Goal: Task Accomplishment & Management: Manage account settings

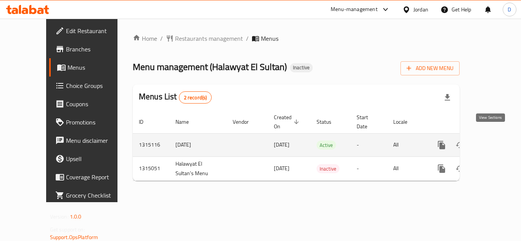
click at [487, 136] on link "enhanced table" at bounding box center [496, 145] width 18 height 18
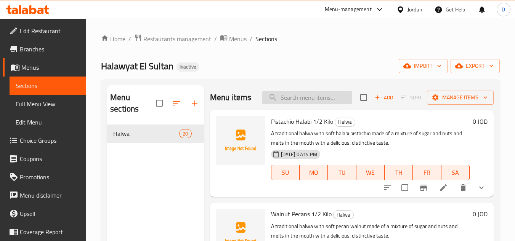
drag, startPoint x: 296, startPoint y: 99, endPoint x: 291, endPoint y: 101, distance: 6.0
click at [296, 99] on input "search" at bounding box center [307, 97] width 90 height 13
paste input "بدون حشوة سادة"
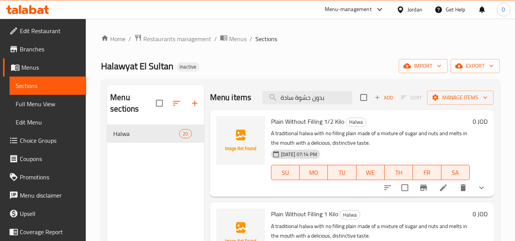
type input "بدون حشوة سادة"
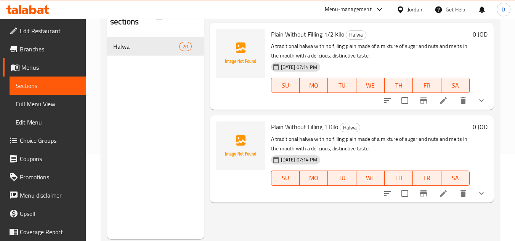
scroll to position [69, 0]
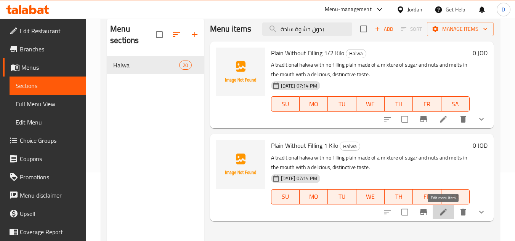
click at [440, 214] on icon at bounding box center [443, 212] width 9 height 9
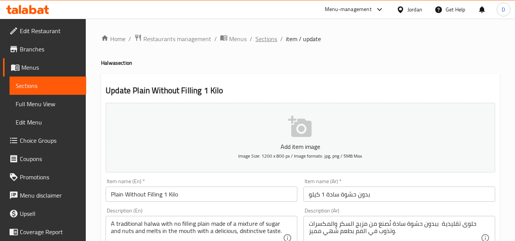
click at [269, 42] on span "Sections" at bounding box center [266, 38] width 22 height 9
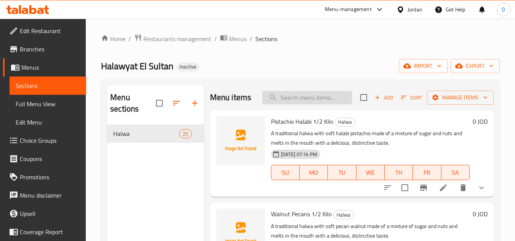
click at [317, 104] on input "search" at bounding box center [307, 97] width 90 height 13
paste input "بدون حشوة سادة"
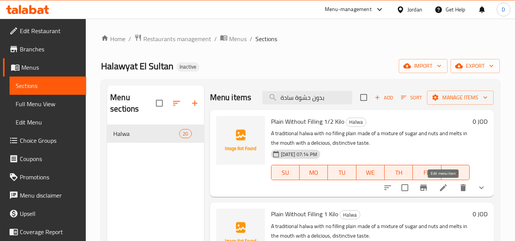
type input "بدون حشوة سادة"
click at [443, 190] on icon at bounding box center [443, 188] width 7 height 7
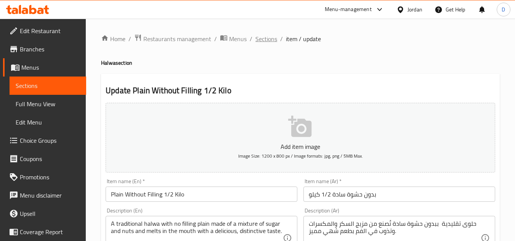
click at [272, 39] on span "Sections" at bounding box center [266, 38] width 22 height 9
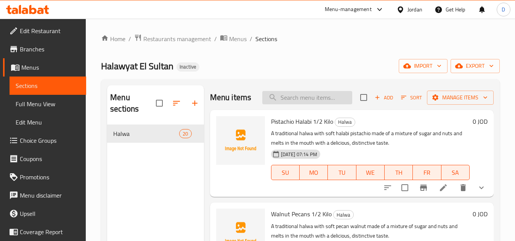
click at [310, 104] on input "search" at bounding box center [307, 97] width 90 height 13
paste input "بدون حشوة سادة"
click at [332, 99] on input "بدون حشوة سادة" at bounding box center [307, 97] width 90 height 13
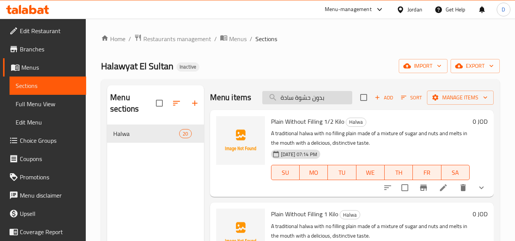
paste input "ندق محمص"
click at [319, 95] on input "بندق محمص" at bounding box center [307, 97] width 90 height 13
paste input "ميع الحشوات"
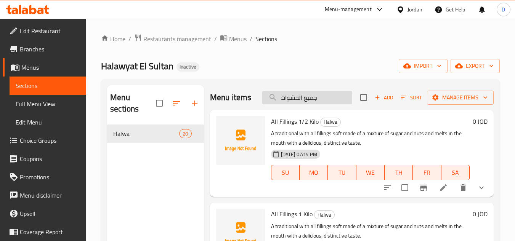
click at [298, 99] on input "جميع الحشوات" at bounding box center [307, 97] width 90 height 13
paste input "لبي مع لوز"
click at [298, 99] on input "جميع الحشوات" at bounding box center [307, 97] width 90 height 13
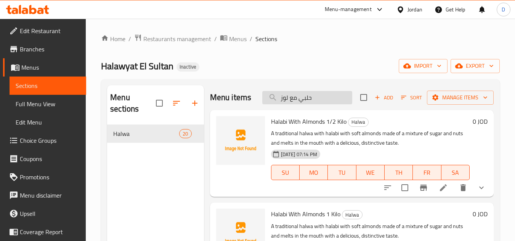
click at [292, 97] on input "حلبي مع لوز" at bounding box center [307, 97] width 90 height 13
paste input "فستق حلبي"
click at [292, 97] on input "حلبي مع لوز" at bounding box center [307, 97] width 90 height 13
click at [324, 95] on input "فستق حلبي" at bounding box center [307, 97] width 90 height 13
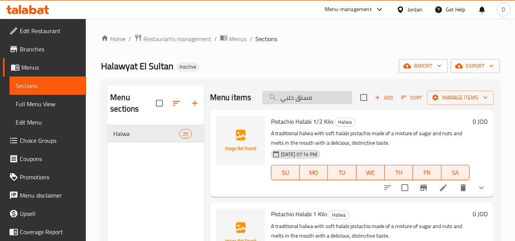
click at [324, 95] on input "فستق حلبي" at bounding box center [307, 97] width 90 height 13
paste input "وز محمص"
type input "لوز محمص"
click at [324, 95] on input "لوز محمص" at bounding box center [307, 97] width 90 height 13
click at [324, 100] on input "لوز محمص" at bounding box center [307, 97] width 90 height 13
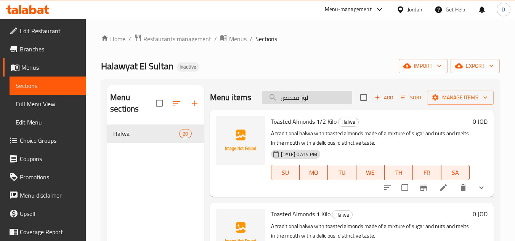
click at [324, 100] on input "لوز محمص" at bounding box center [307, 97] width 90 height 13
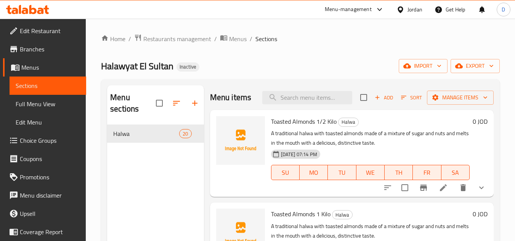
drag, startPoint x: 291, startPoint y: 65, endPoint x: 296, endPoint y: 72, distance: 8.5
click at [296, 72] on div "Halawyat El Sultan Inactive import export" at bounding box center [300, 66] width 399 height 14
click at [401, 10] on icon at bounding box center [401, 10] width 8 height 8
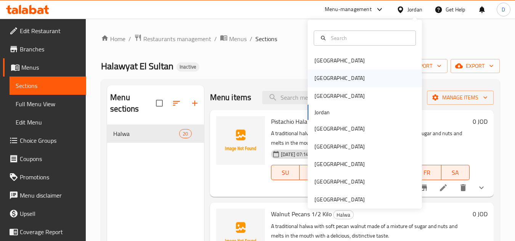
click at [332, 72] on div "[GEOGRAPHIC_DATA]" at bounding box center [365, 78] width 114 height 18
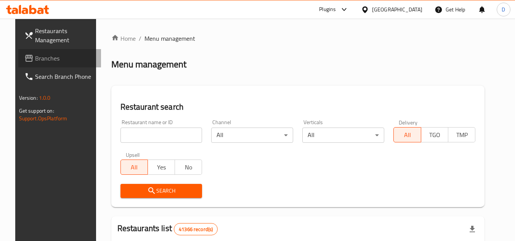
click at [35, 59] on span "Branches" at bounding box center [65, 58] width 60 height 9
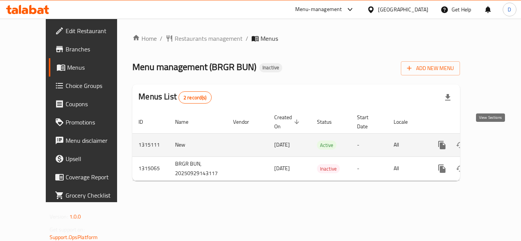
click at [492, 141] on icon "enhanced table" at bounding box center [496, 145] width 9 height 9
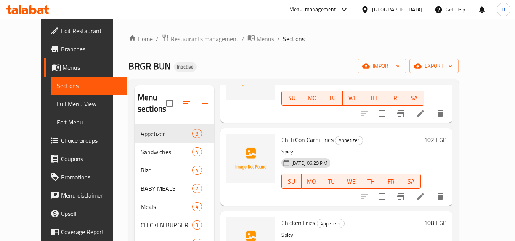
scroll to position [229, 0]
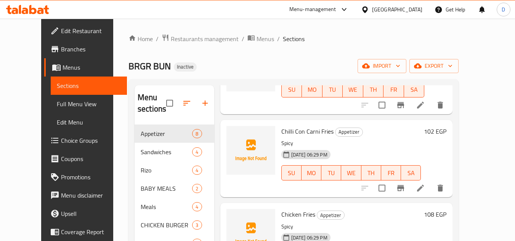
click at [281, 130] on span "Chilli Con Carni Fries" at bounding box center [307, 131] width 52 height 11
copy span "Chilli"
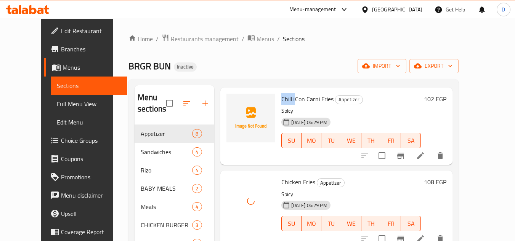
scroll to position [343, 0]
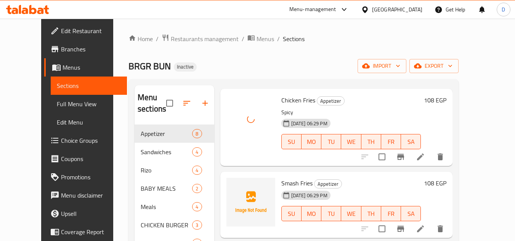
click at [363, 188] on div "29-09-2025 06:29 PM SU MO TU WE TH FR SA" at bounding box center [351, 208] width 146 height 41
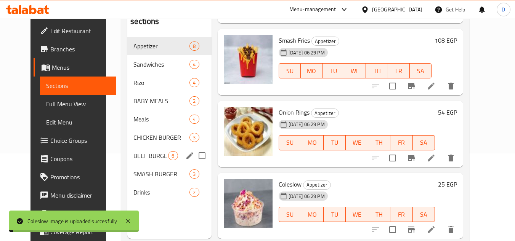
scroll to position [69, 0]
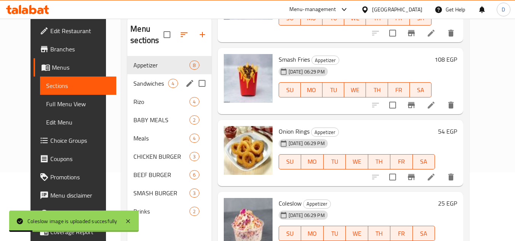
click at [152, 88] on div "Sandwiches 4" at bounding box center [169, 83] width 84 height 18
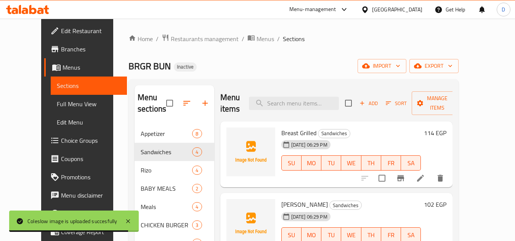
click at [281, 133] on span "Breast Grilled" at bounding box center [298, 132] width 35 height 11
copy span "Breast"
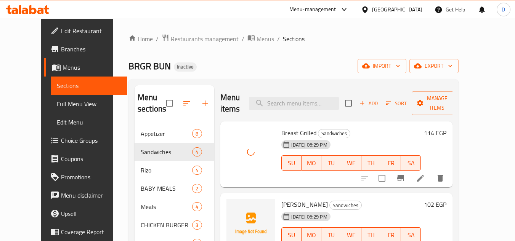
click at [281, 204] on span "[PERSON_NAME]" at bounding box center [304, 204] width 47 height 11
copy span "Shish"
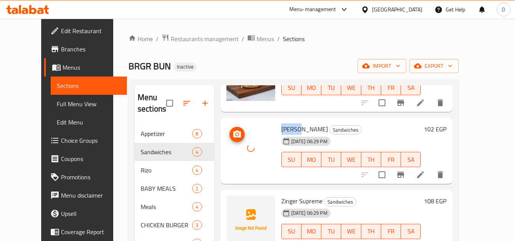
scroll to position [77, 0]
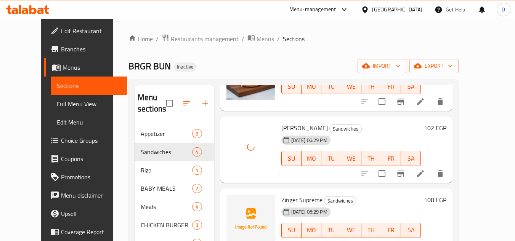
click at [278, 205] on div "29-09-2025 06:29 PM" at bounding box center [296, 212] width 37 height 15
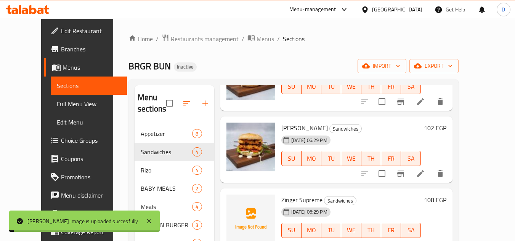
click at [281, 198] on span "Zinger Supreme" at bounding box center [301, 199] width 41 height 11
copy span "Zinger"
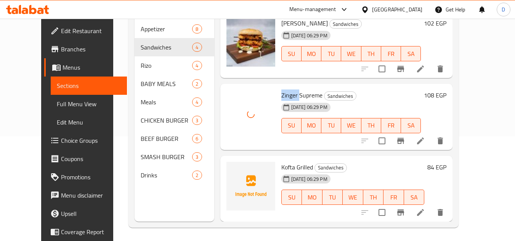
scroll to position [107, 0]
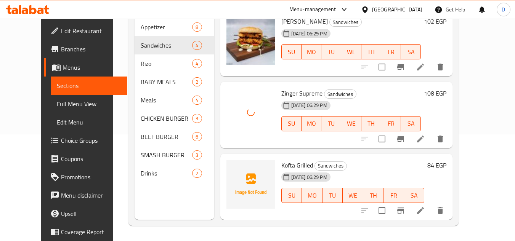
click at [281, 169] on span "Kofta Grilled" at bounding box center [297, 165] width 32 height 11
copy span "Kofta"
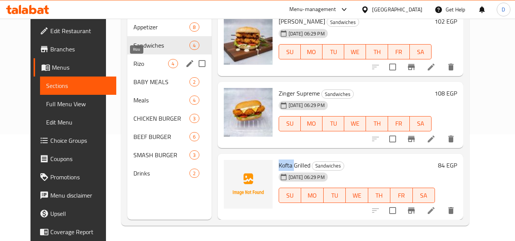
drag, startPoint x: 134, startPoint y: 67, endPoint x: 163, endPoint y: 76, distance: 30.4
click at [134, 67] on span "Rizo" at bounding box center [150, 63] width 35 height 9
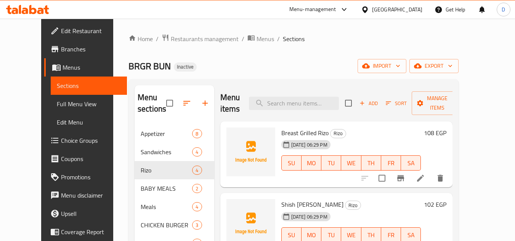
click at [315, 133] on span "Breast Grilled Rizo" at bounding box center [304, 132] width 47 height 11
copy h6 "Rizo"
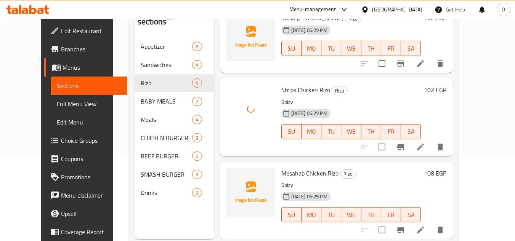
scroll to position [107, 0]
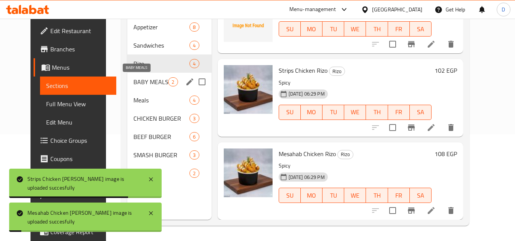
click at [140, 86] on span "BABY MEALS" at bounding box center [150, 81] width 35 height 9
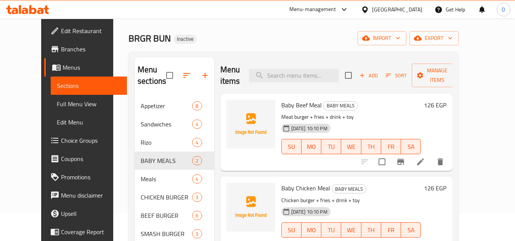
scroll to position [76, 0]
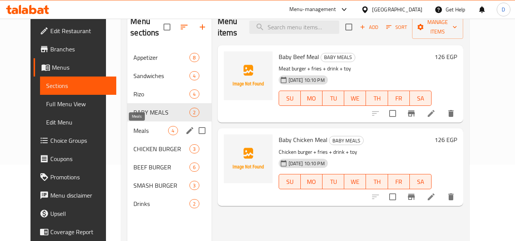
drag, startPoint x: 140, startPoint y: 130, endPoint x: 180, endPoint y: 140, distance: 40.4
click at [140, 130] on span "Meals" at bounding box center [150, 130] width 35 height 9
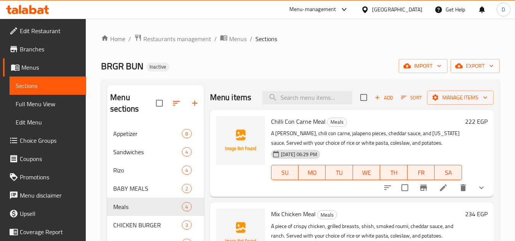
click at [277, 127] on span "Chilli Con Carne Meal" at bounding box center [298, 121] width 55 height 11
copy span "Chilli"
click at [298, 127] on span "Chilli Con Carne Meal" at bounding box center [298, 121] width 55 height 11
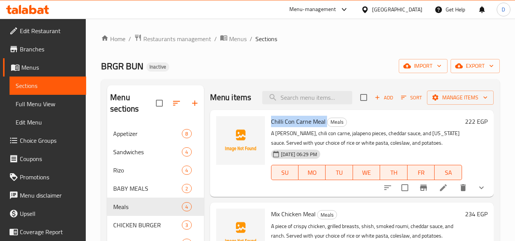
click at [298, 127] on span "Chilli Con Carne Meal" at bounding box center [298, 121] width 55 height 11
copy h6 "Chilli Con Carne Meal"
click at [439, 193] on icon at bounding box center [443, 187] width 9 height 9
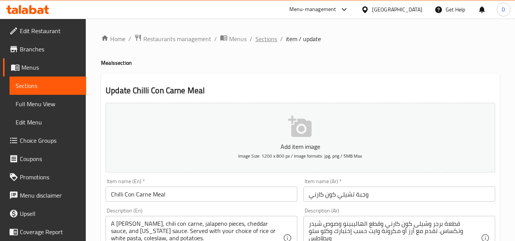
click at [265, 40] on span "Sections" at bounding box center [266, 38] width 22 height 9
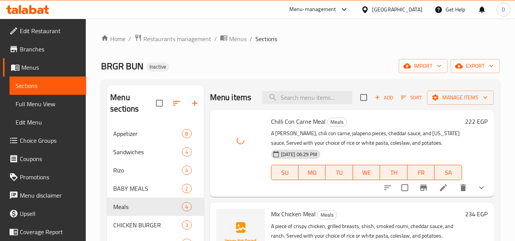
click at [295, 220] on span "Mix Chicken Meal" at bounding box center [293, 214] width 45 height 11
copy h6 "Mix Chicken Meal"
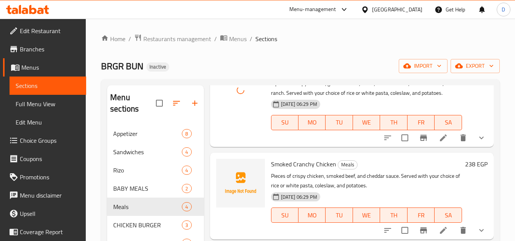
scroll to position [153, 0]
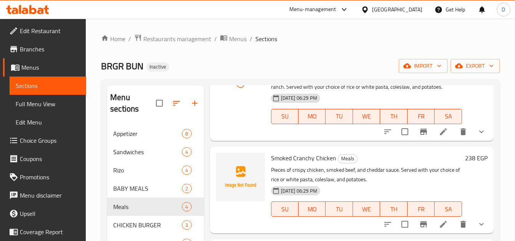
click at [283, 164] on span "Smoked Cranchy Chicken" at bounding box center [303, 158] width 65 height 11
copy span "Smoked"
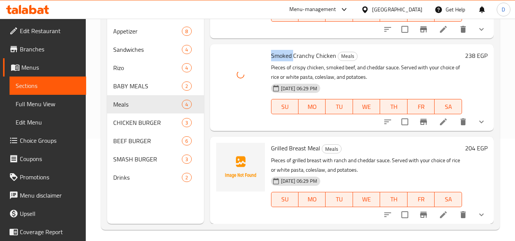
scroll to position [107, 0]
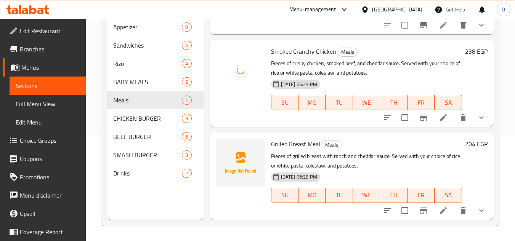
click at [276, 146] on span "Grilled Breast Meal" at bounding box center [295, 143] width 49 height 11
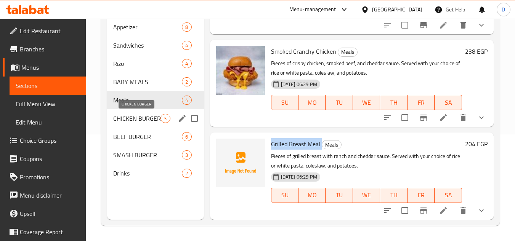
click at [153, 121] on span "CHICKEN BURGER" at bounding box center [136, 118] width 47 height 9
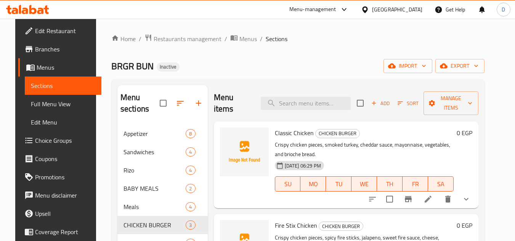
click at [278, 132] on span "Classic Chicken" at bounding box center [294, 132] width 39 height 11
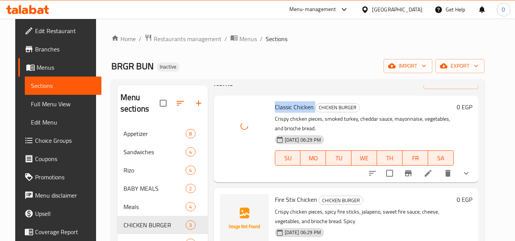
scroll to position [67, 0]
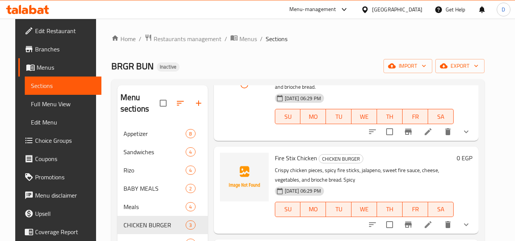
click at [276, 156] on span "Fire Stix Chicken" at bounding box center [296, 158] width 42 height 11
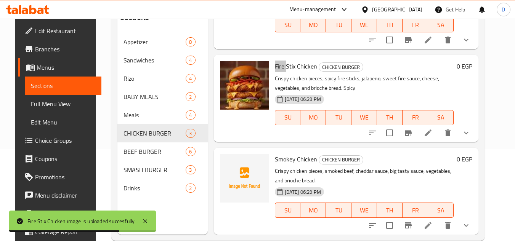
scroll to position [107, 0]
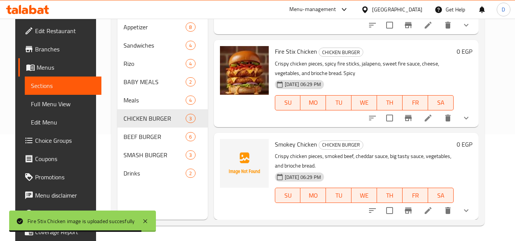
click at [278, 145] on span "Smokey Chicken" at bounding box center [296, 144] width 42 height 11
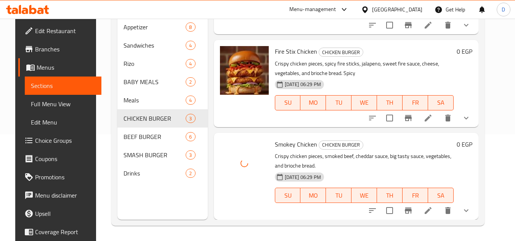
click at [378, 164] on p "Crispy chicken pieces, smoked beef, cheddar sauce, big tasty sauce, vegetables,…" at bounding box center [364, 161] width 179 height 19
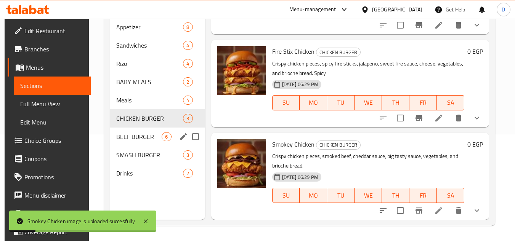
click at [130, 138] on span "BEEF BURGER" at bounding box center [138, 136] width 45 height 9
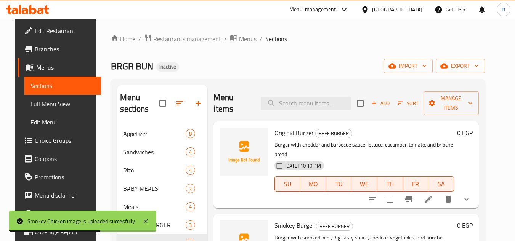
click at [278, 132] on span "Original Burger" at bounding box center [294, 132] width 39 height 11
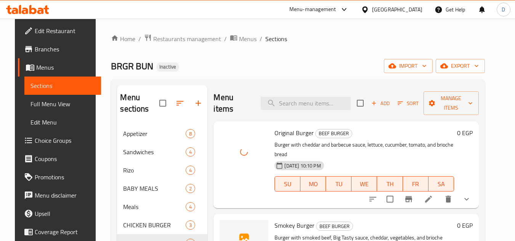
click at [282, 225] on span "Smokey Burger" at bounding box center [295, 225] width 40 height 11
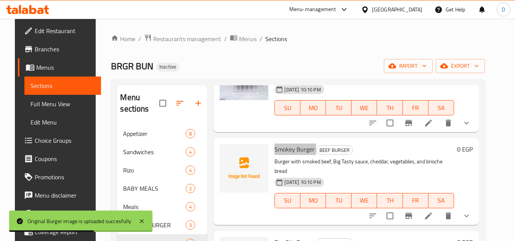
scroll to position [114, 0]
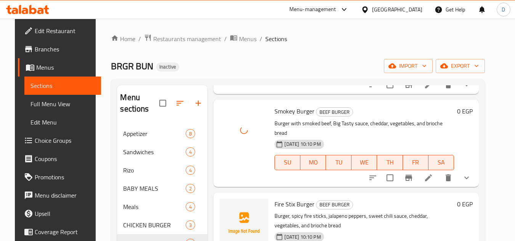
click at [275, 199] on span "Fire Stix Burger" at bounding box center [295, 204] width 40 height 11
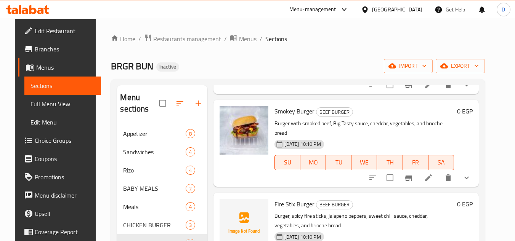
click at [291, 199] on span "Fire Stix Burger" at bounding box center [295, 204] width 40 height 11
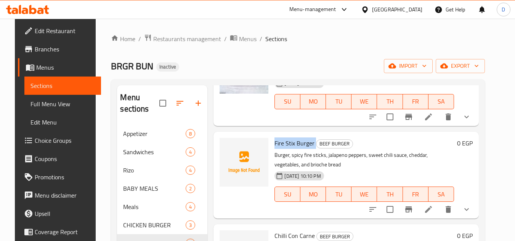
scroll to position [229, 0]
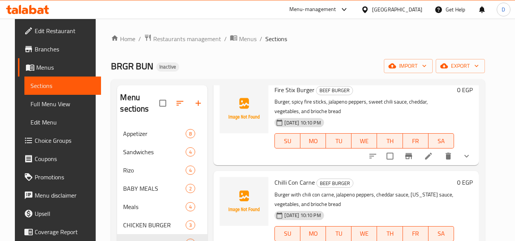
click at [275, 177] on span "Chilli Con Carne" at bounding box center [295, 182] width 40 height 11
click at [294, 177] on span "Chilli Con Carne" at bounding box center [295, 182] width 40 height 11
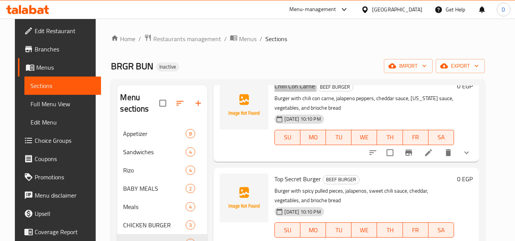
scroll to position [327, 0]
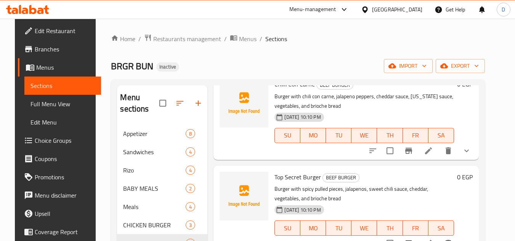
drag, startPoint x: 292, startPoint y: 174, endPoint x: 294, endPoint y: 164, distance: 10.4
click at [292, 174] on div "Top Secret Burger BEEF BURGER Burger with spicy pulled pieces, jalapenos, sweet…" at bounding box center [363, 209] width 185 height 81
click at [291, 172] on span "Top Secret Burger" at bounding box center [298, 177] width 47 height 11
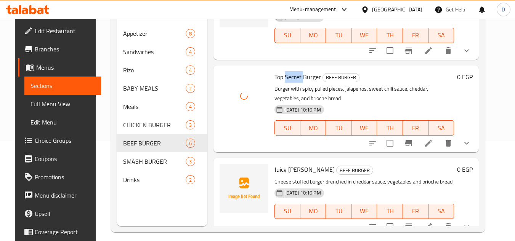
scroll to position [107, 0]
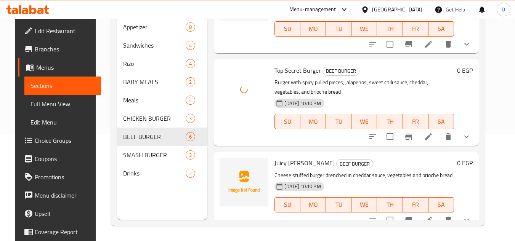
click at [281, 157] on span "Juicy Lucy Burger" at bounding box center [305, 162] width 60 height 11
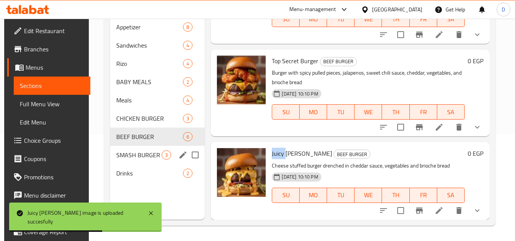
drag, startPoint x: 146, startPoint y: 159, endPoint x: 159, endPoint y: 161, distance: 13.4
click at [146, 159] on span "SMASH BURGER" at bounding box center [139, 155] width 46 height 9
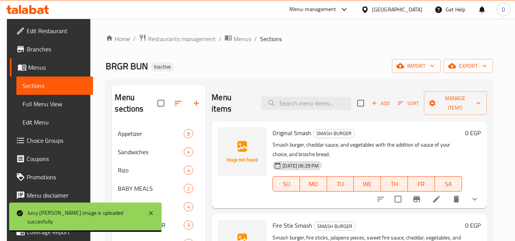
click at [279, 133] on span "Original Smash" at bounding box center [292, 132] width 39 height 11
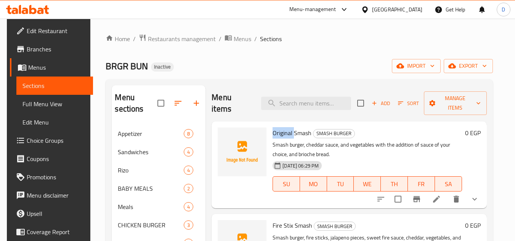
click at [279, 133] on span "Original Smash" at bounding box center [292, 132] width 39 height 11
click at [275, 228] on span "Fire Stix Smash" at bounding box center [293, 225] width 40 height 11
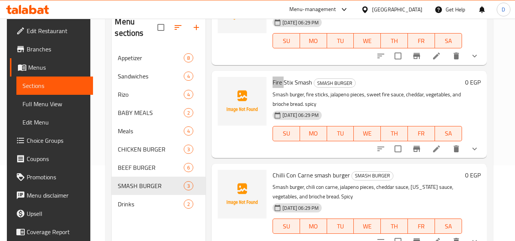
scroll to position [76, 0]
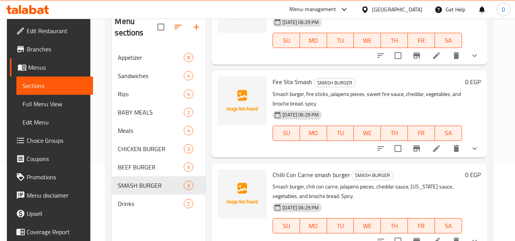
click at [321, 177] on span "Chilli Con Carne smash burger" at bounding box center [311, 174] width 77 height 11
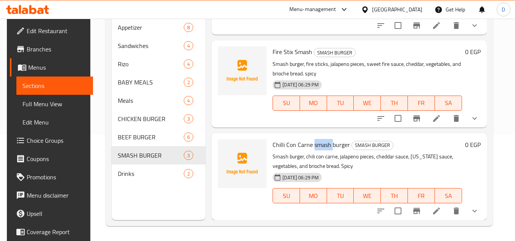
scroll to position [107, 0]
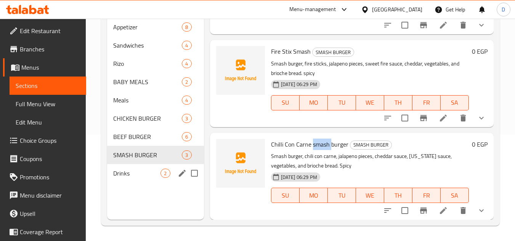
click at [152, 175] on span "Drinks" at bounding box center [136, 173] width 47 height 9
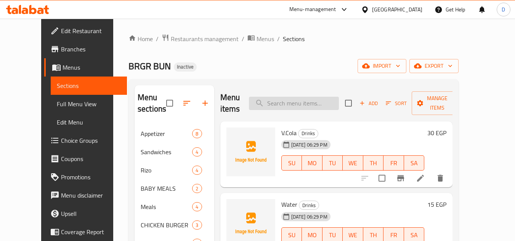
click at [316, 101] on input "search" at bounding box center [294, 103] width 90 height 13
paste input "Ringo Bingo Burger"
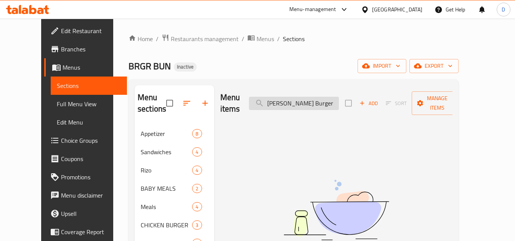
drag, startPoint x: 316, startPoint y: 99, endPoint x: 344, endPoint y: 95, distance: 27.7
click at [339, 97] on input "Ringo Bingo Burger" at bounding box center [294, 103] width 90 height 13
drag, startPoint x: 314, startPoint y: 104, endPoint x: 268, endPoint y: 107, distance: 46.6
click at [268, 107] on div "Menu items Ringo Bingo Add Sort Manage items" at bounding box center [336, 103] width 233 height 36
paste input "Chicken"
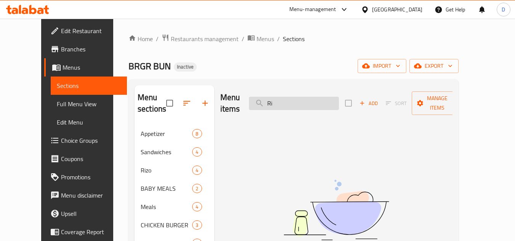
type input "R"
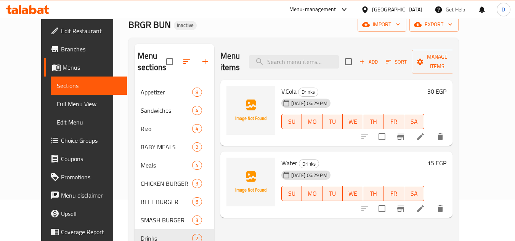
scroll to position [107, 0]
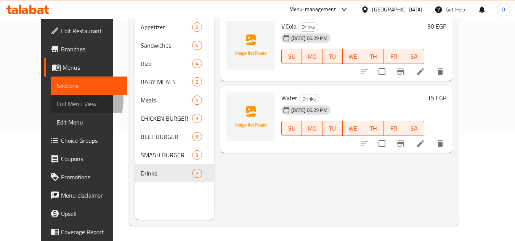
click at [57, 100] on span "Full Menu View" at bounding box center [89, 104] width 64 height 9
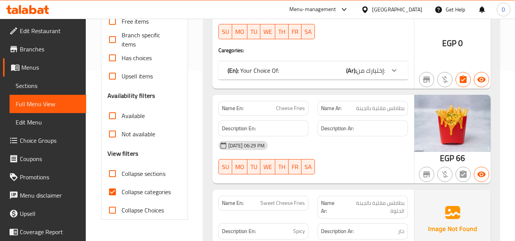
scroll to position [183, 0]
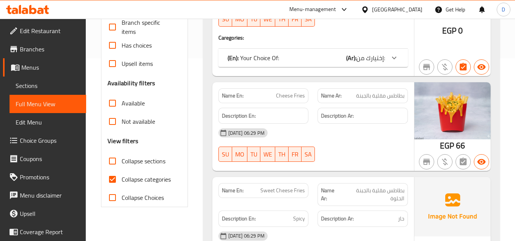
click at [113, 178] on input "Collapse categories" at bounding box center [112, 179] width 18 height 18
checkbox input "false"
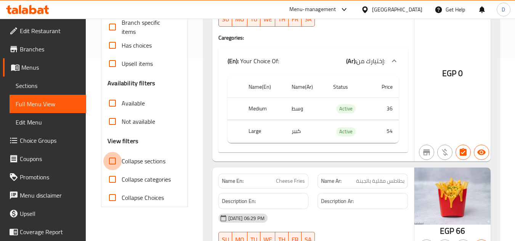
click at [114, 162] on input "Collapse sections" at bounding box center [112, 161] width 18 height 18
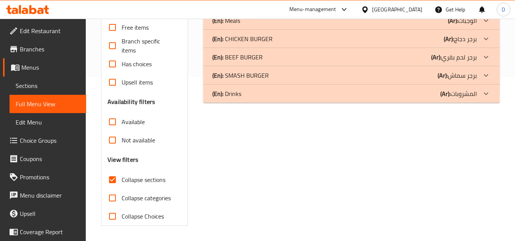
scroll to position [164, 0]
click at [112, 181] on input "Collapse sections" at bounding box center [112, 180] width 18 height 18
checkbox input "false"
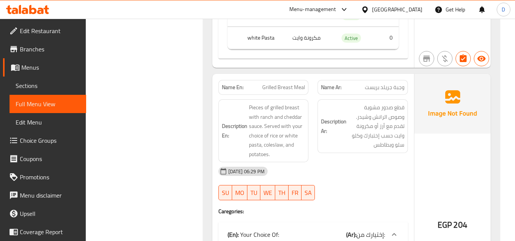
scroll to position [2936, 0]
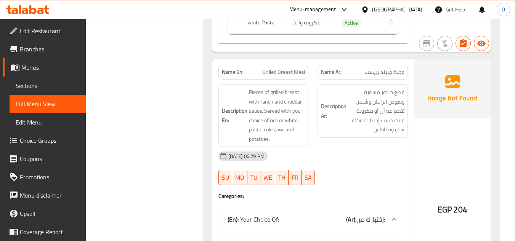
click at [294, 72] on span "Grilled Breast Meal" at bounding box center [283, 72] width 43 height 8
click at [287, 72] on span "Grilled Breast Meal" at bounding box center [283, 72] width 43 height 8
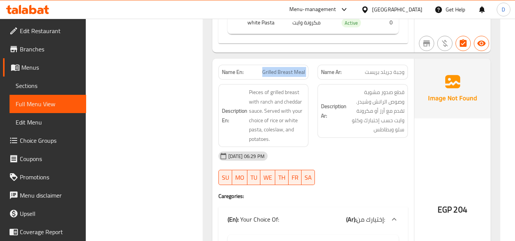
click at [287, 72] on span "Grilled Breast Meal" at bounding box center [283, 72] width 43 height 8
click at [34, 88] on span "Sections" at bounding box center [48, 85] width 64 height 9
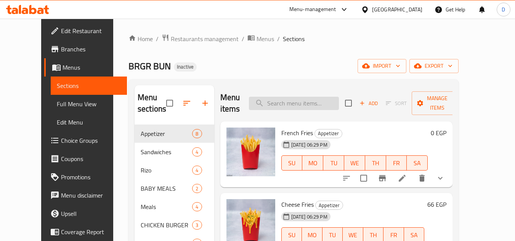
click at [300, 104] on input "search" at bounding box center [294, 103] width 90 height 13
paste input "Grilled Breast Meal"
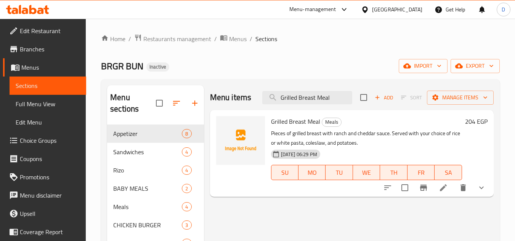
type input "Grilled Breast Meal"
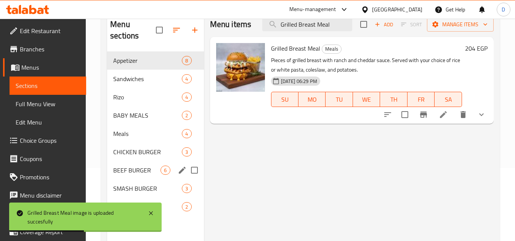
scroll to position [76, 0]
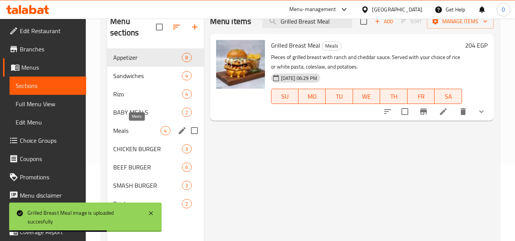
click at [146, 133] on span "Meals" at bounding box center [136, 130] width 47 height 9
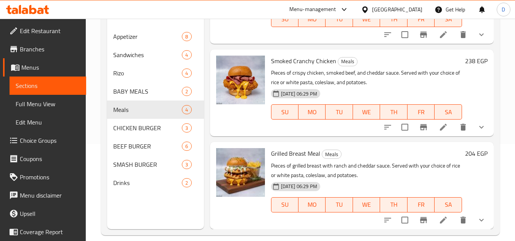
scroll to position [107, 0]
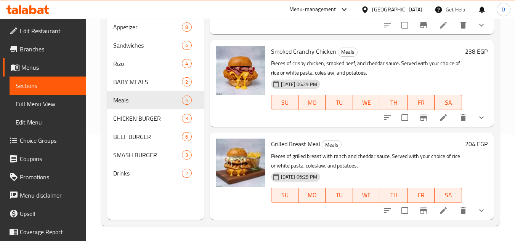
click at [38, 106] on span "Full Menu View" at bounding box center [48, 104] width 64 height 9
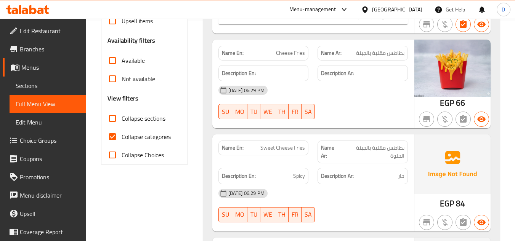
scroll to position [221, 0]
click at [111, 138] on input "Collapse categories" at bounding box center [112, 136] width 18 height 18
checkbox input "false"
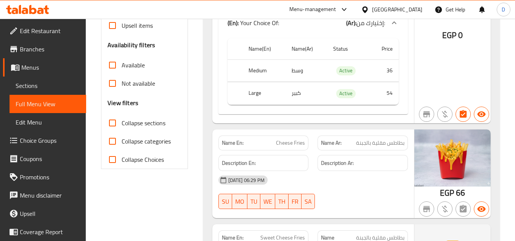
click at [112, 122] on input "Collapse sections" at bounding box center [112, 123] width 18 height 18
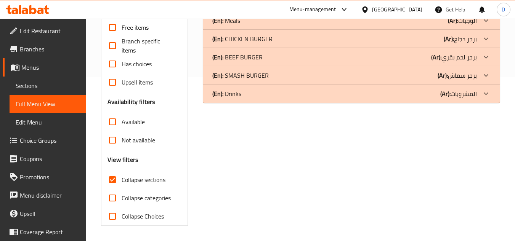
scroll to position [164, 0]
click at [112, 179] on input "Collapse sections" at bounding box center [112, 180] width 18 height 18
checkbox input "false"
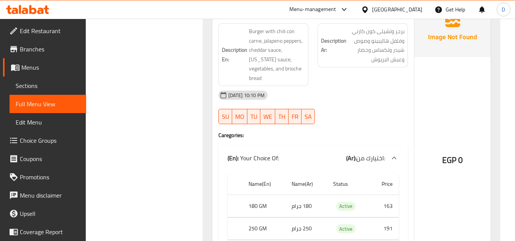
scroll to position [4919, 0]
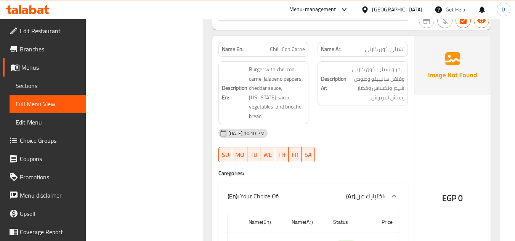
click at [291, 49] on span "Chilli Con Carne" at bounding box center [287, 49] width 35 height 8
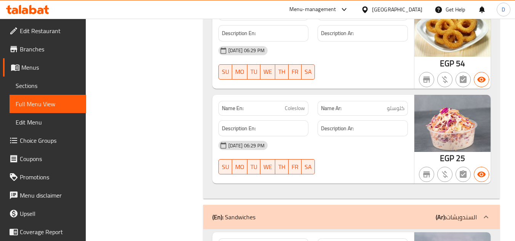
scroll to position [0, 0]
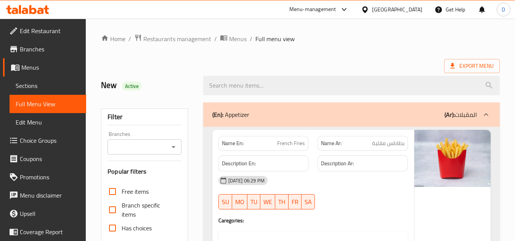
drag, startPoint x: 232, startPoint y: 123, endPoint x: 251, endPoint y: -33, distance: 157.5
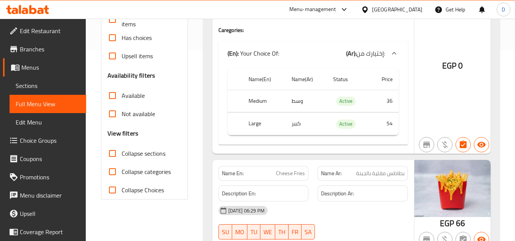
click at [347, 112] on td "Active" at bounding box center [348, 101] width 43 height 22
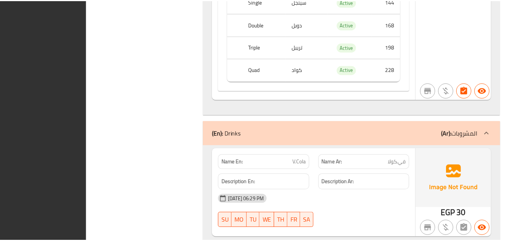
scroll to position [6858, 0]
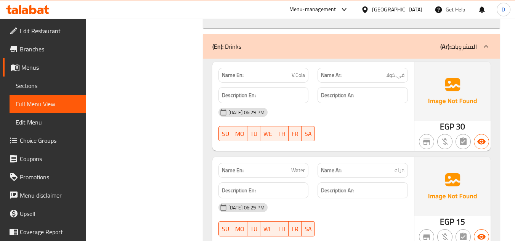
click at [47, 31] on span "Edit Restaurant" at bounding box center [50, 30] width 60 height 9
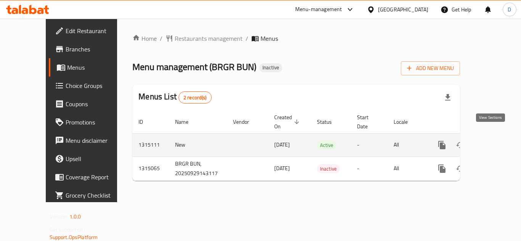
click at [493, 141] on icon "enhanced table" at bounding box center [496, 145] width 9 height 9
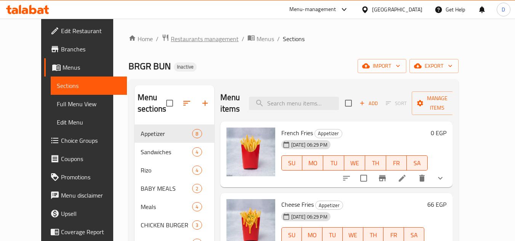
click at [171, 35] on span "Restaurants management" at bounding box center [205, 38] width 68 height 9
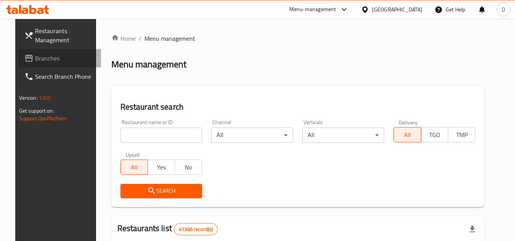
click at [35, 58] on span "Branches" at bounding box center [65, 58] width 60 height 9
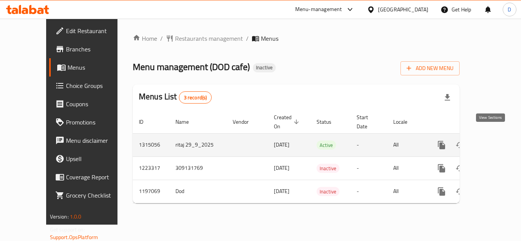
click at [492, 141] on icon "enhanced table" at bounding box center [496, 145] width 9 height 9
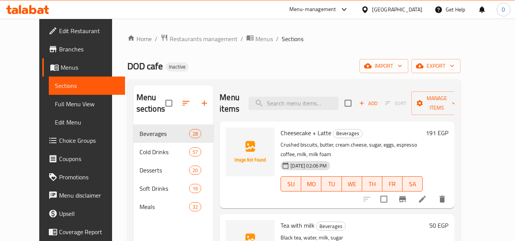
click at [164, 24] on div "Home / Restaurants management / Menus / Sections DOD cafe Inactive import expor…" at bounding box center [294, 183] width 364 height 329
click at [170, 43] on span "Restaurants management" at bounding box center [204, 38] width 68 height 9
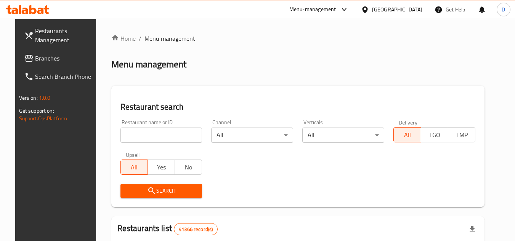
click at [35, 55] on span "Branches" at bounding box center [65, 58] width 60 height 9
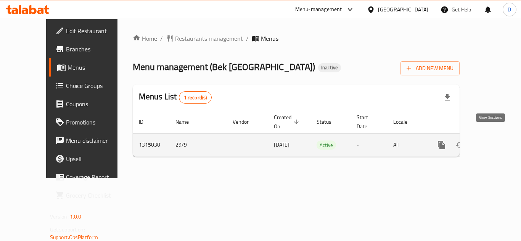
click at [492, 141] on icon "enhanced table" at bounding box center [496, 145] width 9 height 9
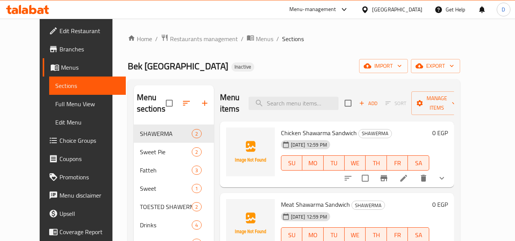
click at [292, 127] on span "Chicken Shawarma Sandwich" at bounding box center [319, 132] width 76 height 11
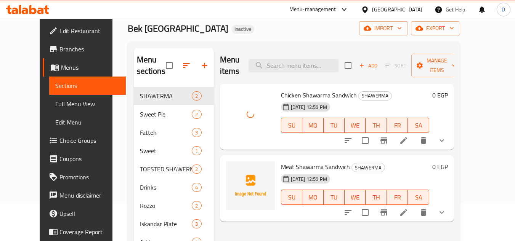
scroll to position [38, 0]
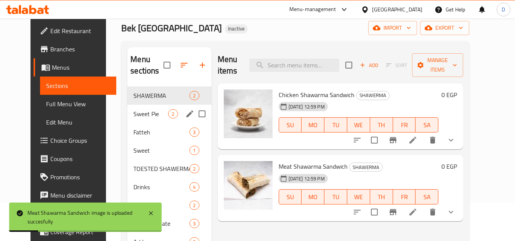
click at [135, 114] on span "Sweet Pie" at bounding box center [150, 113] width 35 height 9
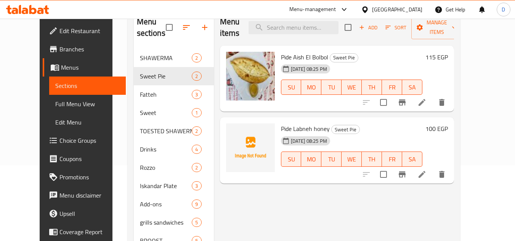
scroll to position [76, 0]
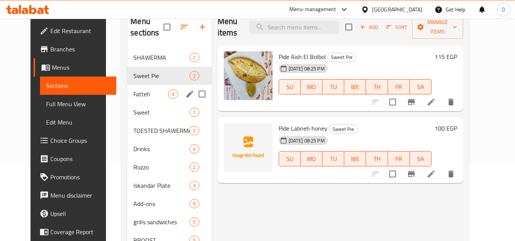
click at [133, 98] on span "Fatteh" at bounding box center [150, 94] width 35 height 9
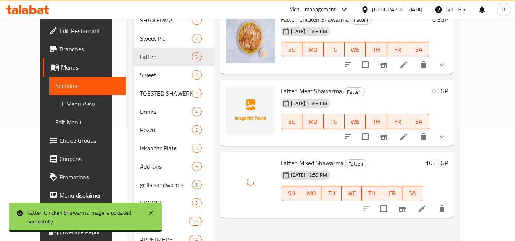
scroll to position [114, 0]
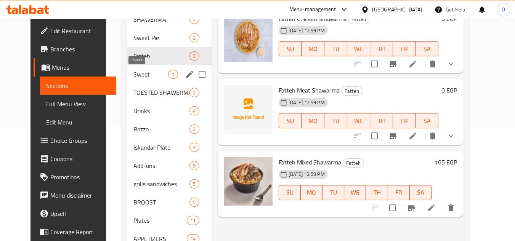
click at [137, 77] on span "Sweet" at bounding box center [150, 74] width 35 height 9
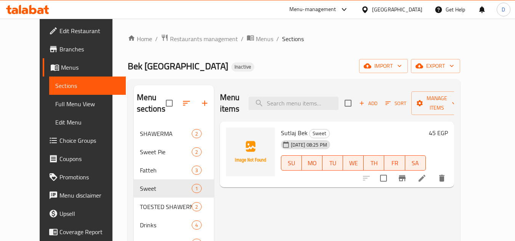
click at [427, 174] on icon at bounding box center [422, 178] width 9 height 9
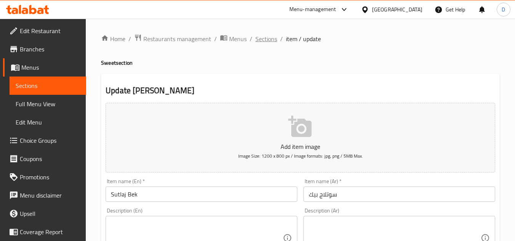
click at [270, 38] on span "Sections" at bounding box center [266, 38] width 22 height 9
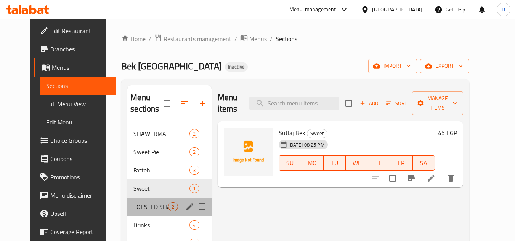
click at [135, 213] on div "TOESTED SHAWERMA 2" at bounding box center [169, 207] width 84 height 18
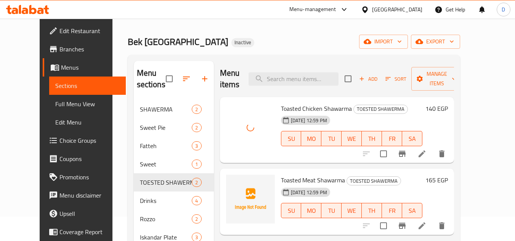
scroll to position [38, 0]
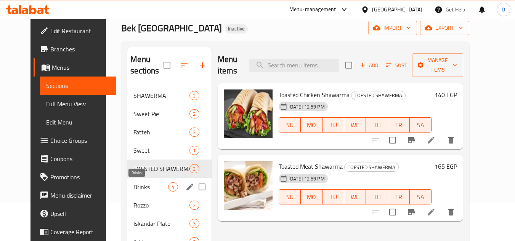
click at [140, 189] on span "Drinks" at bounding box center [150, 187] width 35 height 9
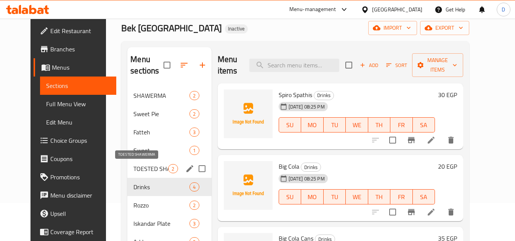
click at [139, 165] on span "TOESTED SHAWERMA" at bounding box center [150, 168] width 35 height 9
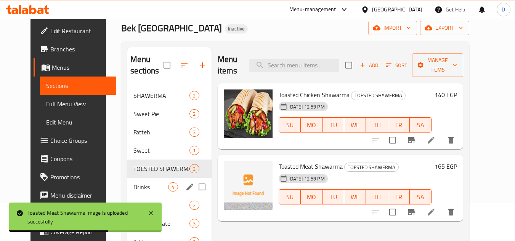
click at [152, 191] on span "Drinks" at bounding box center [150, 187] width 35 height 9
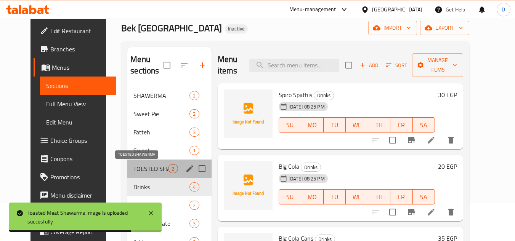
click at [158, 170] on span "TOESTED SHAWERMA" at bounding box center [150, 168] width 35 height 9
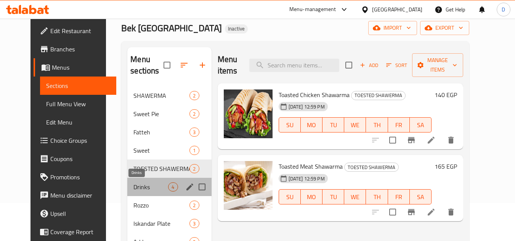
click at [140, 184] on span "Drinks" at bounding box center [150, 187] width 35 height 9
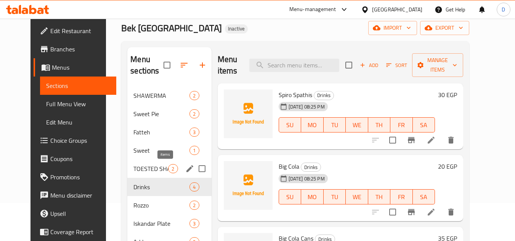
click at [169, 172] on span "2" at bounding box center [173, 168] width 9 height 7
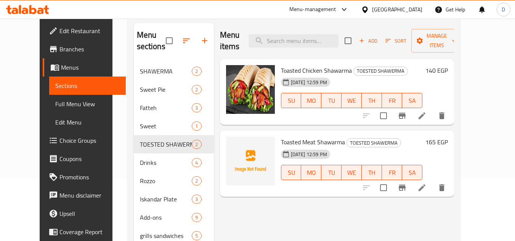
scroll to position [76, 0]
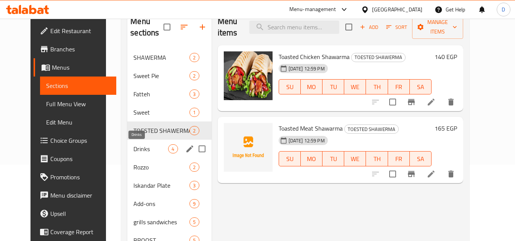
click at [133, 146] on span "Drinks" at bounding box center [150, 149] width 35 height 9
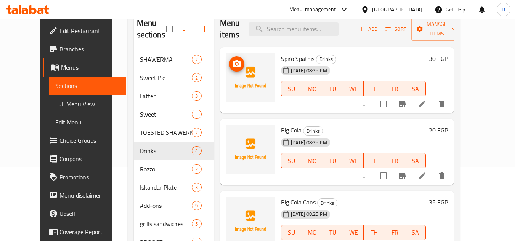
scroll to position [76, 0]
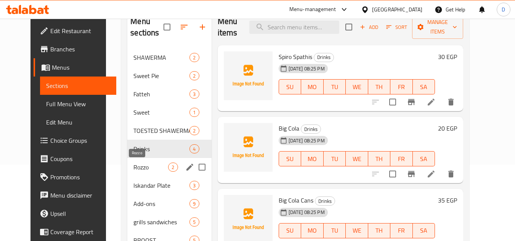
click at [142, 169] on span "Rozzo" at bounding box center [150, 167] width 35 height 9
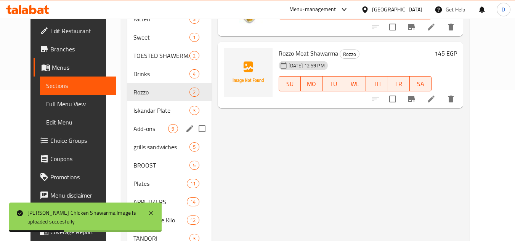
scroll to position [153, 0]
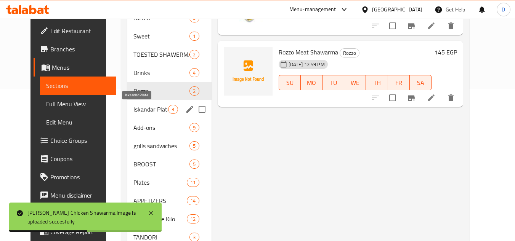
click at [133, 108] on span "Iskandar Plate" at bounding box center [150, 109] width 35 height 9
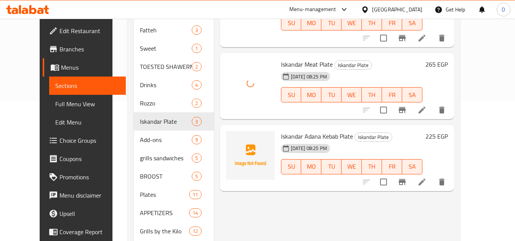
scroll to position [153, 0]
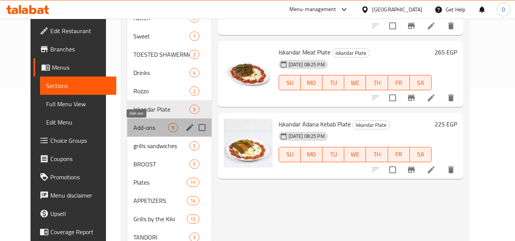
click at [136, 124] on span "Add-ons" at bounding box center [150, 127] width 35 height 9
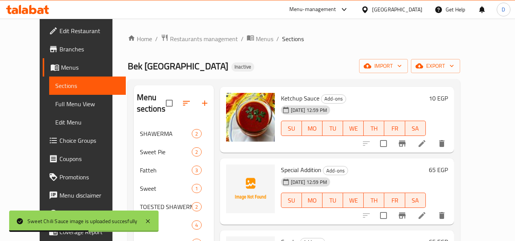
scroll to position [251, 0]
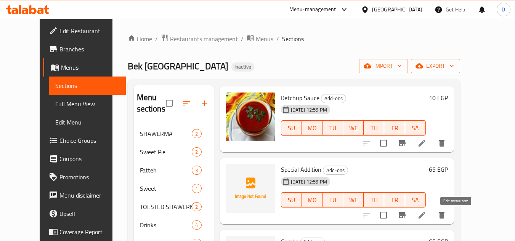
click at [427, 213] on icon at bounding box center [422, 215] width 9 height 9
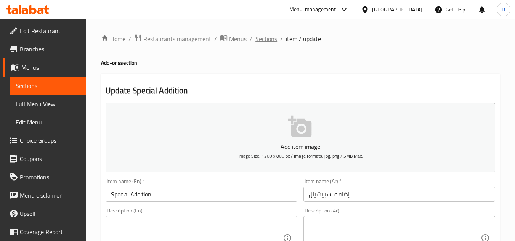
click at [269, 39] on span "Sections" at bounding box center [266, 38] width 22 height 9
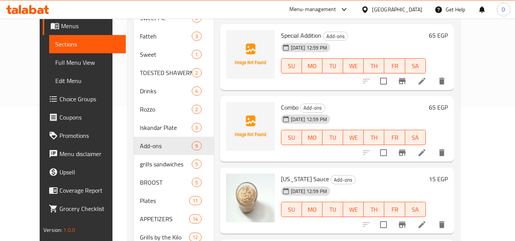
scroll to position [140, 0]
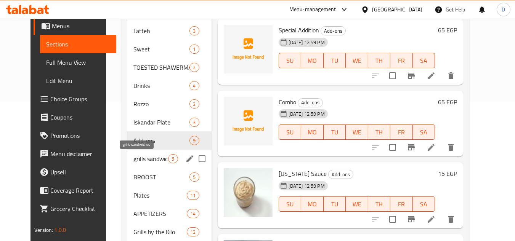
click at [144, 159] on span "grills sandwiches" at bounding box center [150, 158] width 35 height 9
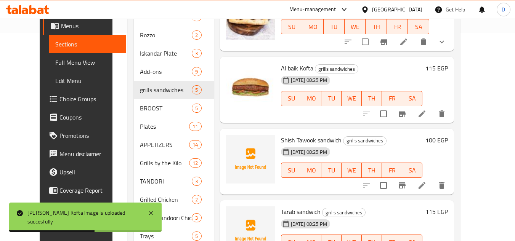
scroll to position [229, 0]
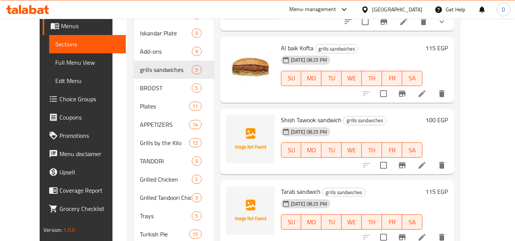
click at [315, 114] on span "Shish Tawook sandwich" at bounding box center [311, 119] width 61 height 11
copy h6 "Shish Tawook sandwich"
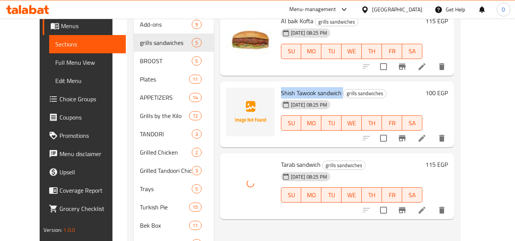
scroll to position [292, 0]
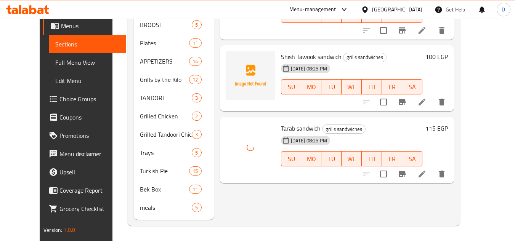
click at [289, 207] on div "Menu items Add Sort Manage items Meat Kebab sandwich grills sandwiches 29-09-20…" at bounding box center [334, 6] width 240 height 427
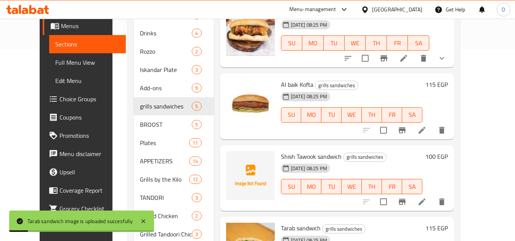
scroll to position [178, 0]
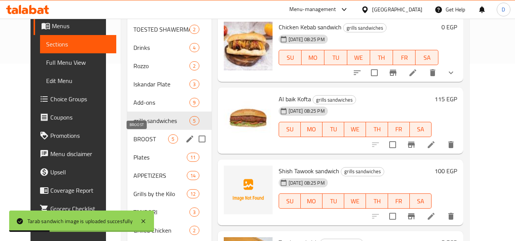
click at [138, 138] on span "BROOST" at bounding box center [150, 139] width 35 height 9
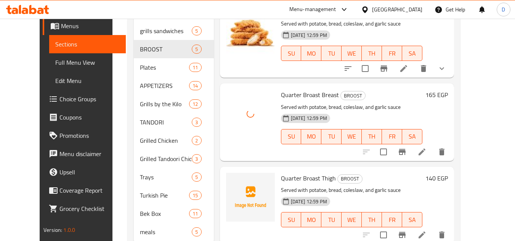
scroll to position [292, 0]
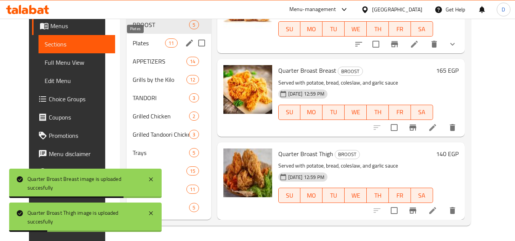
click at [133, 44] on span "Plates" at bounding box center [149, 43] width 32 height 9
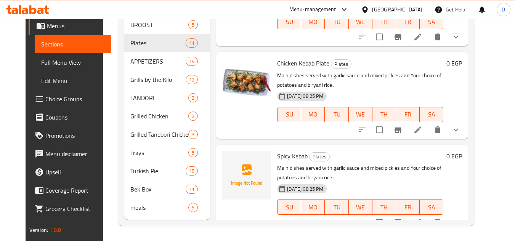
scroll to position [53, 0]
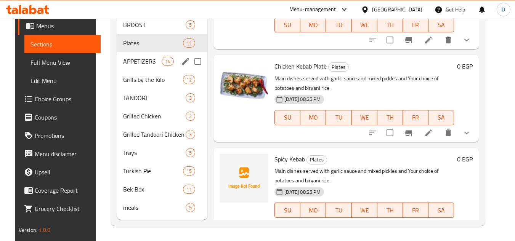
click at [127, 61] on span "APPETIZERS" at bounding box center [142, 61] width 39 height 9
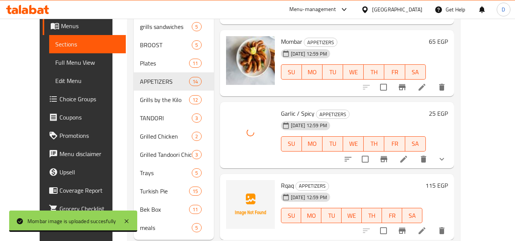
scroll to position [292, 0]
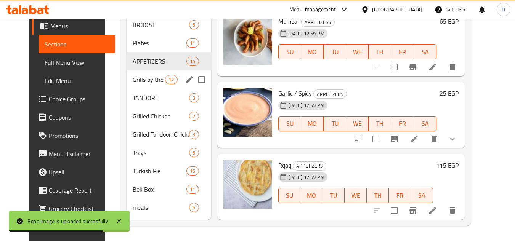
drag, startPoint x: 132, startPoint y: 87, endPoint x: 129, endPoint y: 89, distance: 4.1
click at [132, 87] on div "Grills by the Kilo 12" at bounding box center [169, 80] width 85 height 18
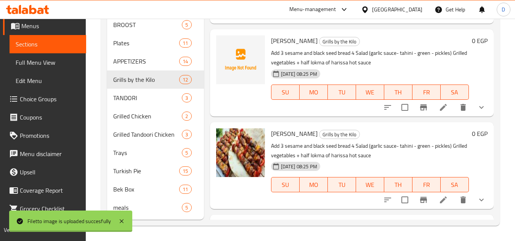
scroll to position [489, 0]
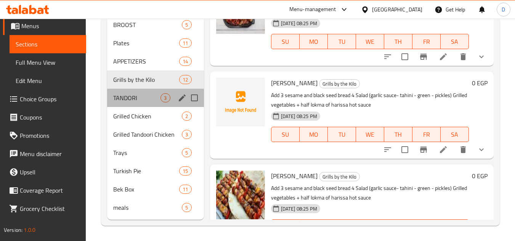
click at [125, 105] on div "TANDORI 3" at bounding box center [155, 98] width 96 height 18
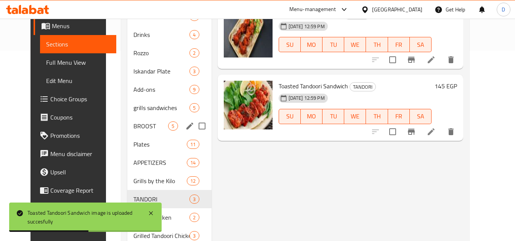
scroll to position [229, 0]
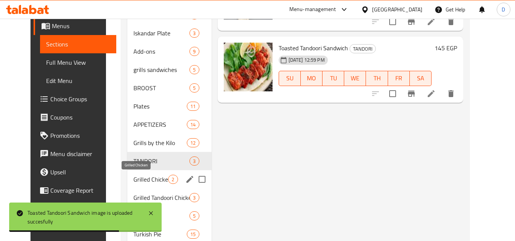
click at [134, 182] on span "Grilled Chicken" at bounding box center [150, 179] width 35 height 9
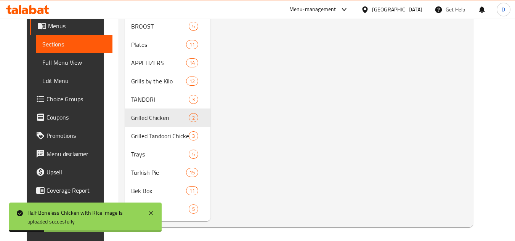
scroll to position [292, 0]
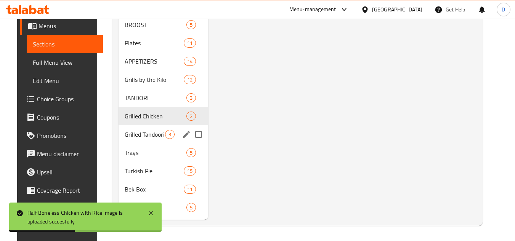
click at [125, 137] on span "Grilled Tandoori Chicken" at bounding box center [145, 134] width 40 height 9
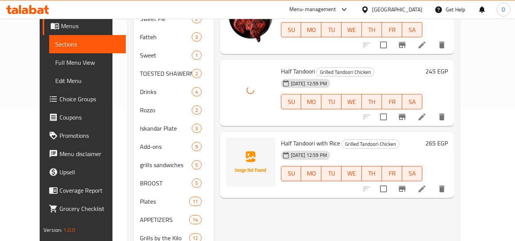
scroll to position [140, 0]
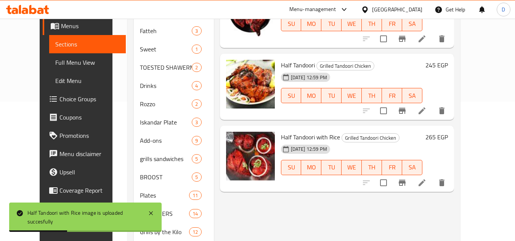
click at [315, 202] on div "Menu items Add Sort Manage items Quarter Tandoori Thigh Grilled Tandoori Chicke…" at bounding box center [334, 159] width 240 height 427
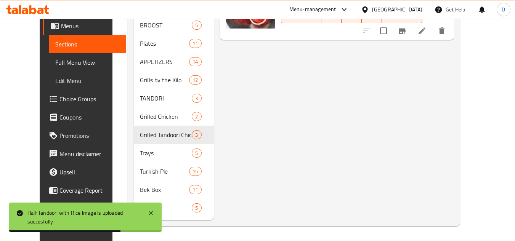
scroll to position [292, 0]
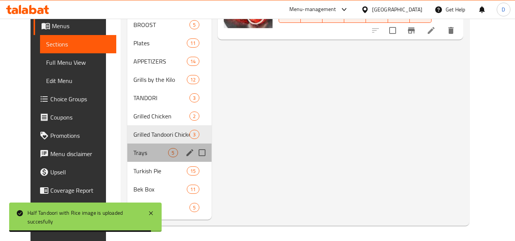
click at [143, 159] on div "Trays 5" at bounding box center [169, 153] width 84 height 18
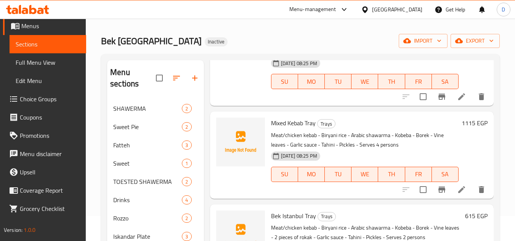
scroll to position [76, 0]
drag, startPoint x: 348, startPoint y: 136, endPoint x: 389, endPoint y: 135, distance: 40.8
click at [389, 135] on p "Meat/chicken kebab - Biryani rice - Arabic shawarma - Kobeba - Borek - Vine lea…" at bounding box center [365, 140] width 188 height 19
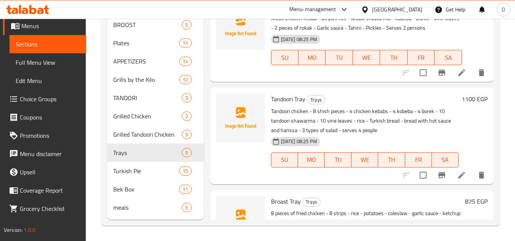
scroll to position [1, 0]
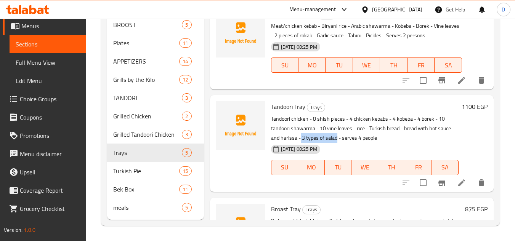
drag, startPoint x: 300, startPoint y: 149, endPoint x: 336, endPoint y: 152, distance: 36.3
click at [336, 143] on p "Tandoori chicken - 8 shish pieces - 4 chicken kebabs - 4 kobeba - 4 borek - 10 …" at bounding box center [365, 128] width 188 height 29
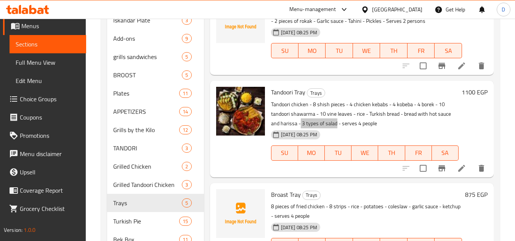
scroll to position [292, 0]
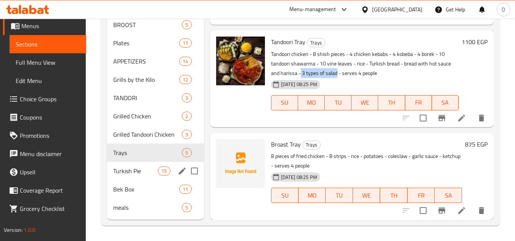
drag, startPoint x: 114, startPoint y: 175, endPoint x: 288, endPoint y: 183, distance: 174.1
click at [114, 175] on span "Turkish Pie" at bounding box center [135, 171] width 45 height 9
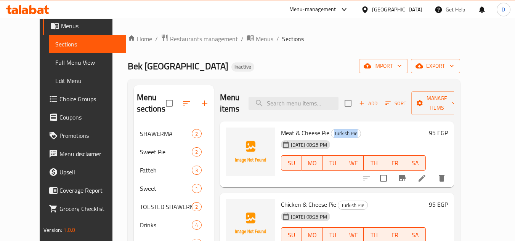
drag, startPoint x: 324, startPoint y: 133, endPoint x: 353, endPoint y: 130, distance: 29.9
click at [353, 130] on h6 "Meat & Cheese Pie Turkish Pie" at bounding box center [353, 133] width 145 height 11
copy span "Turkish Pie"
click at [374, 139] on div "29-09-2025 08:25 PM SU MO TU WE TH FR SA" at bounding box center [353, 157] width 151 height 41
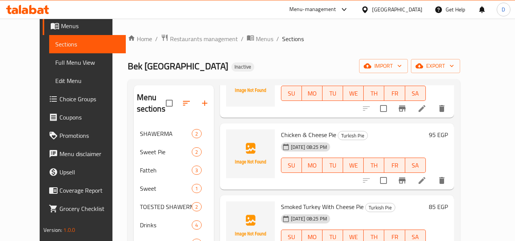
scroll to position [76, 0]
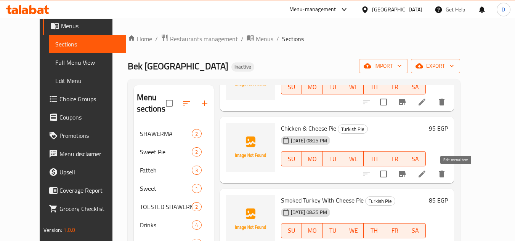
click at [427, 177] on icon at bounding box center [422, 174] width 9 height 9
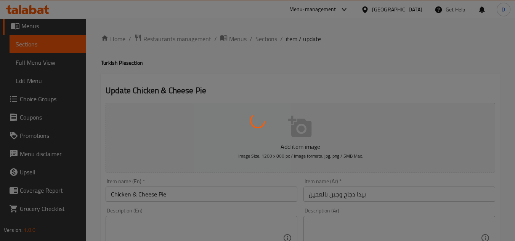
click at [404, 66] on div at bounding box center [257, 120] width 515 height 241
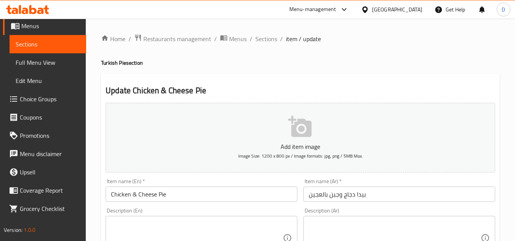
click at [267, 37] on span "Sections" at bounding box center [266, 38] width 22 height 9
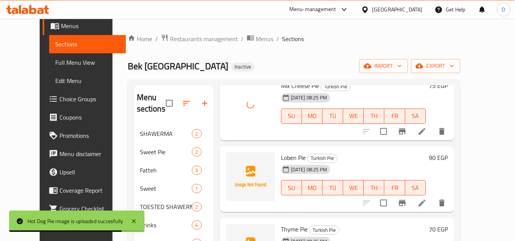
scroll to position [572, 0]
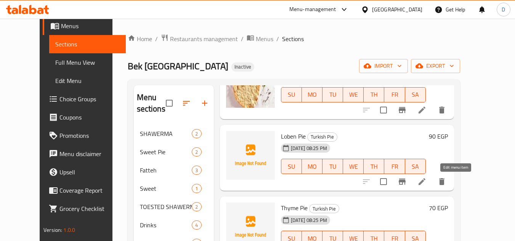
click at [427, 181] on icon at bounding box center [422, 181] width 9 height 9
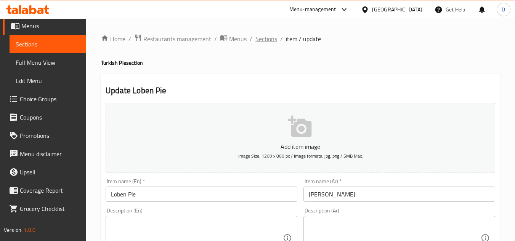
click at [267, 43] on span "Sections" at bounding box center [266, 38] width 22 height 9
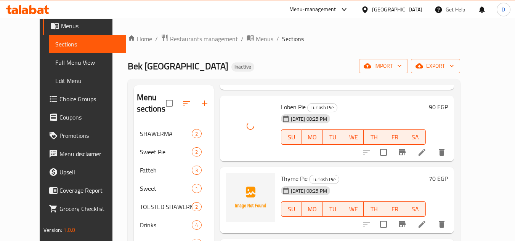
scroll to position [610, 0]
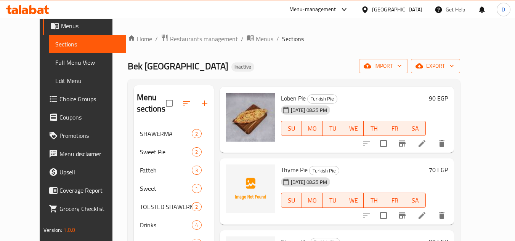
click at [426, 216] on icon at bounding box center [422, 215] width 7 height 7
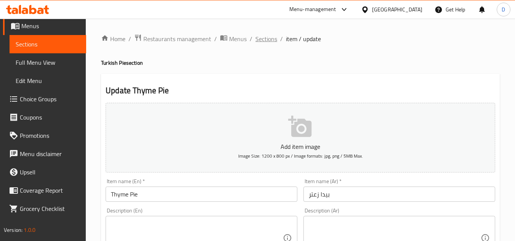
click at [271, 34] on span "Sections" at bounding box center [266, 38] width 22 height 9
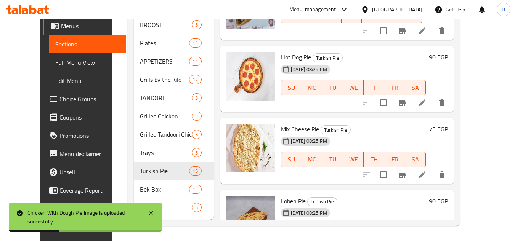
scroll to position [187, 0]
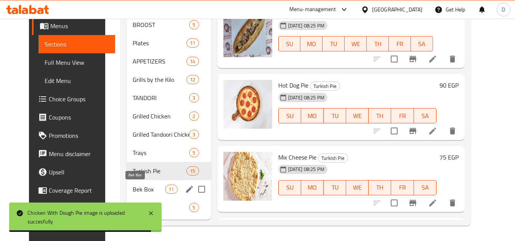
drag, startPoint x: 130, startPoint y: 193, endPoint x: 148, endPoint y: 190, distance: 17.7
click at [133, 193] on span "Bek Box" at bounding box center [149, 189] width 32 height 9
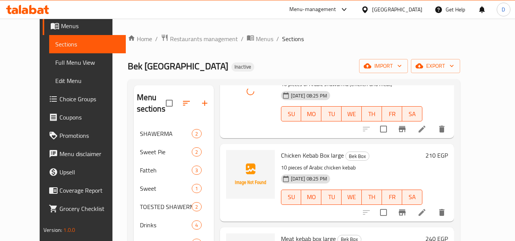
scroll to position [229, 0]
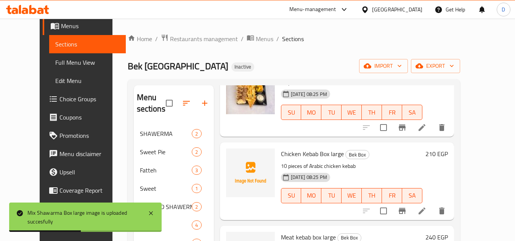
click at [305, 154] on span "Chicken Kebab Box large" at bounding box center [312, 153] width 63 height 11
copy h6 "Chicken Kebab Box large"
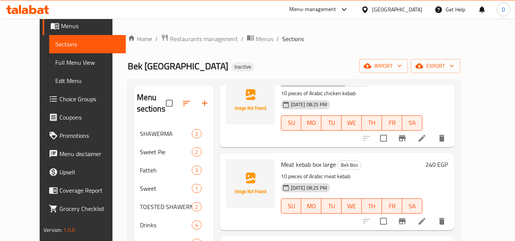
scroll to position [305, 0]
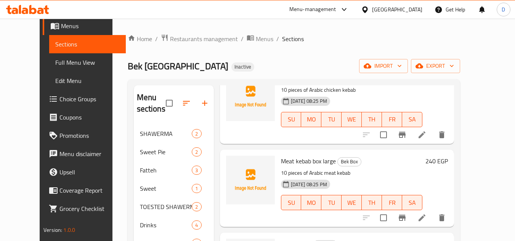
click at [292, 161] on span "Meat kebab box large" at bounding box center [308, 161] width 55 height 11
copy h6 "Meat kebab box large"
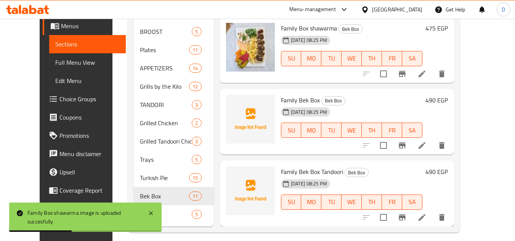
scroll to position [292, 0]
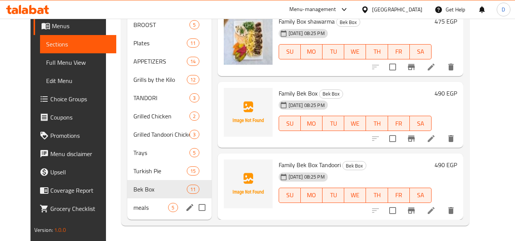
click at [133, 207] on span "meals" at bounding box center [150, 207] width 35 height 9
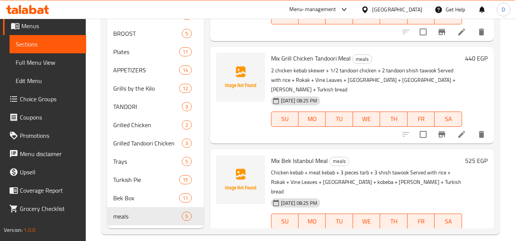
scroll to position [292, 0]
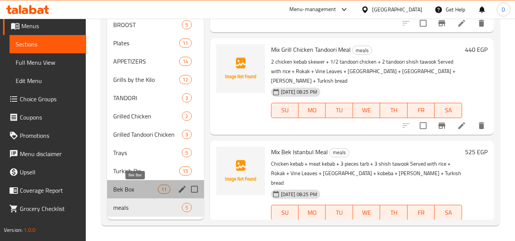
click at [140, 192] on span "Bek Box" at bounding box center [135, 189] width 45 height 9
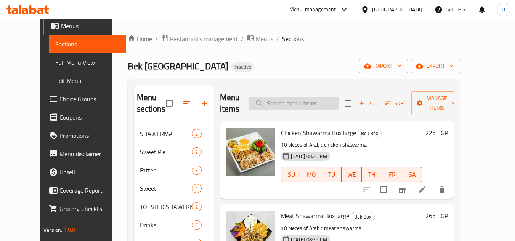
click at [327, 104] on input "search" at bounding box center [294, 103] width 90 height 13
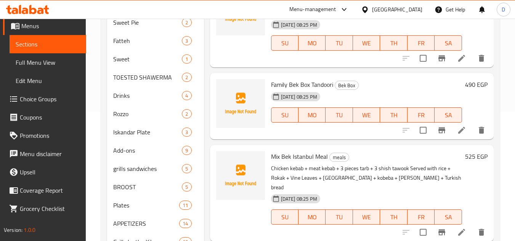
scroll to position [153, 0]
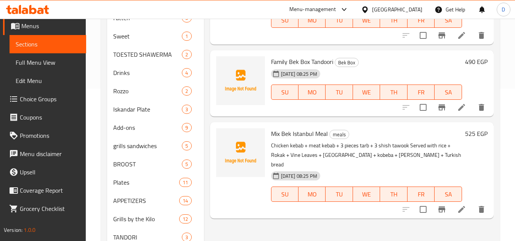
type input "بيك"
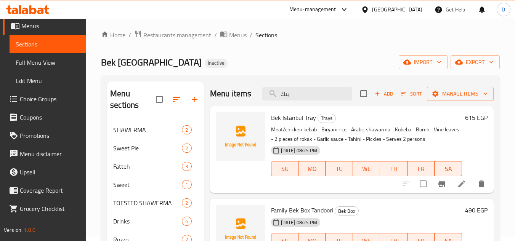
scroll to position [0, 0]
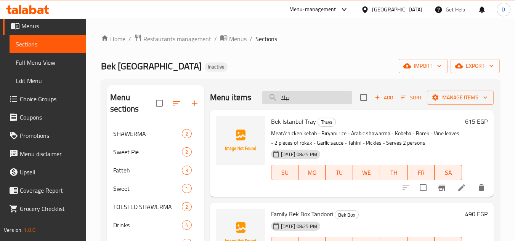
click at [324, 102] on input "بيك" at bounding box center [307, 97] width 90 height 13
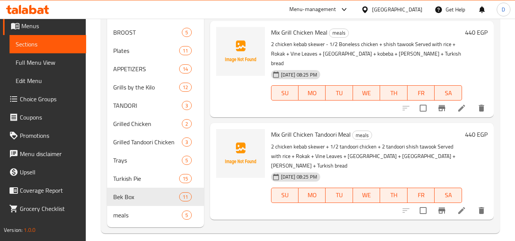
scroll to position [292, 0]
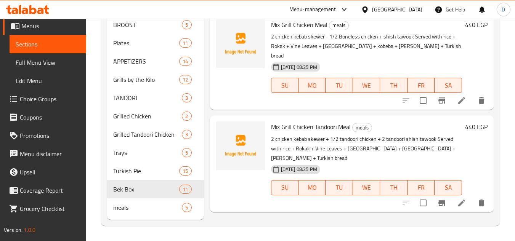
type input "ميكس ج"
drag, startPoint x: 144, startPoint y: 213, endPoint x: 180, endPoint y: 205, distance: 36.7
click at [144, 213] on div "meals 5" at bounding box center [155, 208] width 96 height 18
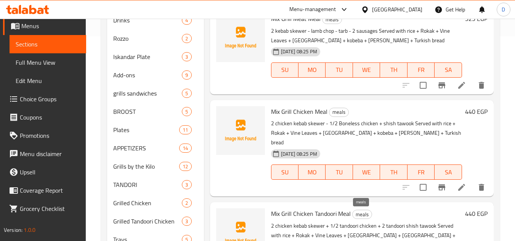
scroll to position [25, 0]
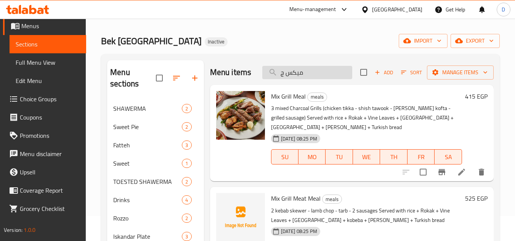
click at [305, 78] on input "ميكس ج" at bounding box center [307, 72] width 90 height 13
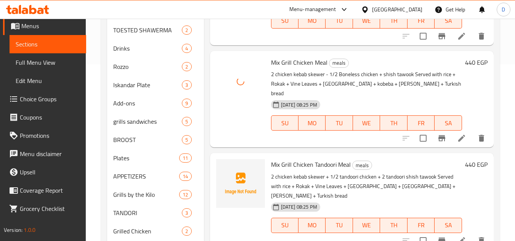
scroll to position [178, 0]
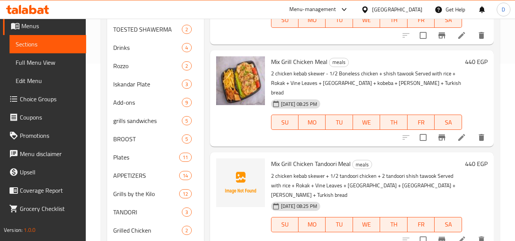
drag, startPoint x: 41, startPoint y: 63, endPoint x: 19, endPoint y: 76, distance: 26.0
click at [42, 63] on span "Full Menu View" at bounding box center [48, 62] width 64 height 9
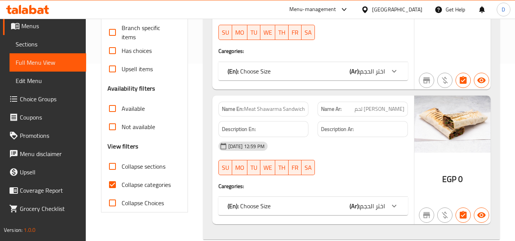
click at [141, 186] on span "Collapse categories" at bounding box center [146, 184] width 49 height 9
click at [122, 186] on input "Collapse categories" at bounding box center [112, 185] width 18 height 18
checkbox input "false"
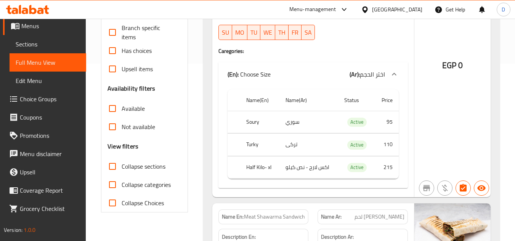
click at [149, 164] on span "Collapse sections" at bounding box center [144, 166] width 44 height 9
click at [122, 164] on input "Collapse sections" at bounding box center [112, 166] width 18 height 18
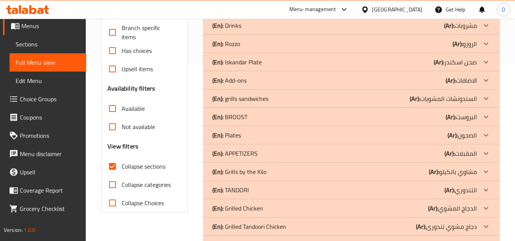
click at [113, 169] on input "Collapse sections" at bounding box center [112, 166] width 18 height 18
checkbox input "false"
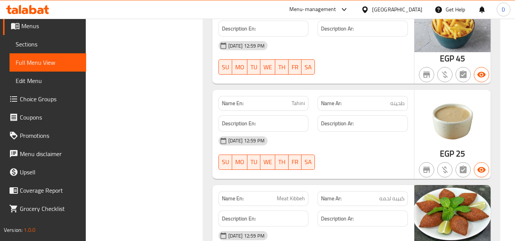
scroll to position [10105, 0]
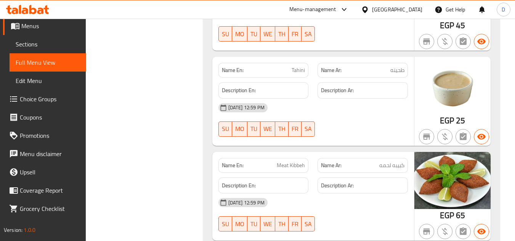
copy span "Cheese Borek"
click at [39, 43] on span "Sections" at bounding box center [48, 44] width 64 height 9
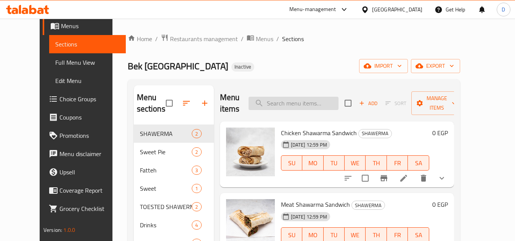
click at [317, 101] on input "search" at bounding box center [294, 103] width 90 height 13
paste input "Cheese Borek"
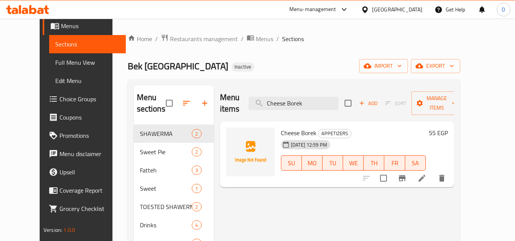
type input "Cheese Borek"
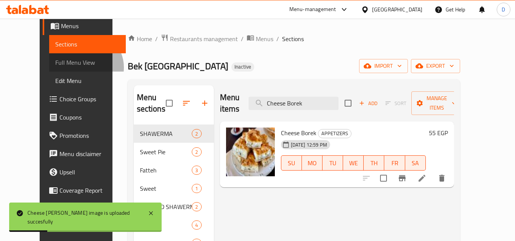
click at [55, 67] on span "Full Menu View" at bounding box center [87, 62] width 64 height 9
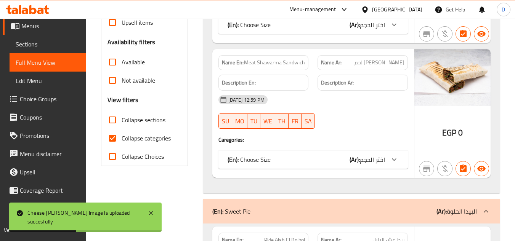
scroll to position [229, 0]
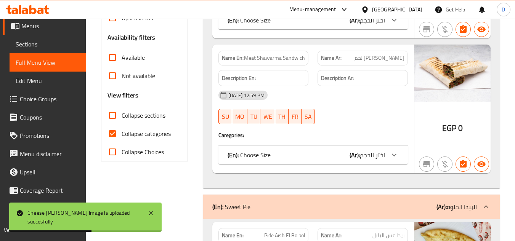
click at [114, 139] on input "Collapse categories" at bounding box center [112, 134] width 18 height 18
checkbox input "false"
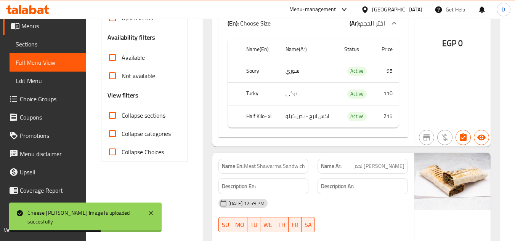
click at [114, 120] on input "Collapse sections" at bounding box center [112, 115] width 18 height 18
checkbox input "true"
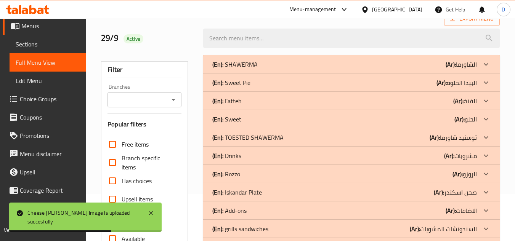
scroll to position [38, 0]
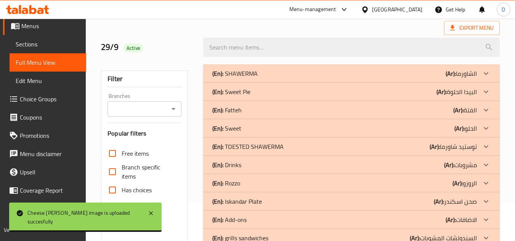
click at [455, 220] on b "(Ar):" at bounding box center [451, 219] width 10 height 11
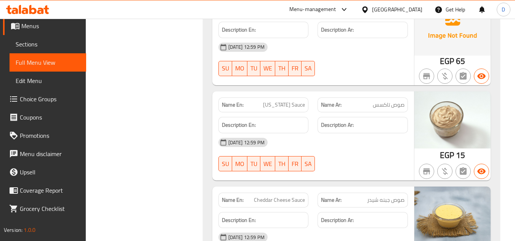
scroll to position [1030, 0]
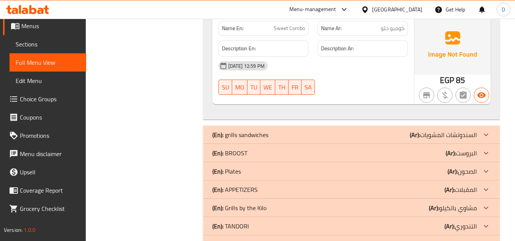
click at [446, 192] on b "(Ar):" at bounding box center [450, 189] width 10 height 11
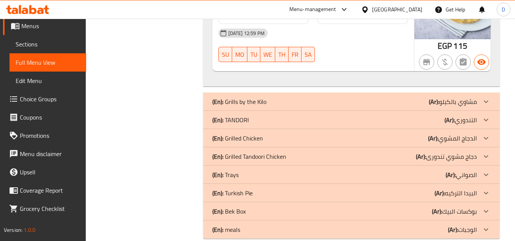
scroll to position [2631, 0]
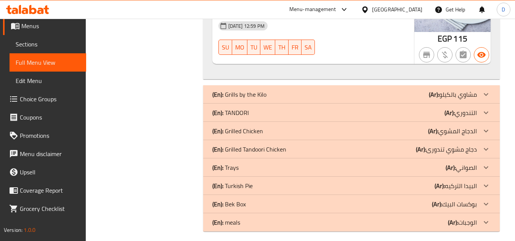
click at [457, 95] on p "(Ar): مشاوي بالكيلو" at bounding box center [453, 94] width 48 height 9
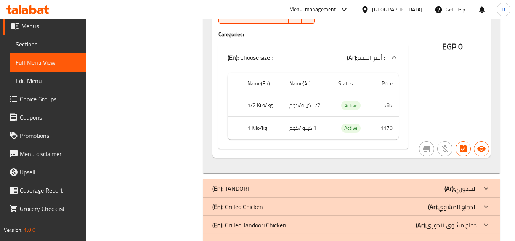
scroll to position [5870, 0]
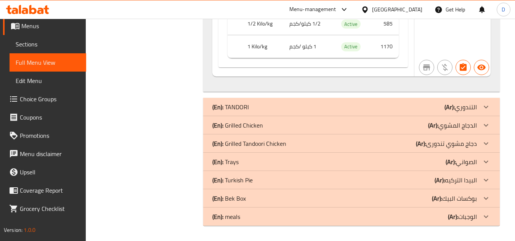
click at [439, 101] on div "(En): TANDORI (Ar): التندوري" at bounding box center [351, 107] width 297 height 18
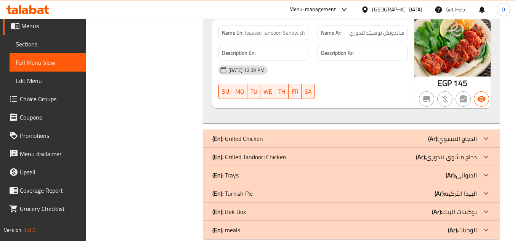
scroll to position [6175, 0]
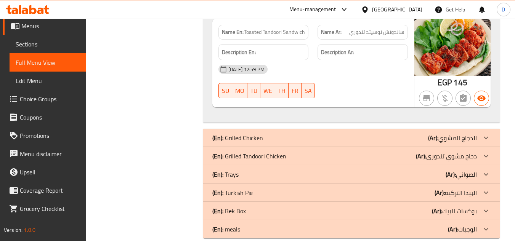
click at [397, 132] on div "(En): Grilled Chicken (Ar): الدجاج المشوي" at bounding box center [351, 138] width 297 height 18
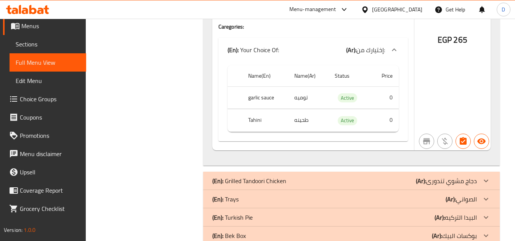
scroll to position [6736, 0]
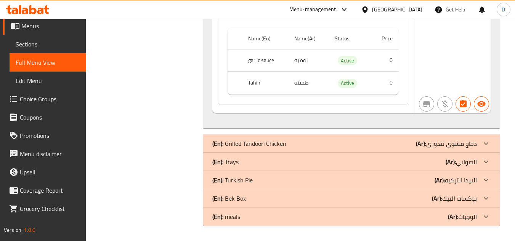
click at [410, 142] on div "(En): Grilled Tandoori Chicken (Ar): دجاج مشوي تندورى" at bounding box center [344, 143] width 265 height 9
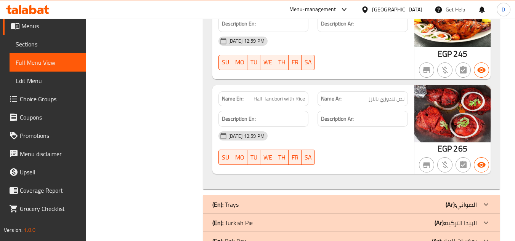
scroll to position [7041, 0]
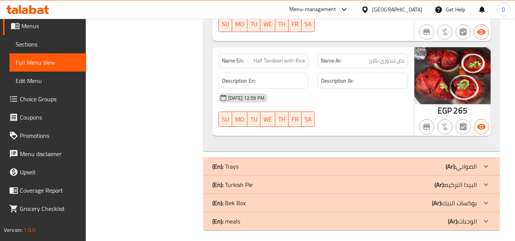
click at [397, 171] on div "(En): Trays (Ar): الصواني" at bounding box center [344, 166] width 265 height 9
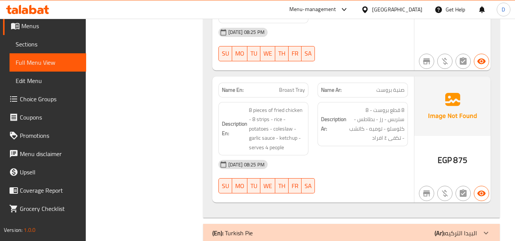
scroll to position [7766, 0]
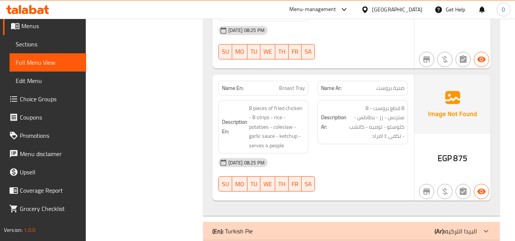
click at [290, 90] on span "Broast Tray" at bounding box center [292, 88] width 26 height 8
copy span "Broast Tray"
click at [31, 44] on span "Sections" at bounding box center [48, 44] width 64 height 9
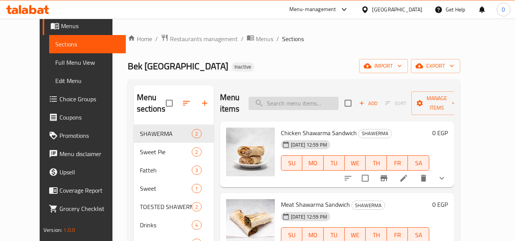
click at [304, 101] on input "search" at bounding box center [294, 103] width 90 height 13
paste input "Broast Tray"
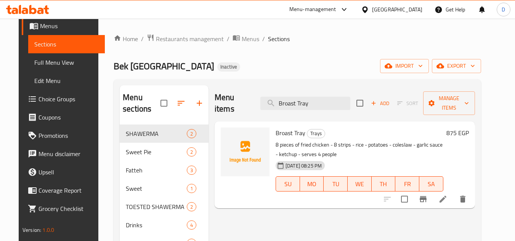
type input "Broast Tray"
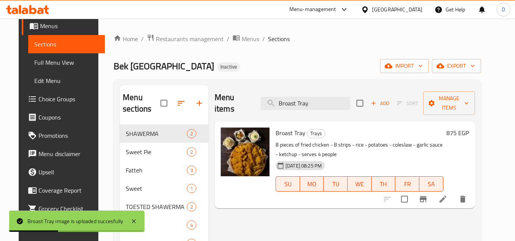
click at [51, 65] on span "Full Menu View" at bounding box center [66, 62] width 64 height 9
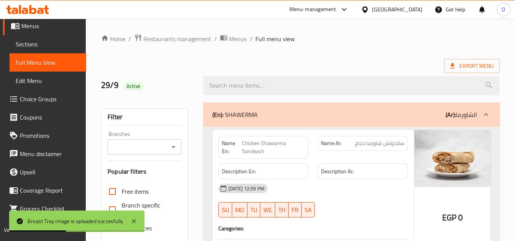
scroll to position [153, 0]
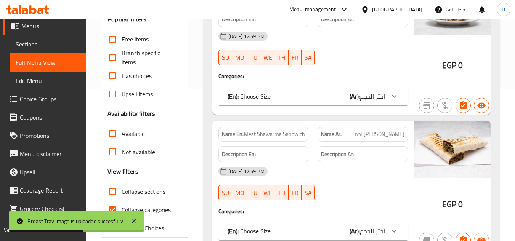
click at [152, 209] on span "Collapse categories" at bounding box center [146, 210] width 49 height 9
click at [122, 209] on input "Collapse categories" at bounding box center [112, 210] width 18 height 18
checkbox input "false"
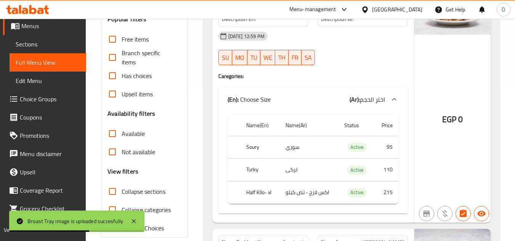
click at [152, 194] on span "Collapse sections" at bounding box center [144, 191] width 44 height 9
click at [122, 194] on input "Collapse sections" at bounding box center [112, 192] width 18 height 18
checkbox input "true"
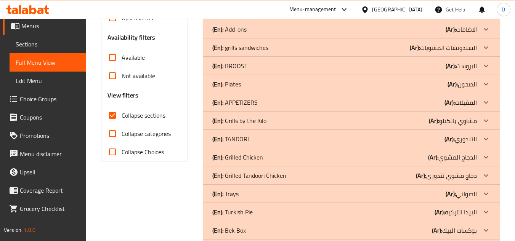
scroll to position [261, 0]
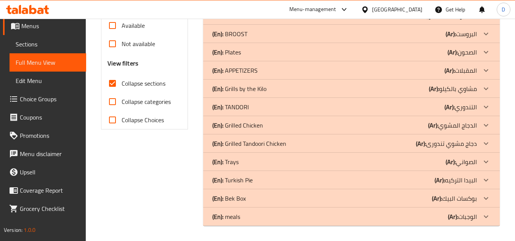
click at [451, 162] on b "(Ar):" at bounding box center [451, 161] width 10 height 11
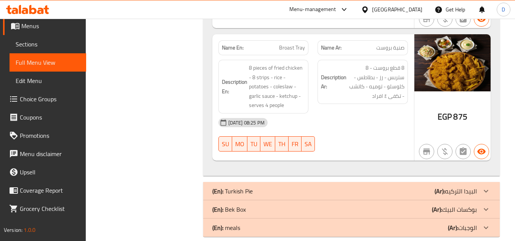
scroll to position [1038, 0]
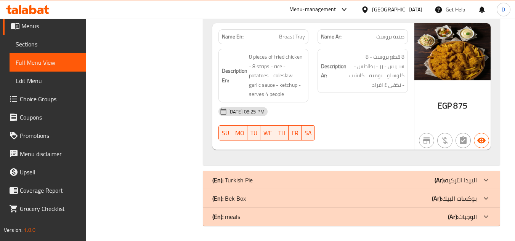
click at [404, 180] on div "(En): Turkish Pie (Ar): البيدا التركيه" at bounding box center [344, 180] width 265 height 9
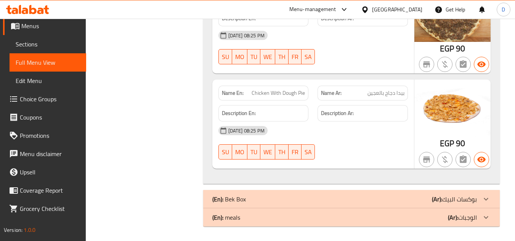
scroll to position [2498, 0]
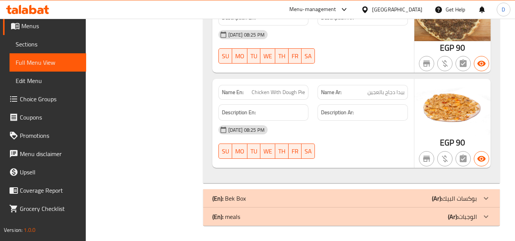
drag, startPoint x: 450, startPoint y: 199, endPoint x: 414, endPoint y: 188, distance: 36.7
click at [450, 199] on p "(Ar): بوكسات البيك" at bounding box center [454, 198] width 45 height 9
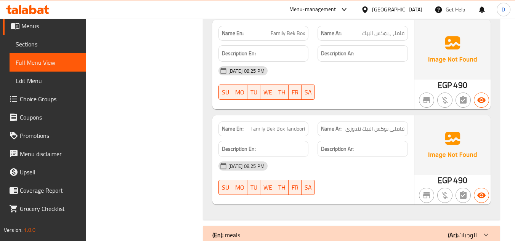
scroll to position [3634, 0]
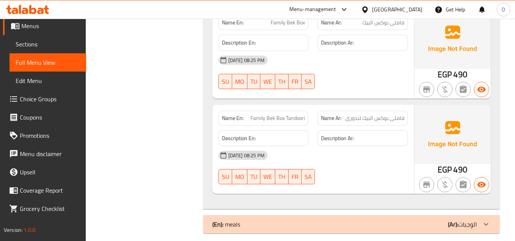
click at [418, 220] on div "(En): meals (Ar): الوجبات" at bounding box center [344, 224] width 265 height 9
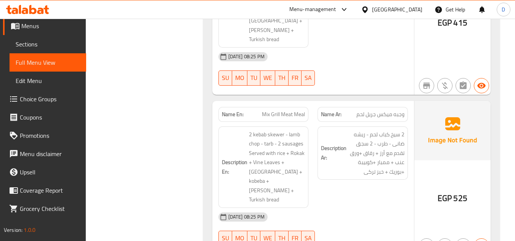
scroll to position [3959, 0]
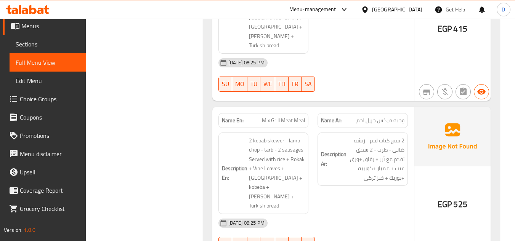
click at [287, 117] on span "Mix Grill Meat Meal" at bounding box center [283, 121] width 43 height 8
copy span "Mix Grill Meat Meal"
click at [27, 44] on span "Sections" at bounding box center [48, 44] width 64 height 9
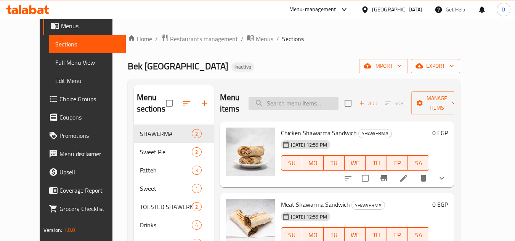
click at [310, 100] on input "search" at bounding box center [294, 103] width 90 height 13
paste input "Mix Grill Meat Meal"
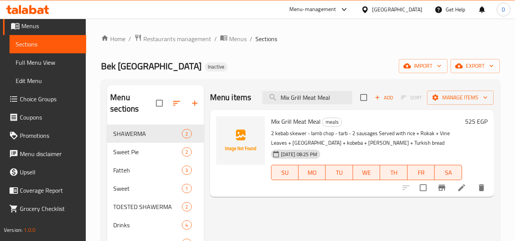
type input "Mix Grill Meat Meal"
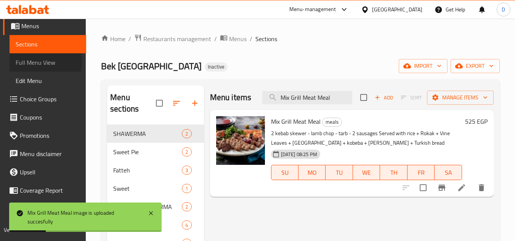
click at [42, 62] on span "Full Menu View" at bounding box center [48, 62] width 64 height 9
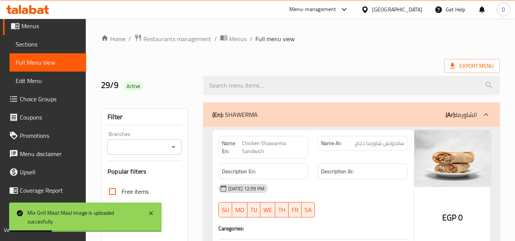
scroll to position [229, 0]
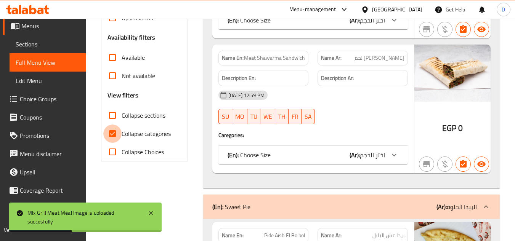
click at [122, 135] on input "Collapse categories" at bounding box center [112, 134] width 18 height 18
checkbox input "false"
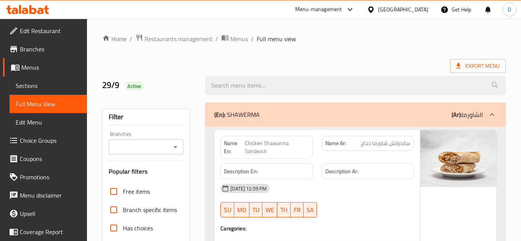
scroll to position [0, 0]
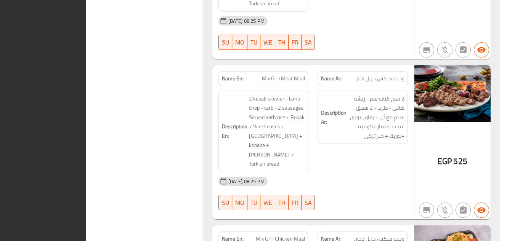
scroll to position [19768, 0]
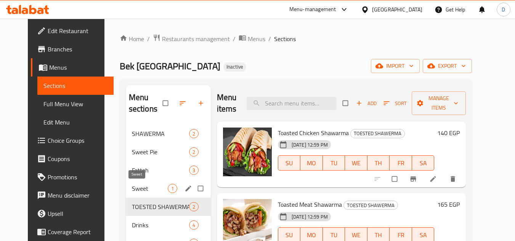
click at [137, 192] on span "Sweet" at bounding box center [150, 188] width 36 height 9
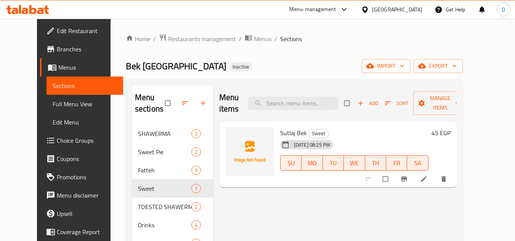
click at [410, 11] on div "[GEOGRAPHIC_DATA]" at bounding box center [397, 9] width 50 height 8
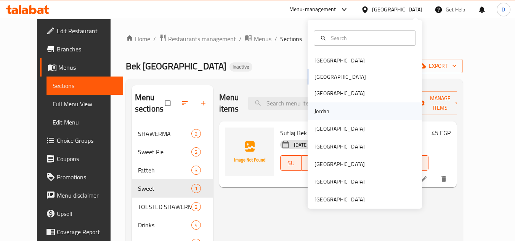
click at [321, 115] on div "Jordan" at bounding box center [322, 111] width 15 height 8
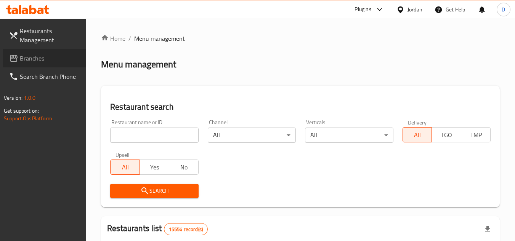
click at [34, 56] on span "Branches" at bounding box center [50, 58] width 60 height 9
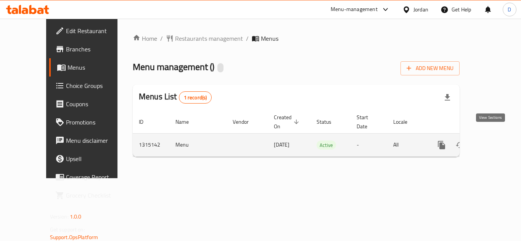
click at [492, 141] on icon "enhanced table" at bounding box center [496, 145] width 9 height 9
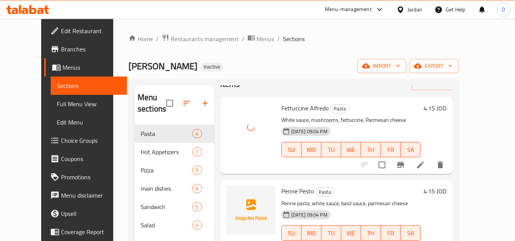
scroll to position [38, 0]
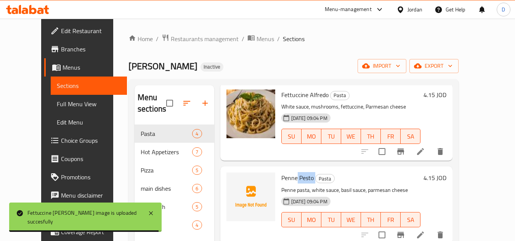
drag, startPoint x: 288, startPoint y: 178, endPoint x: 305, endPoint y: 179, distance: 17.2
click at [305, 179] on h6 "Penne Pesto Pasta" at bounding box center [351, 178] width 140 height 11
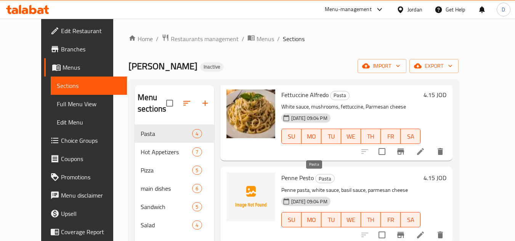
click at [323, 175] on span "Pasta" at bounding box center [325, 179] width 19 height 9
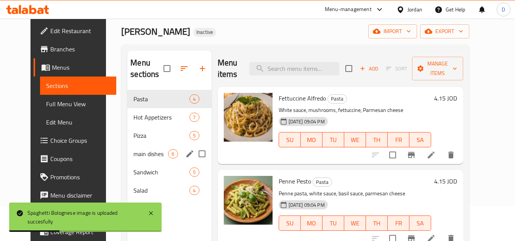
scroll to position [31, 0]
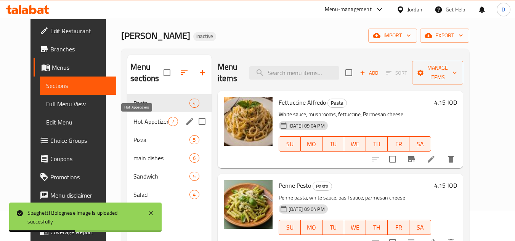
click at [133, 124] on span "Hot Appetizers" at bounding box center [150, 121] width 35 height 9
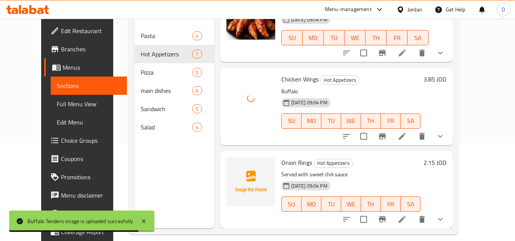
scroll to position [107, 0]
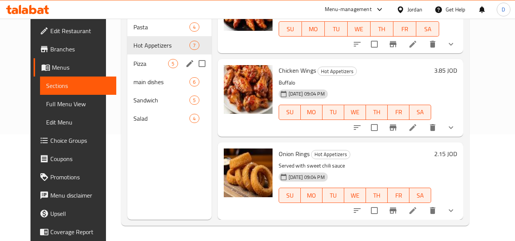
click at [147, 59] on span "Pizza" at bounding box center [150, 63] width 35 height 9
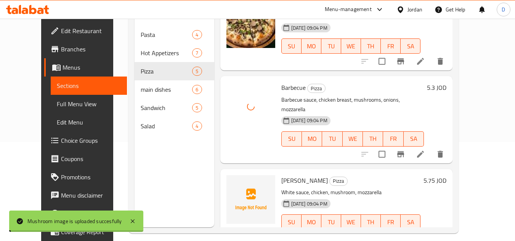
scroll to position [107, 0]
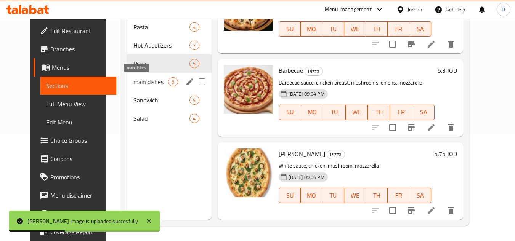
click at [139, 86] on span "main dishes" at bounding box center [150, 81] width 35 height 9
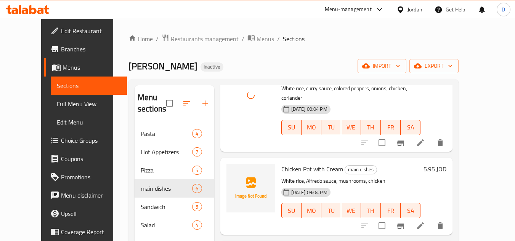
scroll to position [153, 0]
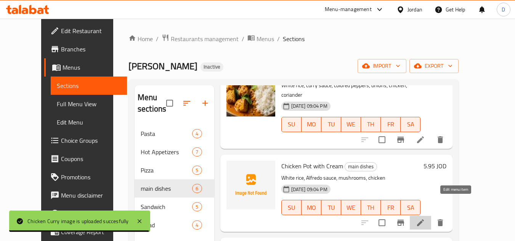
click at [425, 218] on icon at bounding box center [420, 222] width 9 height 9
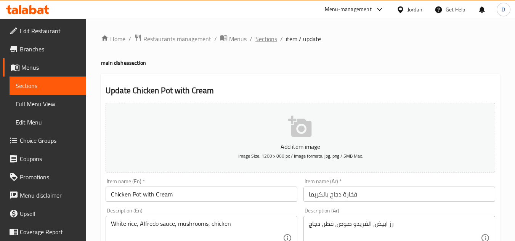
click at [270, 41] on span "Sections" at bounding box center [266, 38] width 22 height 9
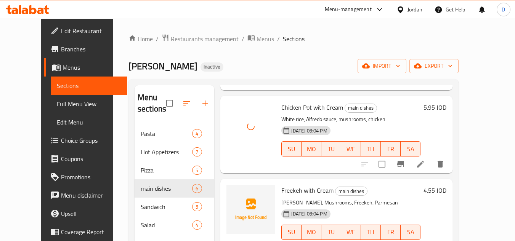
scroll to position [229, 0]
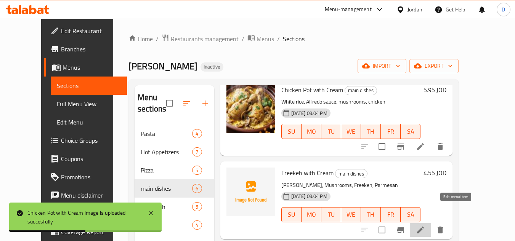
click at [424, 227] on icon at bounding box center [420, 230] width 7 height 7
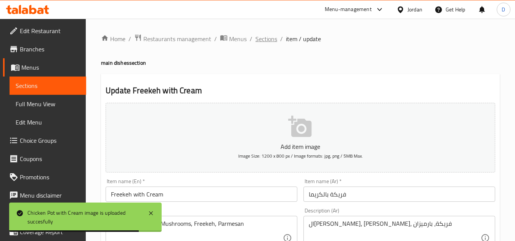
click at [269, 39] on span "Sections" at bounding box center [266, 38] width 22 height 9
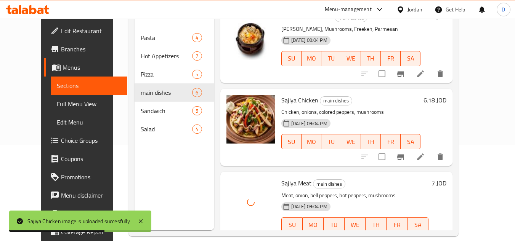
scroll to position [107, 0]
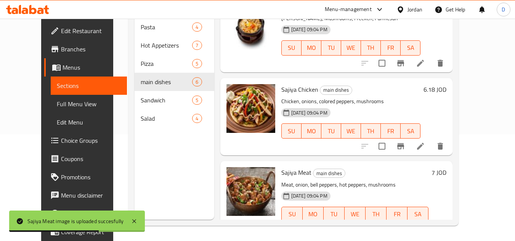
click at [151, 181] on div "Menu sections Pasta 4 Hot Appetizers 7 Pizza 5 main dishes 6 Sandwich 5 Salad 4" at bounding box center [175, 99] width 80 height 241
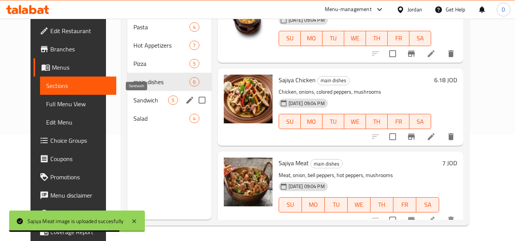
click at [154, 100] on span "Sandwich" at bounding box center [150, 100] width 35 height 9
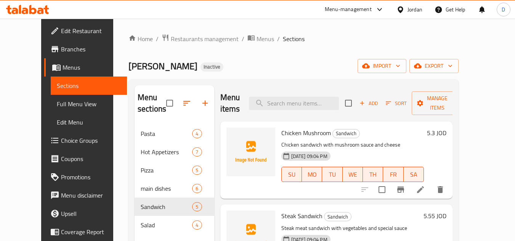
click at [301, 136] on span "Chicken Mushroom" at bounding box center [306, 132] width 50 height 11
click at [402, 144] on p "Chicken sandwich with mushroom sauce and cheese" at bounding box center [352, 145] width 143 height 10
click at [309, 134] on span "Chicken Mushroom" at bounding box center [306, 132] width 50 height 11
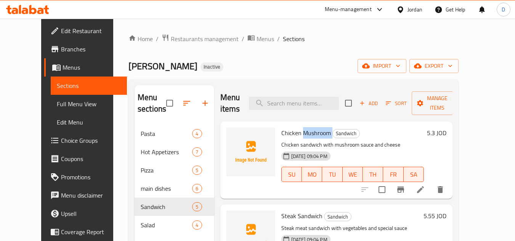
click at [309, 134] on span "Chicken Mushroom" at bounding box center [306, 132] width 50 height 11
copy h6 "Chicken Mushroom"
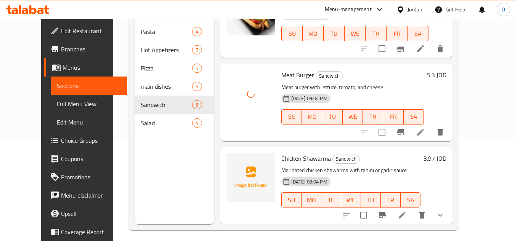
scroll to position [107, 0]
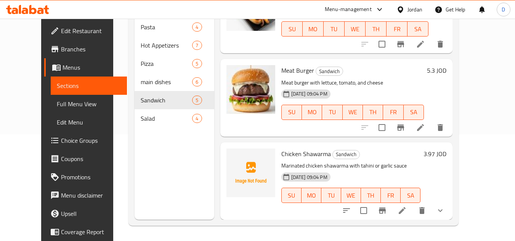
click at [291, 159] on span "Chicken Shawarma" at bounding box center [306, 153] width 50 height 11
copy h6 "Chicken Shawarma"
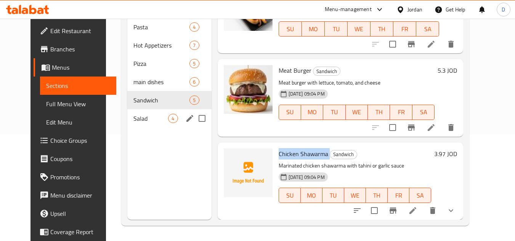
click at [133, 121] on span "Salad" at bounding box center [150, 118] width 35 height 9
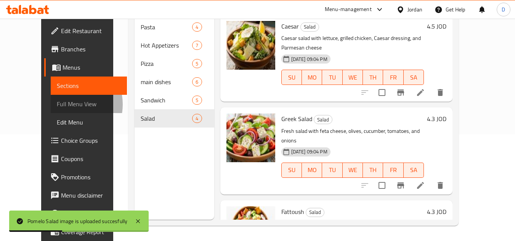
click at [57, 104] on span "Full Menu View" at bounding box center [89, 104] width 64 height 9
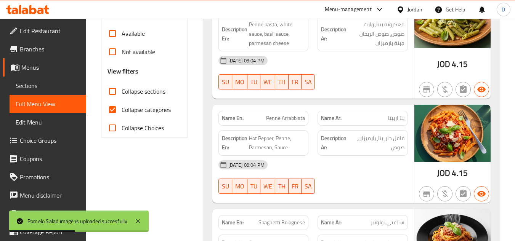
scroll to position [259, 0]
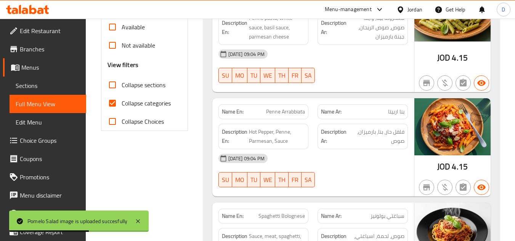
click at [116, 106] on input "Collapse categories" at bounding box center [112, 103] width 18 height 18
checkbox input "false"
click at [112, 85] on input "Collapse sections" at bounding box center [112, 85] width 18 height 18
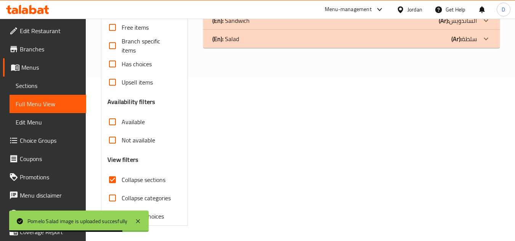
scroll to position [164, 0]
drag, startPoint x: 113, startPoint y: 179, endPoint x: 237, endPoint y: 173, distance: 124.1
click at [114, 179] on input "Collapse sections" at bounding box center [112, 180] width 18 height 18
checkbox input "false"
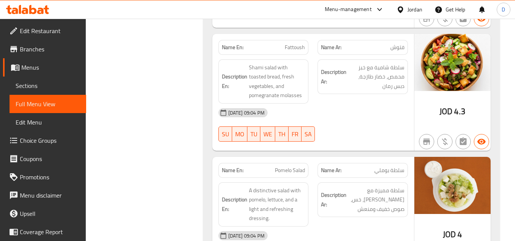
scroll to position [5299, 0]
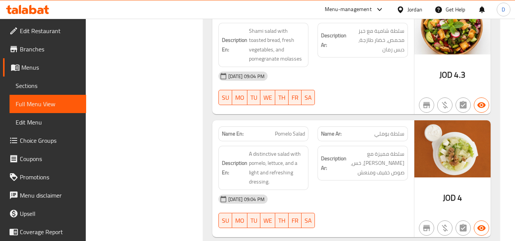
click at [47, 28] on span "Edit Restaurant" at bounding box center [50, 30] width 60 height 9
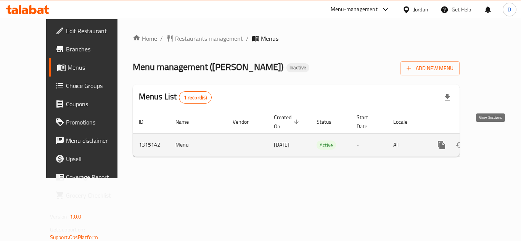
click at [492, 141] on icon "enhanced table" at bounding box center [496, 145] width 9 height 9
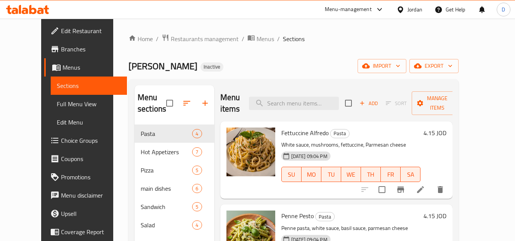
drag, startPoint x: 20, startPoint y: 101, endPoint x: 24, endPoint y: 97, distance: 5.4
click at [57, 101] on span "Full Menu View" at bounding box center [89, 104] width 64 height 9
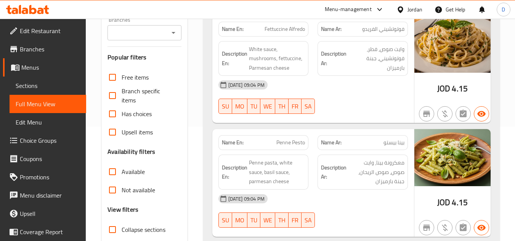
scroll to position [191, 0]
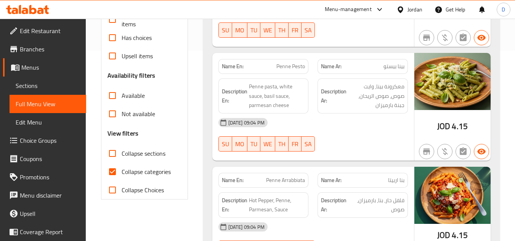
click at [110, 170] on input "Collapse categories" at bounding box center [112, 172] width 18 height 18
checkbox input "false"
click at [110, 154] on input "Collapse sections" at bounding box center [112, 154] width 18 height 18
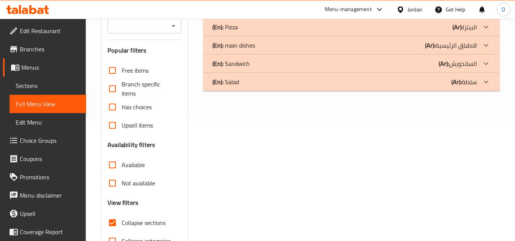
scroll to position [153, 0]
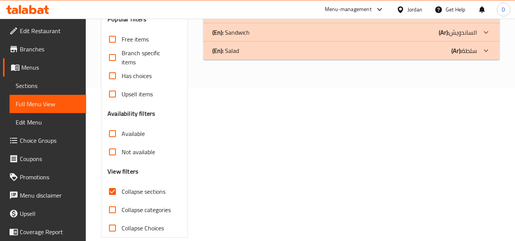
click at [112, 192] on input "Collapse sections" at bounding box center [112, 192] width 18 height 18
checkbox input "false"
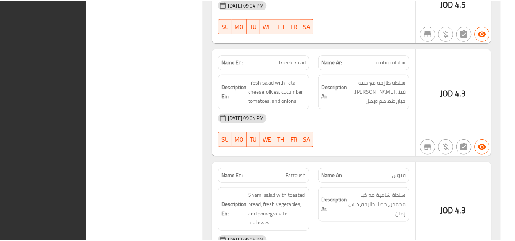
scroll to position [5271, 0]
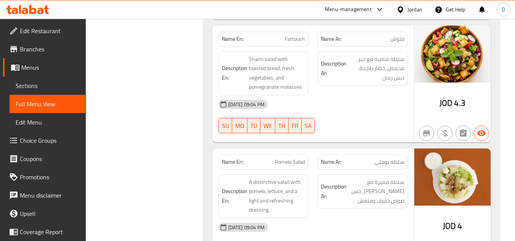
click at [398, 10] on icon at bounding box center [400, 9] width 5 height 6
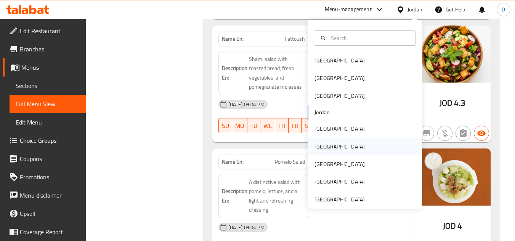
click at [331, 146] on div "[GEOGRAPHIC_DATA]" at bounding box center [365, 147] width 114 height 18
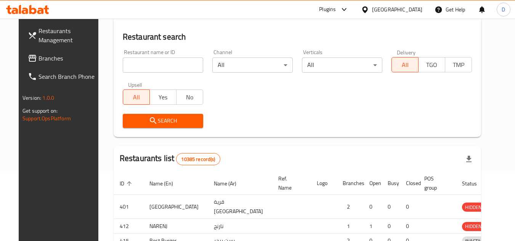
scroll to position [336, 0]
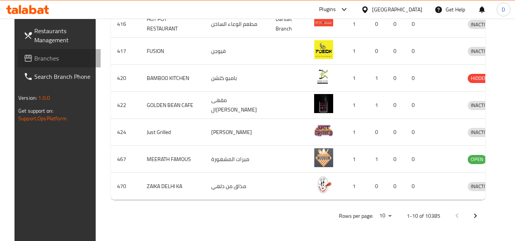
click at [46, 62] on span "Branches" at bounding box center [64, 58] width 60 height 9
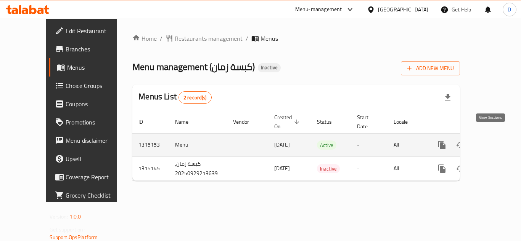
click at [493, 142] on icon "enhanced table" at bounding box center [496, 145] width 7 height 7
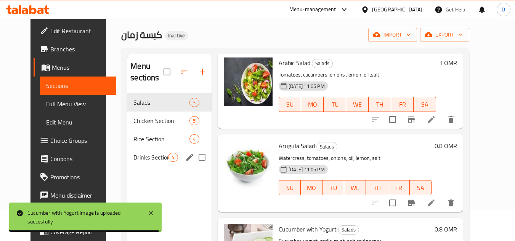
scroll to position [31, 0]
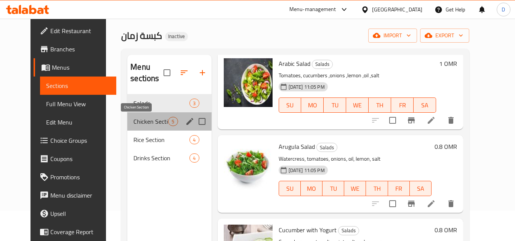
click at [144, 123] on span "Chicken Section" at bounding box center [150, 121] width 35 height 9
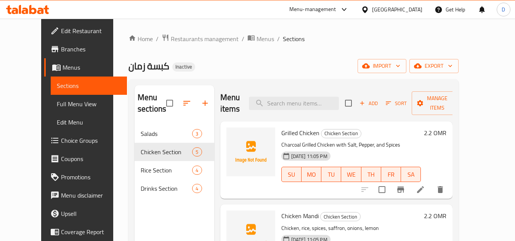
click at [302, 135] on span "Grilled Chicken" at bounding box center [300, 132] width 38 height 11
click at [280, 69] on div "كبسة زمان Inactive import export" at bounding box center [294, 66] width 330 height 14
click at [284, 136] on span "Grilled Chicken" at bounding box center [300, 132] width 38 height 11
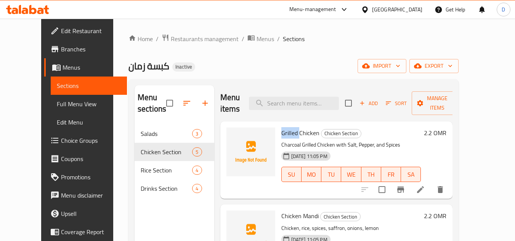
click at [284, 136] on span "Grilled Chicken" at bounding box center [300, 132] width 38 height 11
click at [305, 102] on input "search" at bounding box center [294, 103] width 90 height 13
click at [447, 131] on h6 "2.2 OMR" at bounding box center [435, 133] width 22 height 11
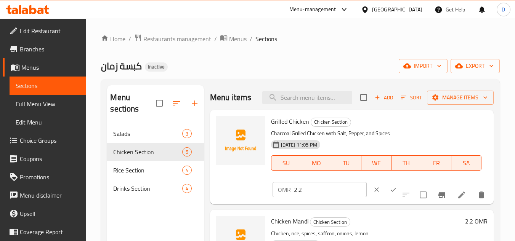
click at [464, 127] on h6 "Grilled Chicken Chicken Section" at bounding box center [376, 121] width 210 height 11
click at [432, 140] on div "Grilled Chicken Chicken Section Charcoal Grilled Chicken with Salt, Pepper, and…" at bounding box center [376, 148] width 217 height 71
click at [373, 194] on icon "clear" at bounding box center [377, 190] width 8 height 8
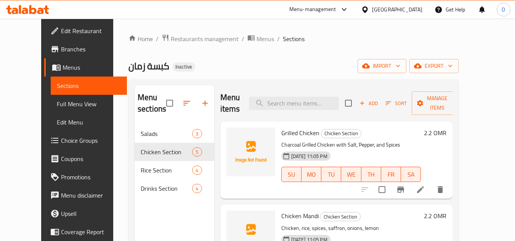
click at [300, 134] on span "Grilled Chicken" at bounding box center [300, 132] width 38 height 11
click at [350, 135] on h6 "Grilled Chicken Chicken Section" at bounding box center [351, 133] width 140 height 11
drag, startPoint x: 270, startPoint y: 133, endPoint x: 307, endPoint y: 133, distance: 37.4
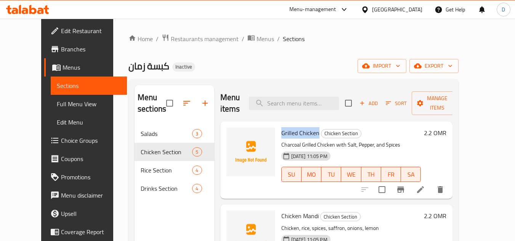
click at [307, 133] on div "Grilled Chicken Chicken Section Charcoal Grilled Chicken with Salt, Pepper, and…" at bounding box center [351, 160] width 146 height 71
click at [364, 148] on p "Charcoal Grilled Chicken with Salt, Pepper, and Spices" at bounding box center [351, 145] width 140 height 10
click at [281, 133] on span "Grilled Chicken" at bounding box center [300, 132] width 38 height 11
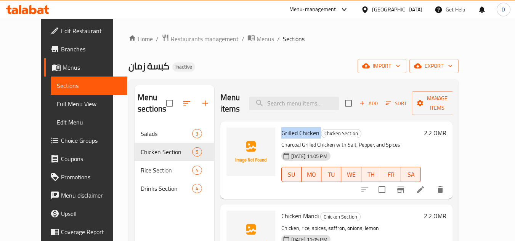
click at [296, 135] on span "Grilled Chicken" at bounding box center [300, 132] width 38 height 11
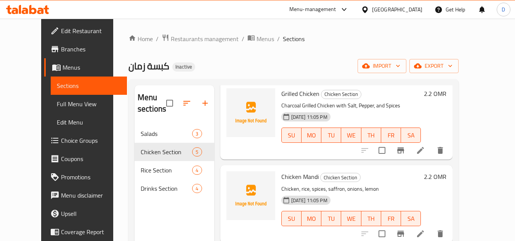
scroll to position [15, 0]
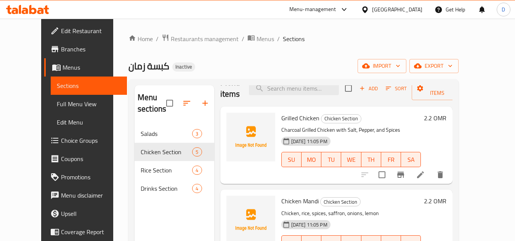
drag, startPoint x: 44, startPoint y: 105, endPoint x: 69, endPoint y: 109, distance: 25.4
click at [57, 105] on span "Full Menu View" at bounding box center [89, 104] width 64 height 9
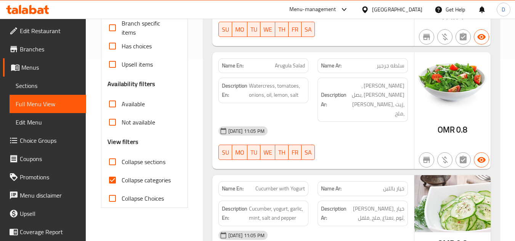
scroll to position [191, 0]
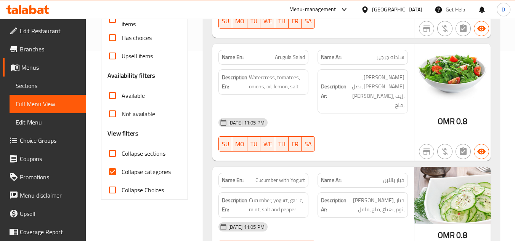
click at [131, 173] on span "Collapse categories" at bounding box center [146, 171] width 49 height 9
click at [122, 173] on input "Collapse categories" at bounding box center [112, 172] width 18 height 18
checkbox input "false"
click at [133, 158] on span "Collapse sections" at bounding box center [144, 153] width 44 height 9
click at [122, 158] on input "Collapse sections" at bounding box center [112, 154] width 18 height 18
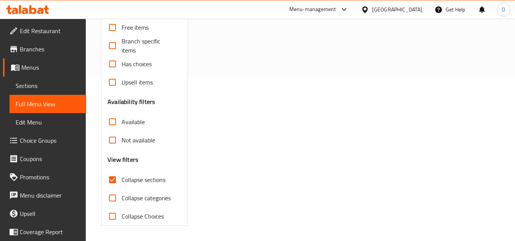
scroll to position [164, 0]
click at [136, 178] on span "Collapse sections" at bounding box center [144, 179] width 44 height 9
click at [122, 178] on input "Collapse sections" at bounding box center [112, 180] width 18 height 18
checkbox input "false"
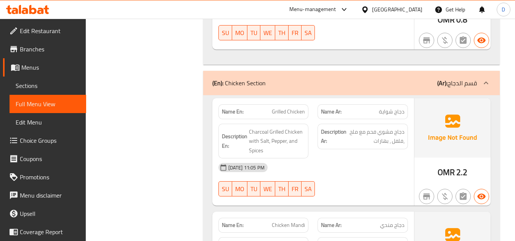
scroll to position [419, 0]
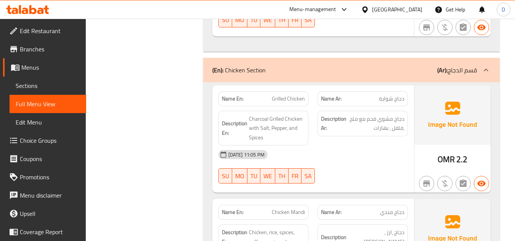
click at [42, 85] on span "Sections" at bounding box center [48, 85] width 64 height 9
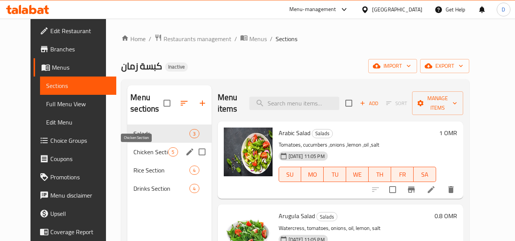
click at [133, 149] on span "Chicken Section" at bounding box center [150, 152] width 35 height 9
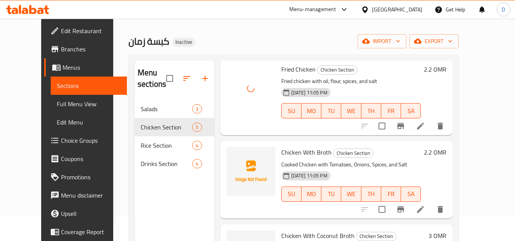
scroll to position [38, 0]
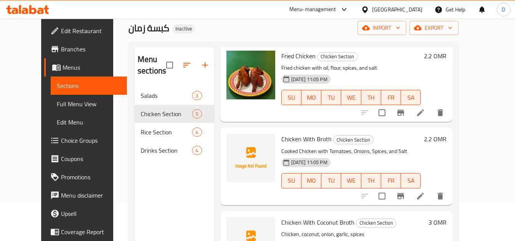
click at [425, 197] on icon at bounding box center [420, 196] width 9 height 9
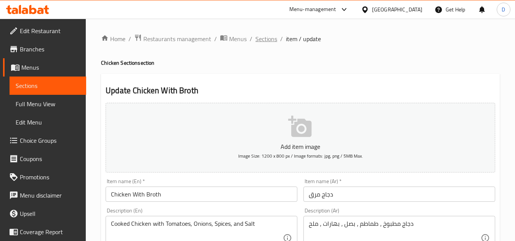
click at [264, 38] on span "Sections" at bounding box center [266, 38] width 22 height 9
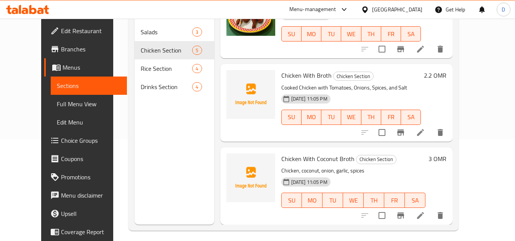
scroll to position [107, 0]
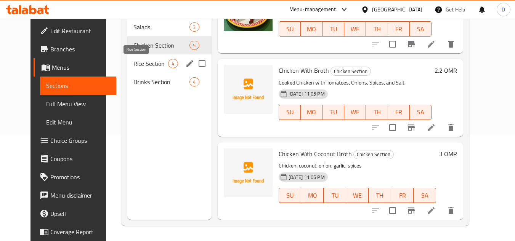
drag, startPoint x: 133, startPoint y: 65, endPoint x: 140, endPoint y: 64, distance: 7.3
click at [133, 65] on span "Rice Section" at bounding box center [150, 63] width 35 height 9
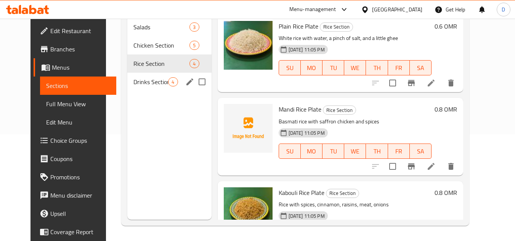
click at [152, 86] on span "Drinks Section" at bounding box center [150, 81] width 35 height 9
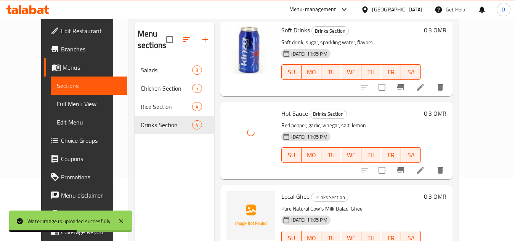
scroll to position [107, 0]
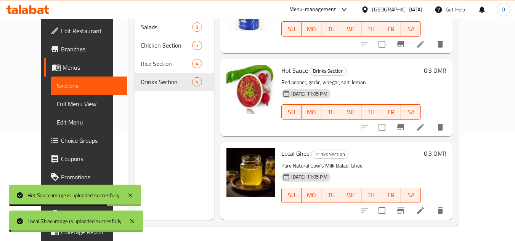
click at [410, 157] on h6 "Local Ghee Drinks Section" at bounding box center [351, 153] width 140 height 11
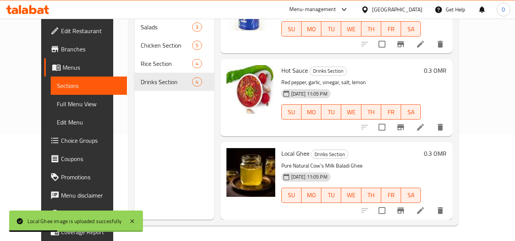
click at [57, 103] on span "Full Menu View" at bounding box center [89, 104] width 64 height 9
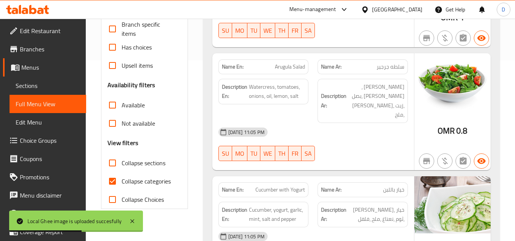
scroll to position [221, 0]
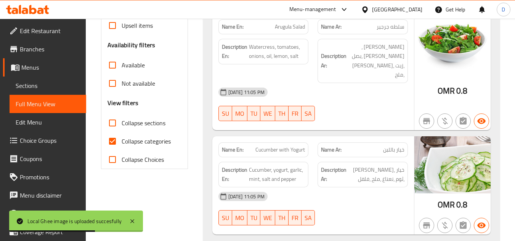
click at [133, 143] on span "Collapse categories" at bounding box center [146, 141] width 49 height 9
click at [122, 143] on input "Collapse categories" at bounding box center [112, 141] width 18 height 18
checkbox input "false"
click at [137, 120] on span "Collapse sections" at bounding box center [144, 123] width 44 height 9
click at [122, 120] on input "Collapse sections" at bounding box center [112, 123] width 18 height 18
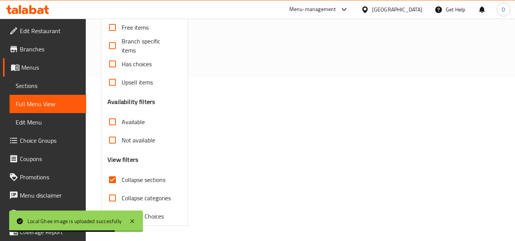
scroll to position [164, 0]
drag, startPoint x: 116, startPoint y: 179, endPoint x: 136, endPoint y: 168, distance: 22.2
click at [118, 178] on input "Collapse sections" at bounding box center [112, 180] width 18 height 18
checkbox input "false"
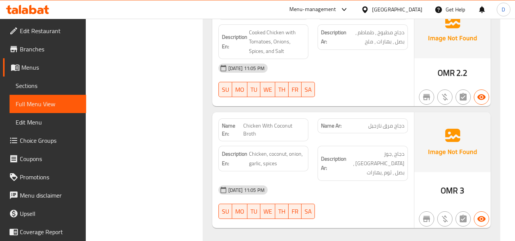
scroll to position [839, 0]
click at [258, 121] on span "Chicken With Coconut Broth" at bounding box center [274, 129] width 62 height 16
click at [250, 121] on span "Chicken With Coconut Broth" at bounding box center [274, 129] width 62 height 16
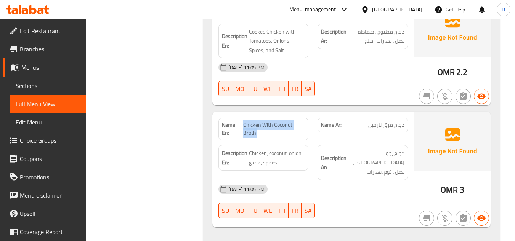
click at [250, 121] on span "Chicken With Coconut Broth" at bounding box center [274, 129] width 62 height 16
copy span "Chicken With Coconut Broth"
click at [17, 88] on span "Sections" at bounding box center [48, 85] width 64 height 9
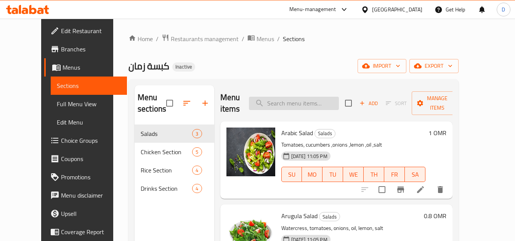
click at [311, 108] on input "search" at bounding box center [294, 103] width 90 height 13
paste input "Chicken With Coconut Broth"
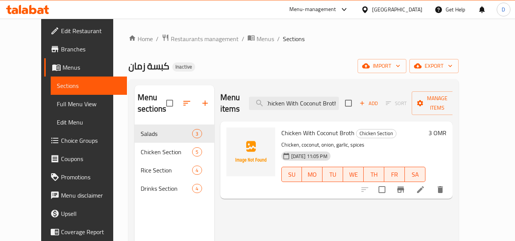
type input "Chicken With Coconut Broth"
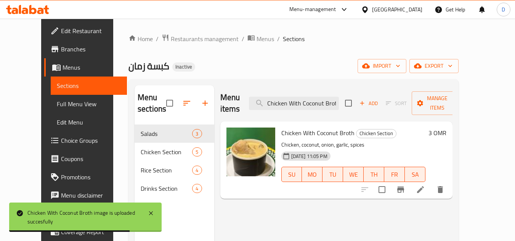
click at [57, 101] on span "Full Menu View" at bounding box center [89, 104] width 64 height 9
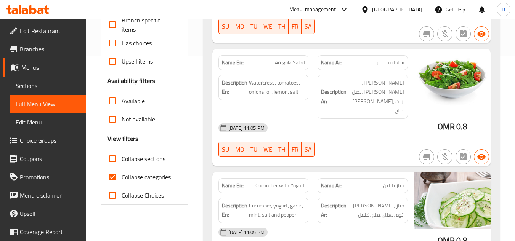
scroll to position [229, 0]
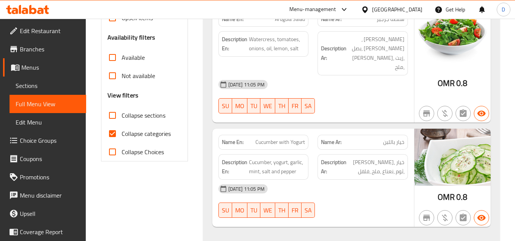
click at [121, 137] on input "Collapse categories" at bounding box center [112, 134] width 18 height 18
checkbox input "false"
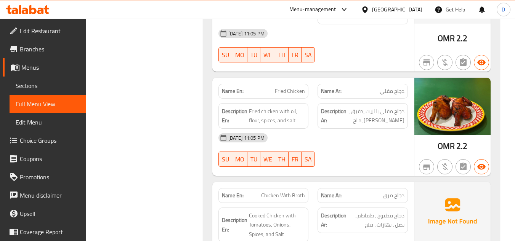
scroll to position [547, 0]
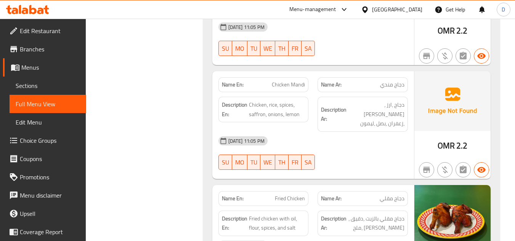
click at [29, 85] on span "Sections" at bounding box center [48, 85] width 64 height 9
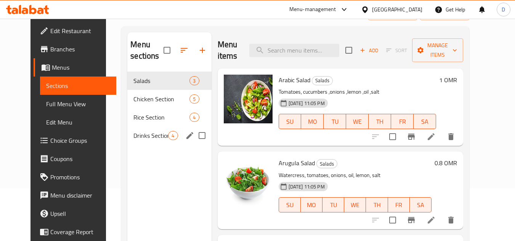
scroll to position [31, 0]
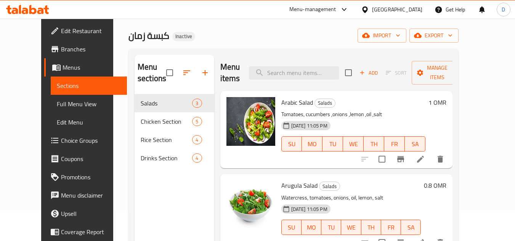
click at [61, 51] on span "Branches" at bounding box center [91, 49] width 60 height 9
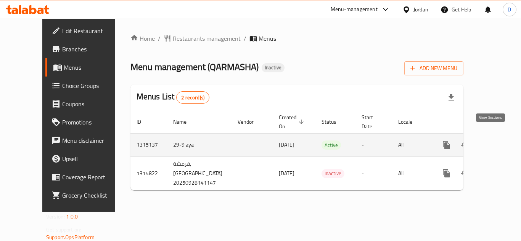
click at [498, 142] on icon "enhanced table" at bounding box center [501, 145] width 7 height 7
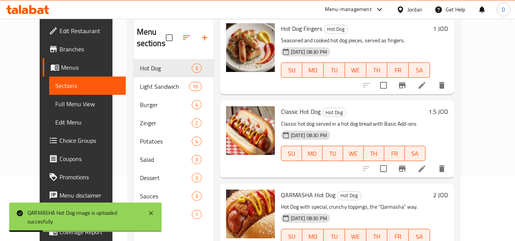
scroll to position [107, 0]
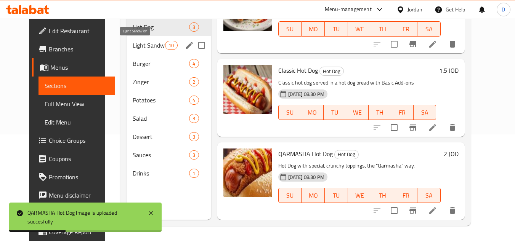
click at [138, 49] on span "Light Sandwich" at bounding box center [149, 45] width 32 height 9
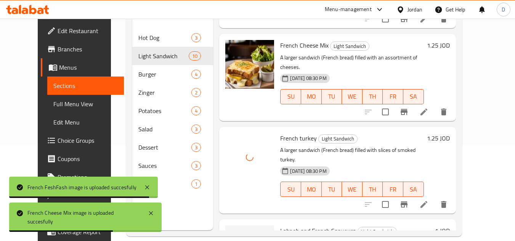
scroll to position [107, 0]
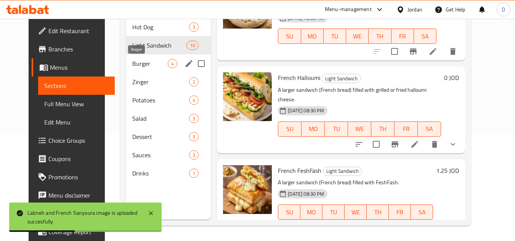
click at [139, 64] on span "Burger" at bounding box center [149, 63] width 35 height 9
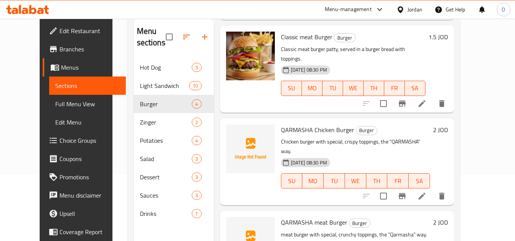
scroll to position [107, 0]
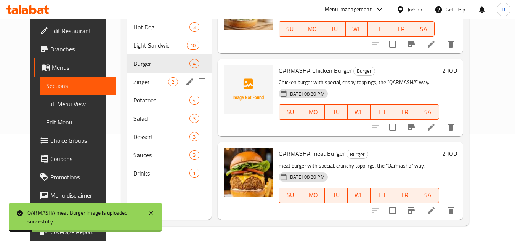
click at [148, 76] on div "Zinger 2" at bounding box center [169, 82] width 84 height 18
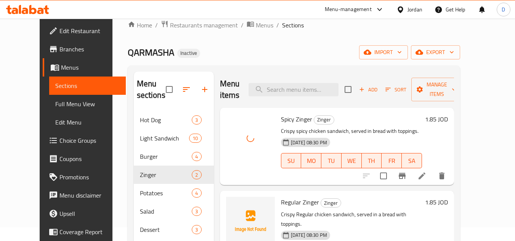
scroll to position [38, 0]
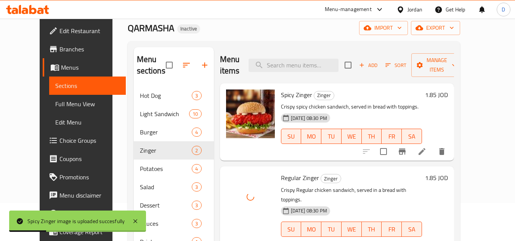
click at [362, 204] on div "[DATE] 08:30 PM SU MO TU WE TH FR SA" at bounding box center [351, 224] width 147 height 41
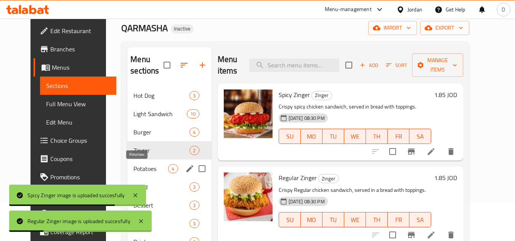
click at [140, 169] on span "Potatoes" at bounding box center [150, 168] width 35 height 9
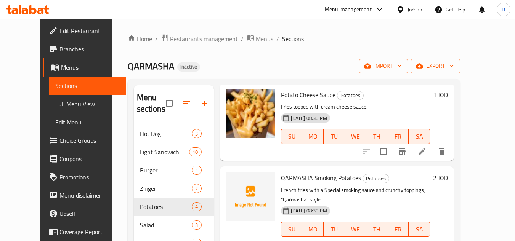
scroll to position [76, 0]
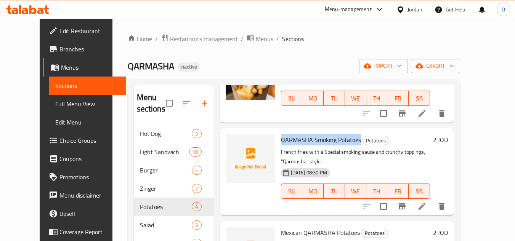
drag, startPoint x: 269, startPoint y: 141, endPoint x: 350, endPoint y: 138, distance: 80.5
click at [350, 138] on div "QARMASHA Smoking Potatoes Potatoes French fries with a Special smoking sauce an…" at bounding box center [355, 172] width 155 height 81
click at [378, 148] on p "French fries with a Special smoking sauce and crunchy toppings, "Qarmasha" styl…" at bounding box center [355, 157] width 149 height 19
click at [289, 139] on span "QARMASHA Smoking Potatoes" at bounding box center [321, 139] width 80 height 11
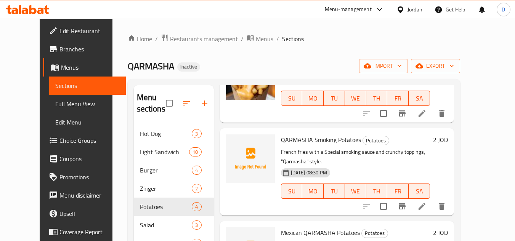
click at [310, 141] on span "QARMASHA Smoking Potatoes" at bounding box center [321, 139] width 80 height 11
click at [318, 140] on span "QARMASHA Smoking Potatoes" at bounding box center [321, 139] width 80 height 11
click at [342, 141] on span "QARMASHA Smoking Potatoes" at bounding box center [321, 139] width 80 height 11
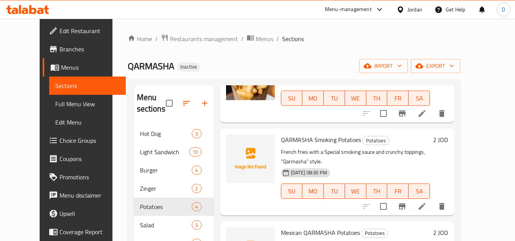
click at [363, 140] on span "Potatoes" at bounding box center [376, 141] width 26 height 9
drag, startPoint x: 351, startPoint y: 140, endPoint x: 271, endPoint y: 143, distance: 79.8
click at [281, 143] on h6 "QARMASHA Smoking Potatoes Potatoes" at bounding box center [355, 140] width 149 height 11
click at [295, 144] on span "QARMASHA Smoking Potatoes" at bounding box center [321, 139] width 80 height 11
click at [317, 142] on span "QARMASHA Smoking Potatoes" at bounding box center [321, 139] width 80 height 11
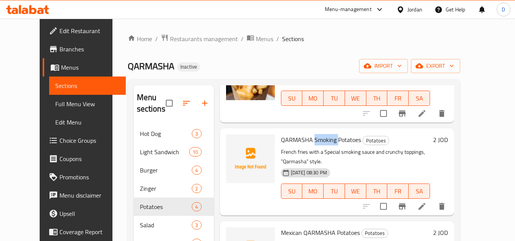
click at [317, 142] on span "QARMASHA Smoking Potatoes" at bounding box center [321, 139] width 80 height 11
click at [295, 150] on p "French fries with a Special smoking sauce and crunchy toppings, "Qarmasha" styl…" at bounding box center [355, 157] width 149 height 19
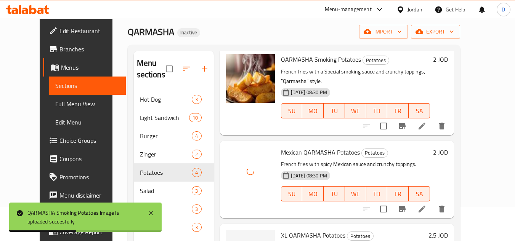
scroll to position [107, 0]
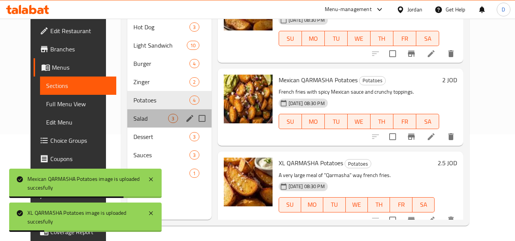
click at [132, 123] on div "Salad 3" at bounding box center [169, 118] width 84 height 18
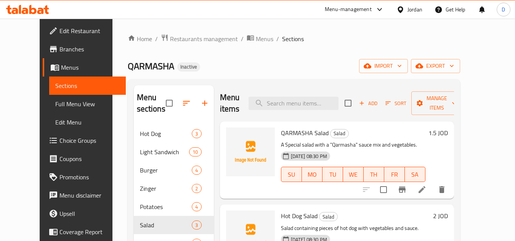
click at [287, 134] on span "QARMASHA Salad" at bounding box center [305, 132] width 48 height 11
click at [298, 131] on span "QARMASHA Salad" at bounding box center [305, 132] width 48 height 11
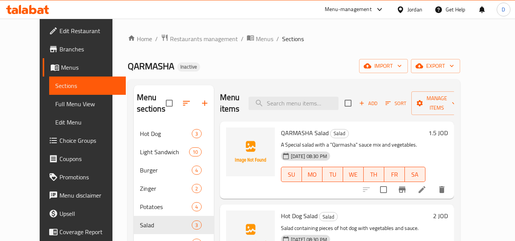
click at [340, 134] on h6 "QARMASHA Salad Salad" at bounding box center [353, 133] width 145 height 11
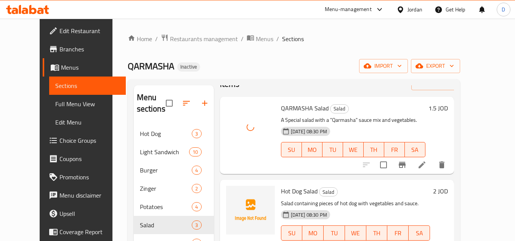
scroll to position [39, 0]
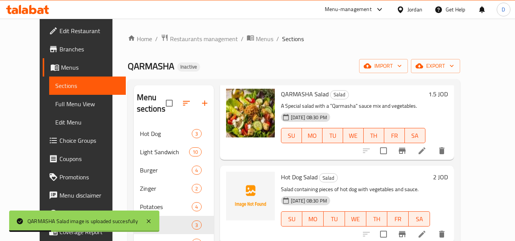
click at [281, 180] on span "Hot Dog Salad" at bounding box center [299, 177] width 37 height 11
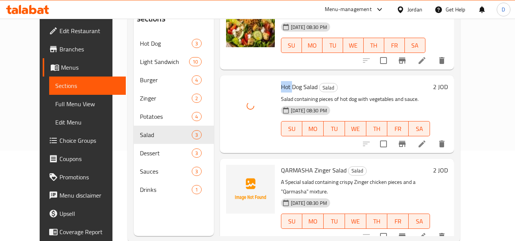
scroll to position [107, 0]
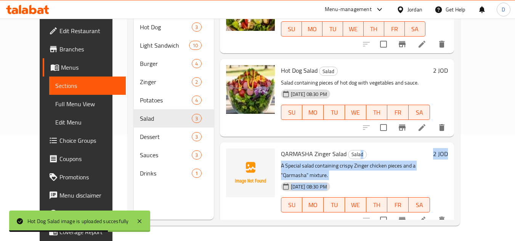
drag, startPoint x: 397, startPoint y: 156, endPoint x: 687, endPoint y: 133, distance: 290.7
click at [515, 133] on html "Hot Dog Salad image is uploaded succesfully ​ Menu-management Jordan Get Help D…" at bounding box center [257, 13] width 515 height 241
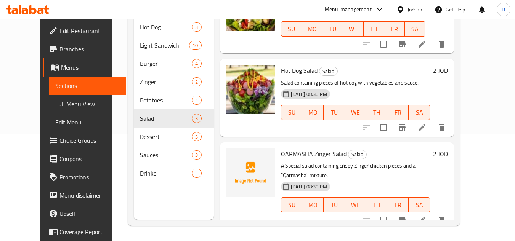
click at [360, 153] on h6 "QARMASHA Zinger Salad Salad" at bounding box center [355, 154] width 149 height 11
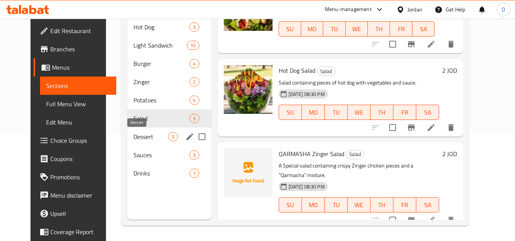
click at [138, 139] on span "Dessert" at bounding box center [150, 136] width 35 height 9
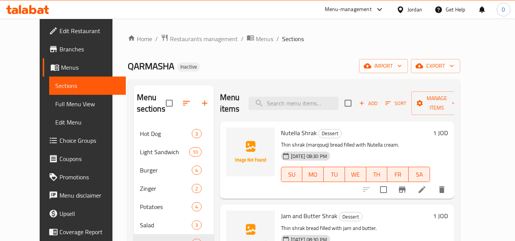
click at [427, 189] on icon at bounding box center [422, 189] width 9 height 9
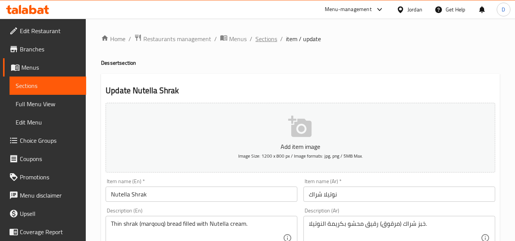
click at [267, 41] on span "Sections" at bounding box center [266, 38] width 22 height 9
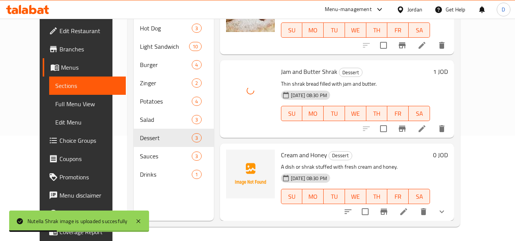
scroll to position [107, 0]
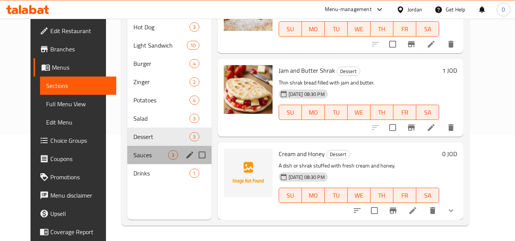
click at [148, 161] on div "Sauces 3" at bounding box center [169, 155] width 84 height 18
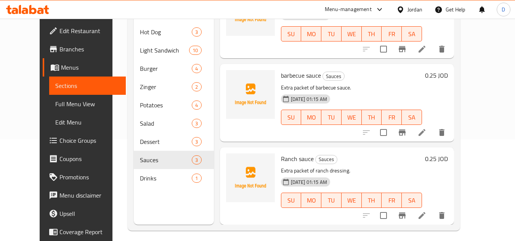
scroll to position [107, 0]
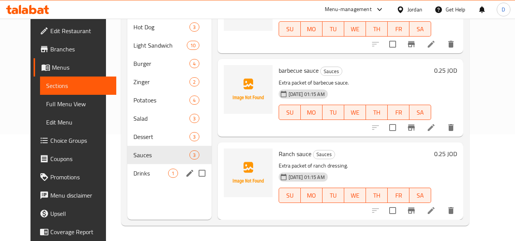
click at [146, 181] on div "Drinks 1" at bounding box center [169, 173] width 84 height 18
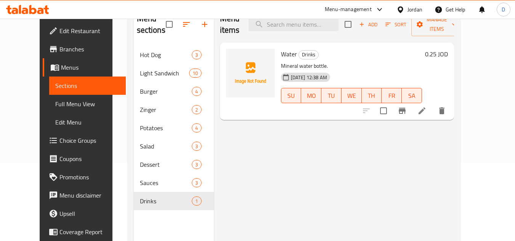
scroll to position [31, 0]
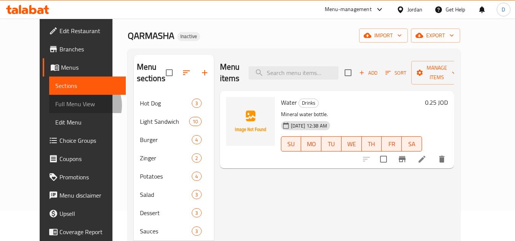
click at [55, 106] on span "Full Menu View" at bounding box center [87, 104] width 64 height 9
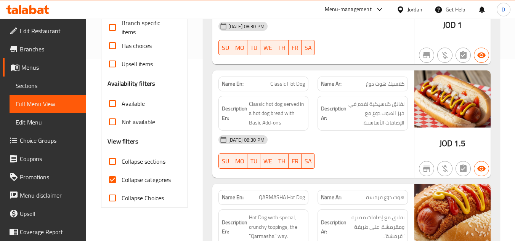
scroll to position [183, 0]
click at [123, 179] on span "Collapse categories" at bounding box center [146, 179] width 49 height 9
click at [122, 179] on input "Collapse categories" at bounding box center [112, 179] width 18 height 18
checkbox input "false"
click at [112, 160] on input "Collapse sections" at bounding box center [112, 161] width 18 height 18
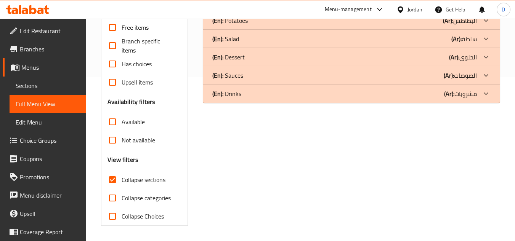
scroll to position [164, 0]
click at [112, 182] on input "Collapse sections" at bounding box center [112, 180] width 18 height 18
checkbox input "false"
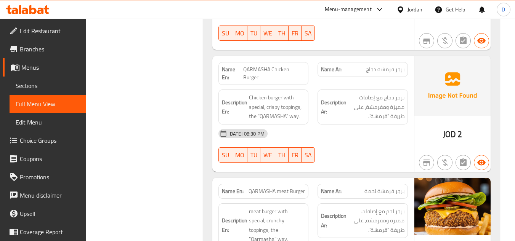
scroll to position [2212, 0]
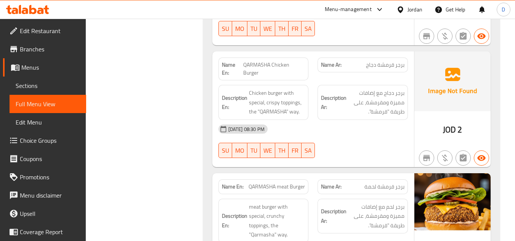
click at [382, 61] on span "برجر قرمشة دجاج" at bounding box center [385, 65] width 39 height 8
copy span "برجر قرمشة دجاج"
click at [43, 83] on span "Sections" at bounding box center [48, 85] width 64 height 9
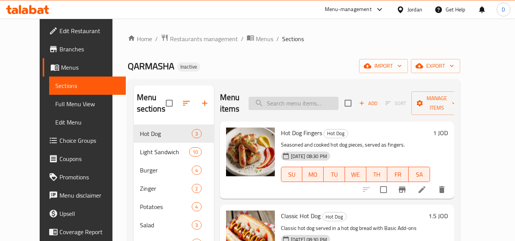
click at [310, 109] on input "search" at bounding box center [294, 103] width 90 height 13
paste input "برجر قرمشة دجاج"
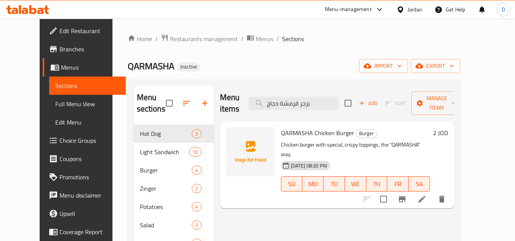
type input "برجر قرمشة دجاج"
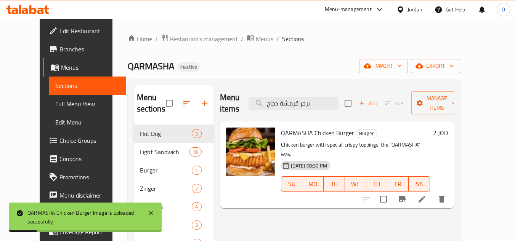
click at [55, 105] on span "Full Menu View" at bounding box center [87, 104] width 64 height 9
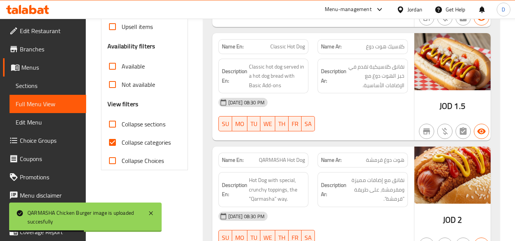
scroll to position [229, 0]
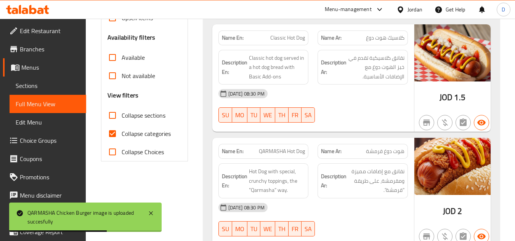
click at [125, 134] on span "Collapse categories" at bounding box center [146, 133] width 49 height 9
click at [122, 134] on input "Collapse categories" at bounding box center [112, 134] width 18 height 18
checkbox input "false"
click at [119, 117] on input "Collapse sections" at bounding box center [112, 115] width 18 height 18
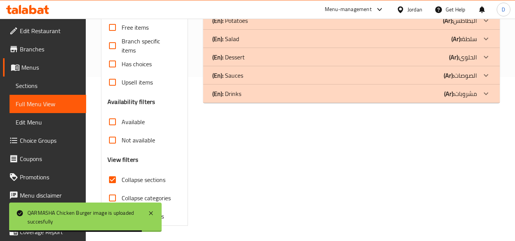
scroll to position [164, 0]
drag, startPoint x: 124, startPoint y: 183, endPoint x: 140, endPoint y: 179, distance: 16.5
click at [124, 183] on span "Collapse sections" at bounding box center [144, 179] width 44 height 9
click at [122, 183] on input "Collapse sections" at bounding box center [112, 180] width 18 height 18
checkbox input "false"
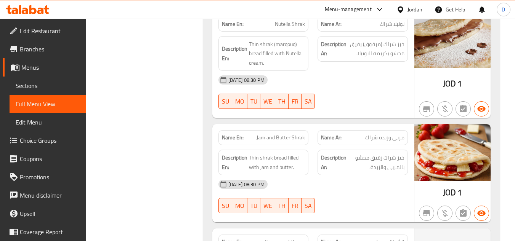
scroll to position [3813, 0]
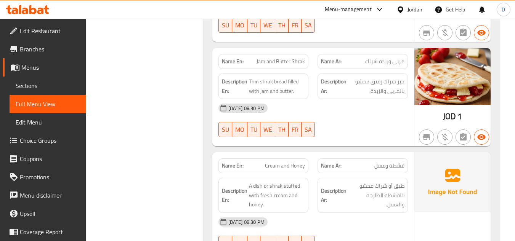
click at [276, 162] on span "Cream and Honey" at bounding box center [285, 166] width 40 height 8
copy span "Cream and Honey"
drag, startPoint x: 30, startPoint y: 85, endPoint x: 65, endPoint y: 88, distance: 34.9
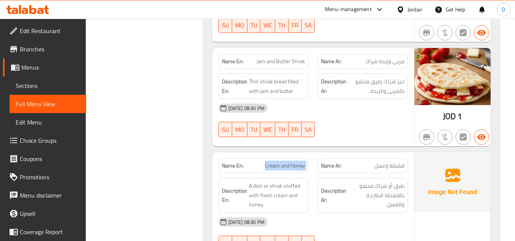
click at [30, 85] on span "Sections" at bounding box center [48, 85] width 64 height 9
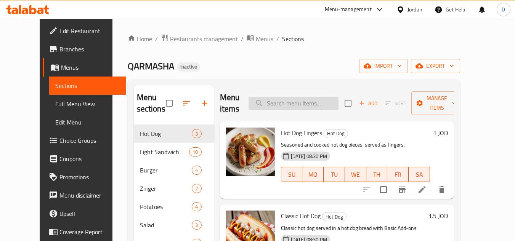
click at [300, 98] on input "search" at bounding box center [294, 103] width 90 height 13
paste input "Cream and Honey"
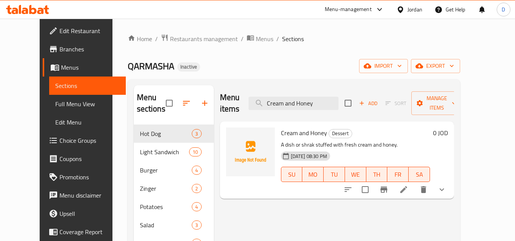
type input "Cream and Honey"
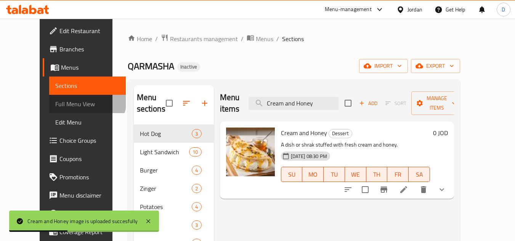
click at [55, 101] on span "Full Menu View" at bounding box center [87, 104] width 64 height 9
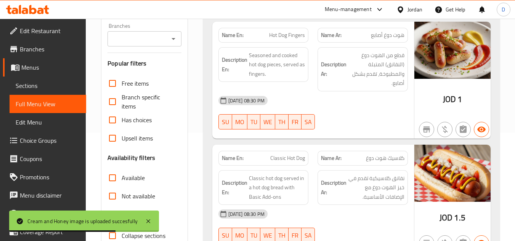
scroll to position [153, 0]
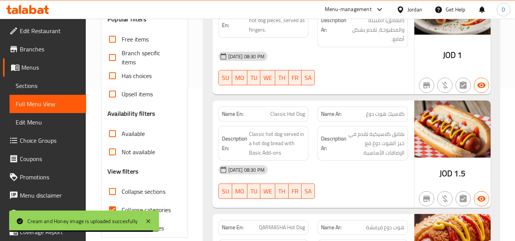
click at [160, 210] on span "Collapse categories" at bounding box center [146, 210] width 49 height 9
click at [122, 210] on input "Collapse categories" at bounding box center [112, 210] width 18 height 18
checkbox input "false"
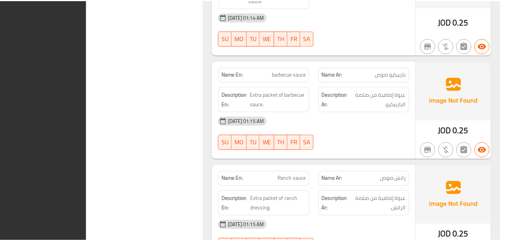
scroll to position [4429, 0]
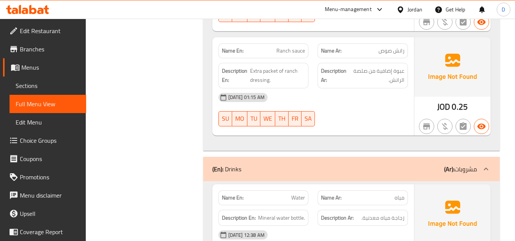
click at [414, 10] on div "Jordan" at bounding box center [415, 9] width 15 height 8
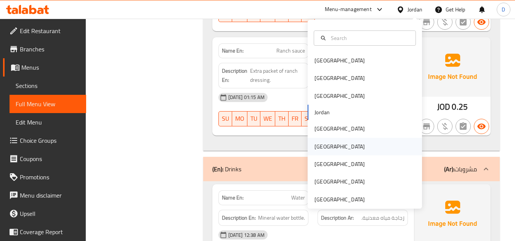
click at [315, 150] on div "[GEOGRAPHIC_DATA]" at bounding box center [340, 147] width 50 height 8
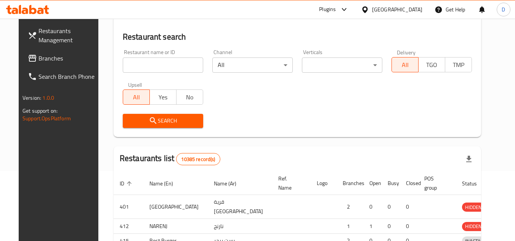
scroll to position [336, 0]
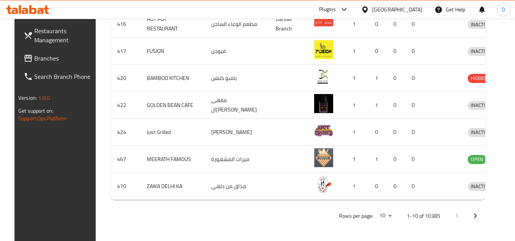
click at [46, 63] on link "Branches" at bounding box center [59, 58] width 83 height 18
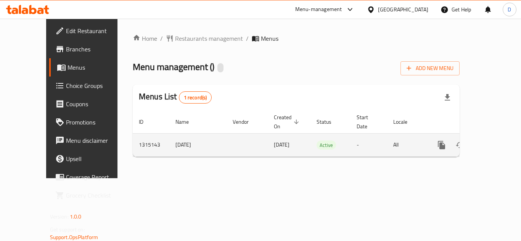
click at [487, 136] on link "enhanced table" at bounding box center [496, 145] width 18 height 18
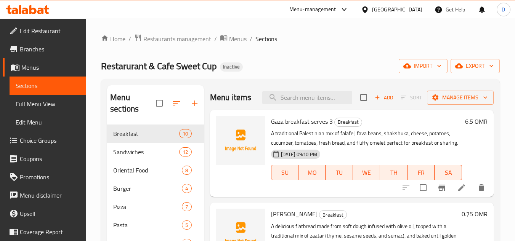
click at [411, 10] on div "[GEOGRAPHIC_DATA]" at bounding box center [397, 9] width 50 height 8
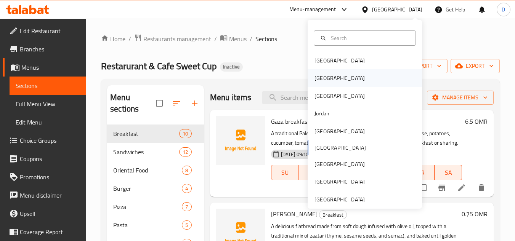
click at [321, 79] on div "[GEOGRAPHIC_DATA]" at bounding box center [340, 78] width 50 height 8
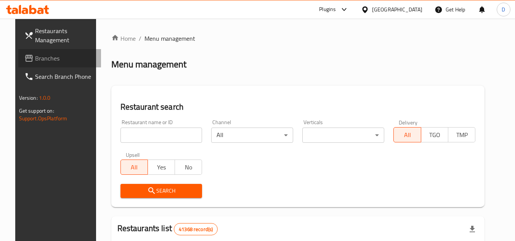
click at [25, 58] on icon at bounding box center [29, 58] width 8 height 7
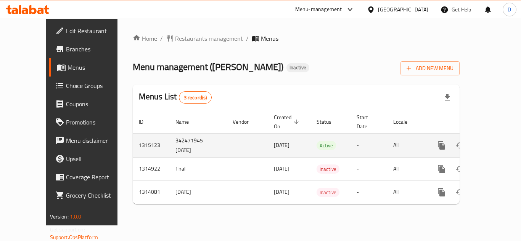
click at [492, 141] on icon "enhanced table" at bounding box center [496, 145] width 9 height 9
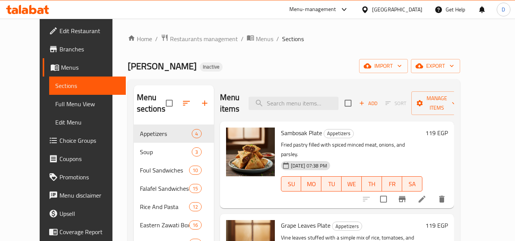
click at [409, 8] on div "[GEOGRAPHIC_DATA]" at bounding box center [397, 9] width 50 height 8
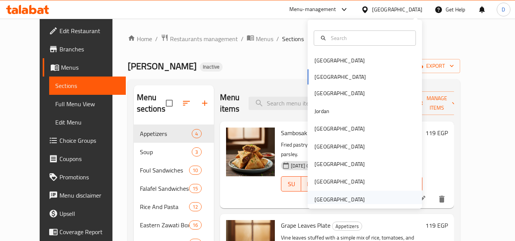
click at [347, 197] on div "[GEOGRAPHIC_DATA]" at bounding box center [340, 200] width 50 height 8
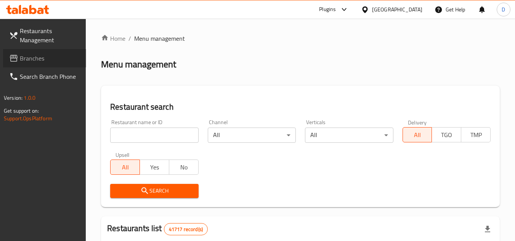
click at [35, 55] on span "Branches" at bounding box center [50, 58] width 60 height 9
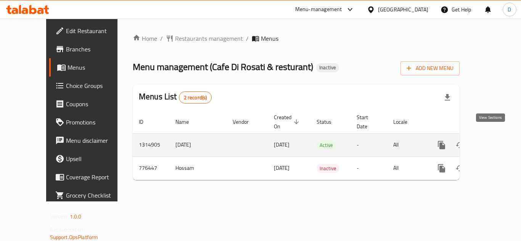
click at [492, 141] on icon "enhanced table" at bounding box center [496, 145] width 9 height 9
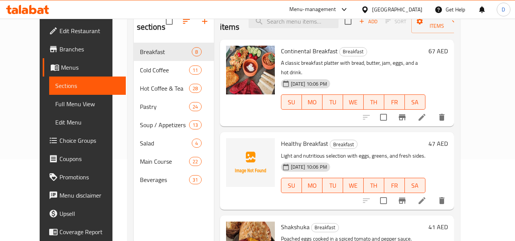
scroll to position [69, 0]
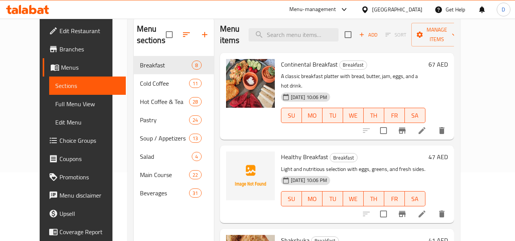
click at [382, 11] on div "United Arab Emirates" at bounding box center [397, 9] width 50 height 8
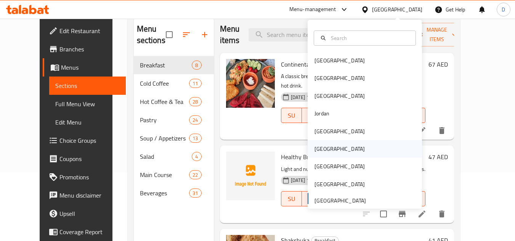
click at [318, 150] on div "[GEOGRAPHIC_DATA]" at bounding box center [340, 149] width 50 height 8
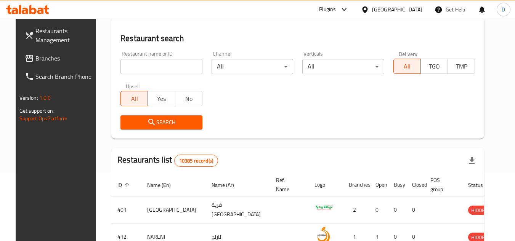
click at [35, 60] on span "Branches" at bounding box center [65, 58] width 60 height 9
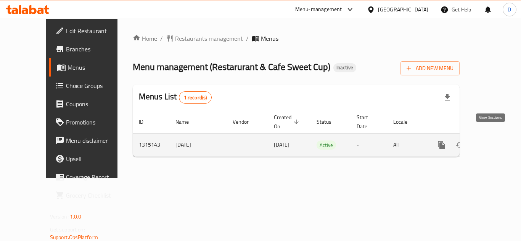
click at [491, 142] on link "enhanced table" at bounding box center [496, 145] width 18 height 18
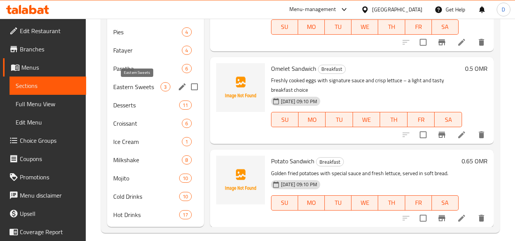
scroll to position [255, 0]
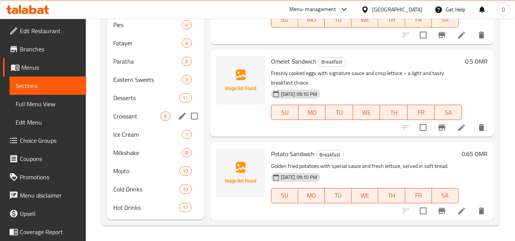
drag, startPoint x: 109, startPoint y: 118, endPoint x: 122, endPoint y: 110, distance: 15.6
click at [109, 118] on div "Croissant 6" at bounding box center [155, 116] width 96 height 18
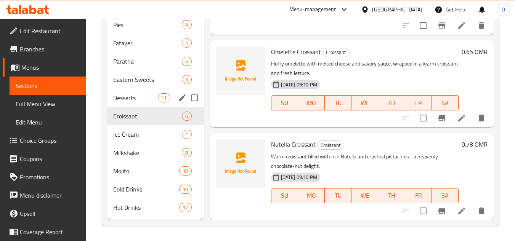
click at [133, 88] on div "Eastern Sweets 3" at bounding box center [155, 80] width 96 height 18
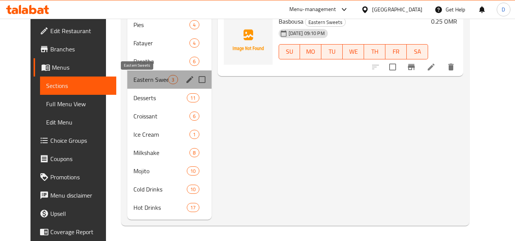
click at [134, 76] on span "Eastern Sweets" at bounding box center [150, 79] width 35 height 9
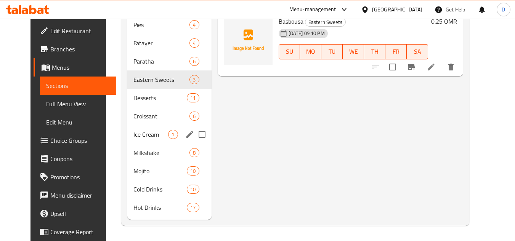
click at [133, 129] on div "Ice Cream 1" at bounding box center [169, 134] width 84 height 18
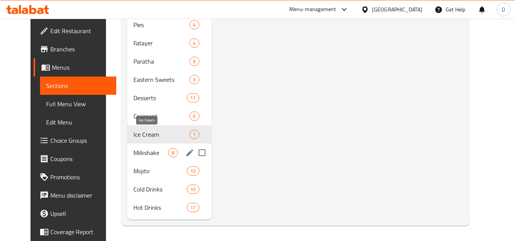
drag, startPoint x: 130, startPoint y: 164, endPoint x: 133, endPoint y: 144, distance: 20.4
click at [131, 161] on div "Breakfast 10 Sandwiches 12 Oriental Food 8 Burger 4 Pizza 7 Pasta 5 Dynamite 3 …" at bounding box center [169, 43] width 84 height 348
click at [138, 83] on div "Breakfast 10 Sandwiches 12 Oriental Food 8 Burger 4 Pizza 7 Pasta 5 Dynamite 3 …" at bounding box center [169, 43] width 84 height 348
click at [140, 41] on span "Fatayer" at bounding box center [150, 43] width 35 height 9
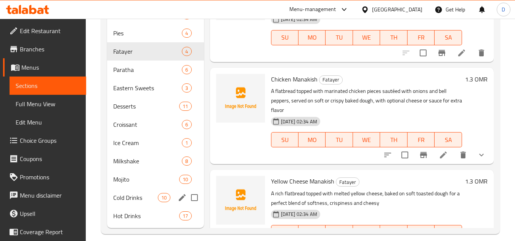
scroll to position [255, 0]
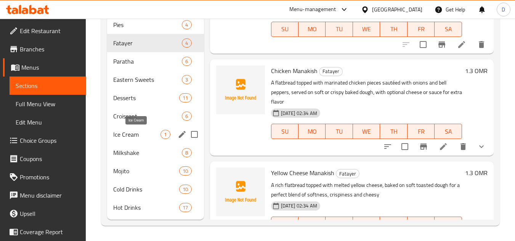
click at [156, 137] on span "Ice Cream" at bounding box center [136, 134] width 47 height 9
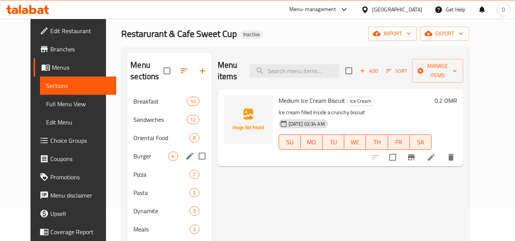
scroll to position [27, 0]
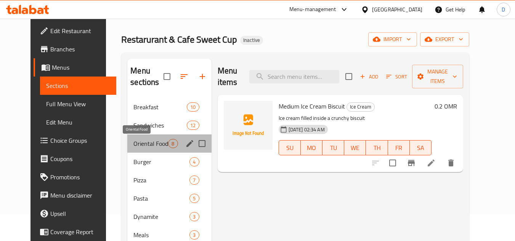
click at [144, 146] on span "Oriental Food" at bounding box center [150, 143] width 35 height 9
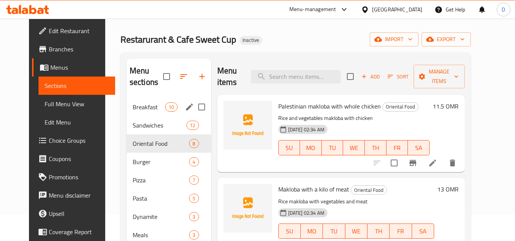
click at [145, 102] on div "Breakfast 10" at bounding box center [169, 107] width 85 height 18
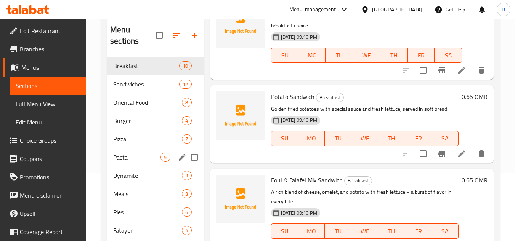
scroll to position [65, 0]
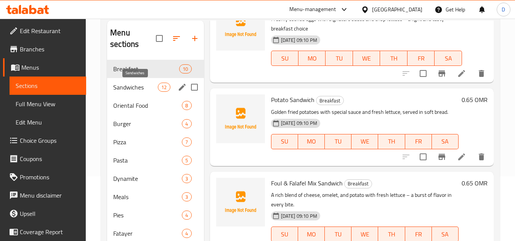
click at [148, 89] on span "Sandwiches" at bounding box center [135, 87] width 45 height 9
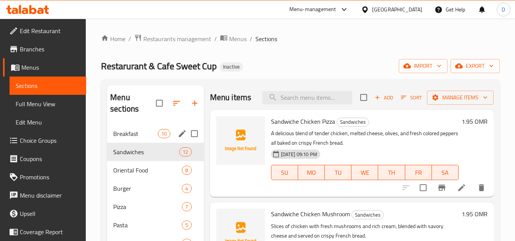
click at [135, 133] on span "Breakfast" at bounding box center [135, 133] width 45 height 9
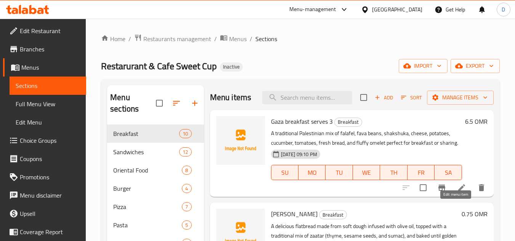
click at [457, 193] on icon at bounding box center [461, 187] width 9 height 9
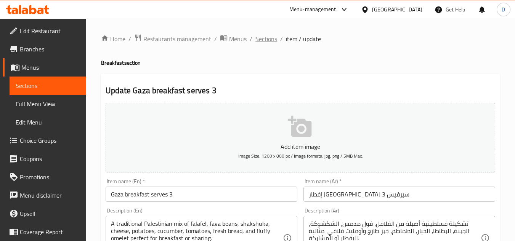
click at [265, 36] on span "Sections" at bounding box center [266, 38] width 22 height 9
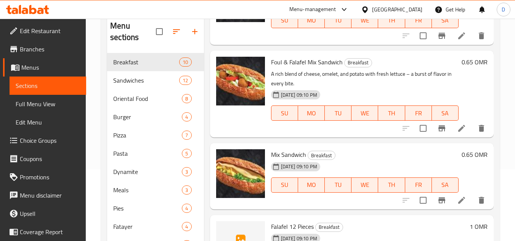
scroll to position [65, 0]
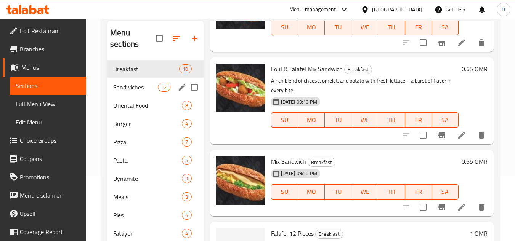
click at [134, 82] on div "Sandwiches 12" at bounding box center [155, 87] width 96 height 18
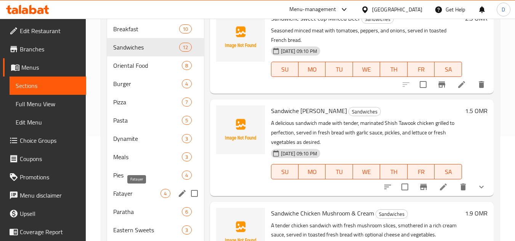
scroll to position [114, 0]
